Goal: Information Seeking & Learning: Learn about a topic

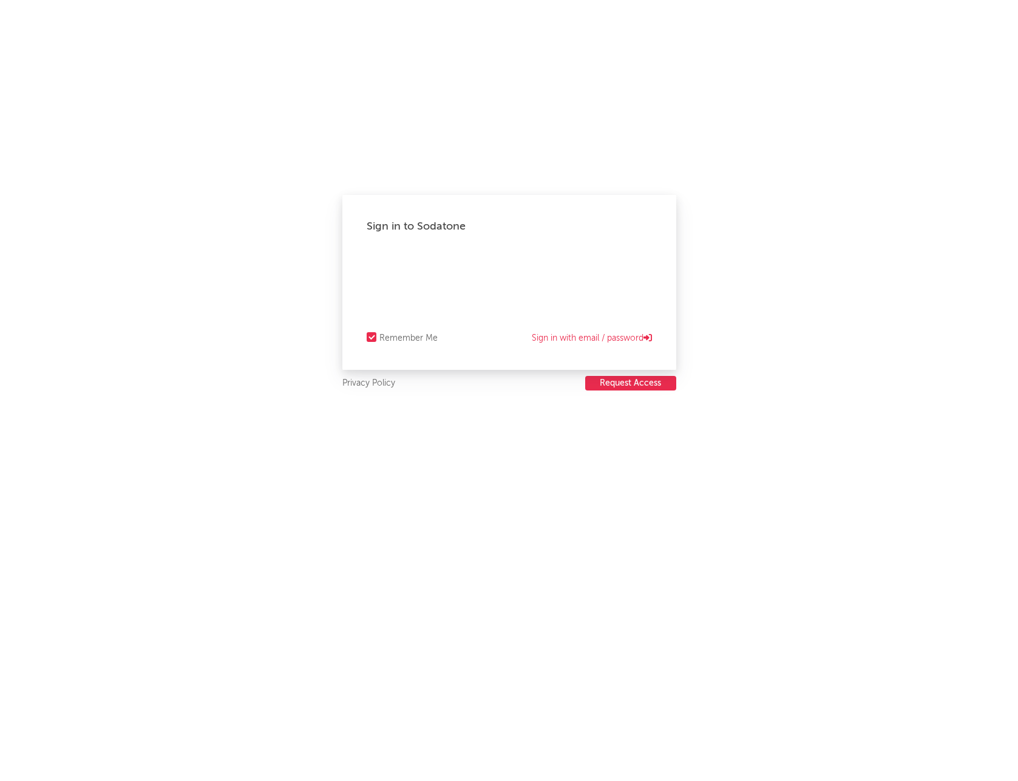
select select "recorded_music"
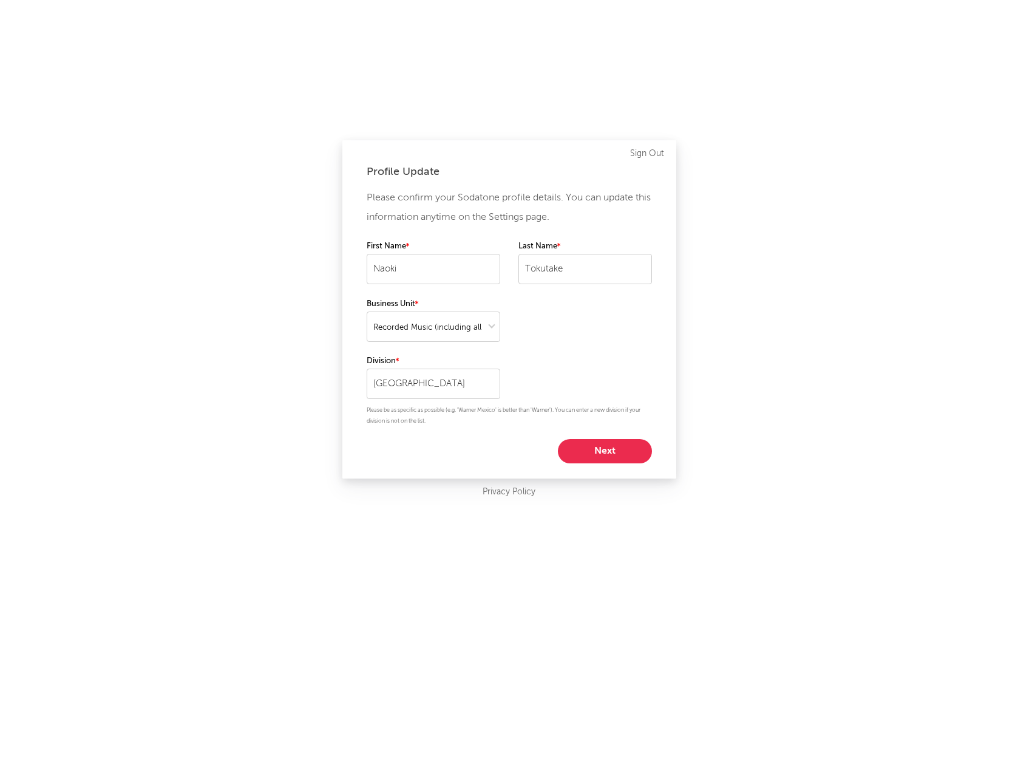
click at [614, 441] on button "Next" at bounding box center [605, 451] width 94 height 24
select select "other"
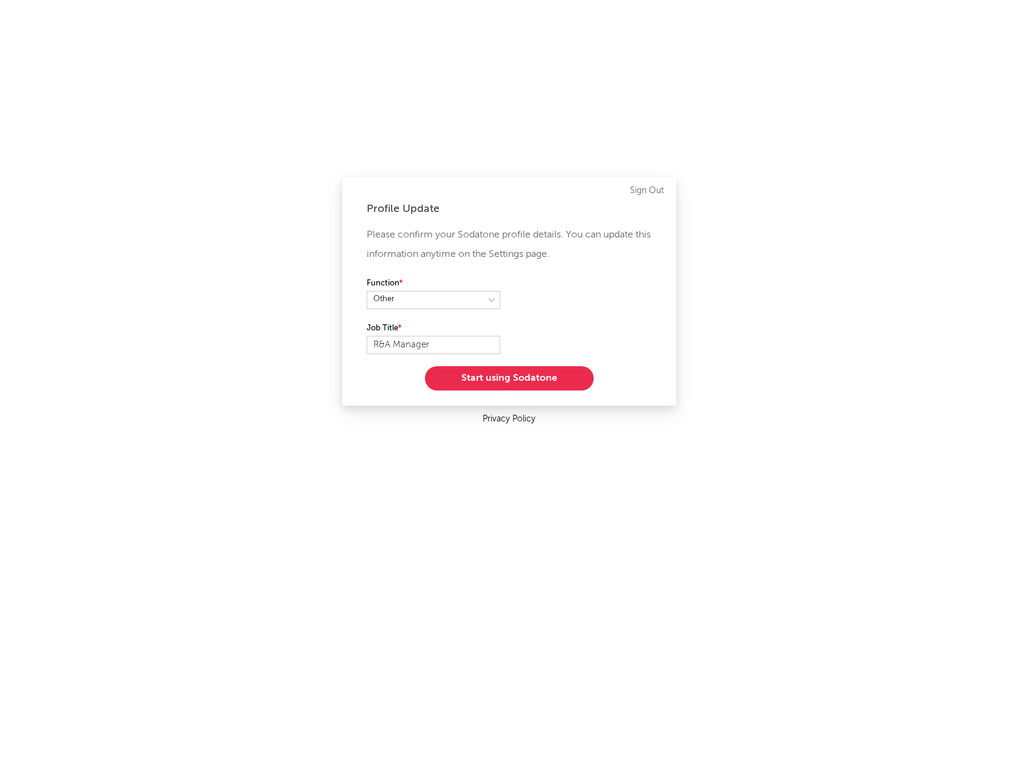
click at [519, 415] on link "Privacy Policy" at bounding box center [509, 419] width 53 height 15
click at [506, 379] on button "Start using Sodatone" at bounding box center [509, 378] width 169 height 24
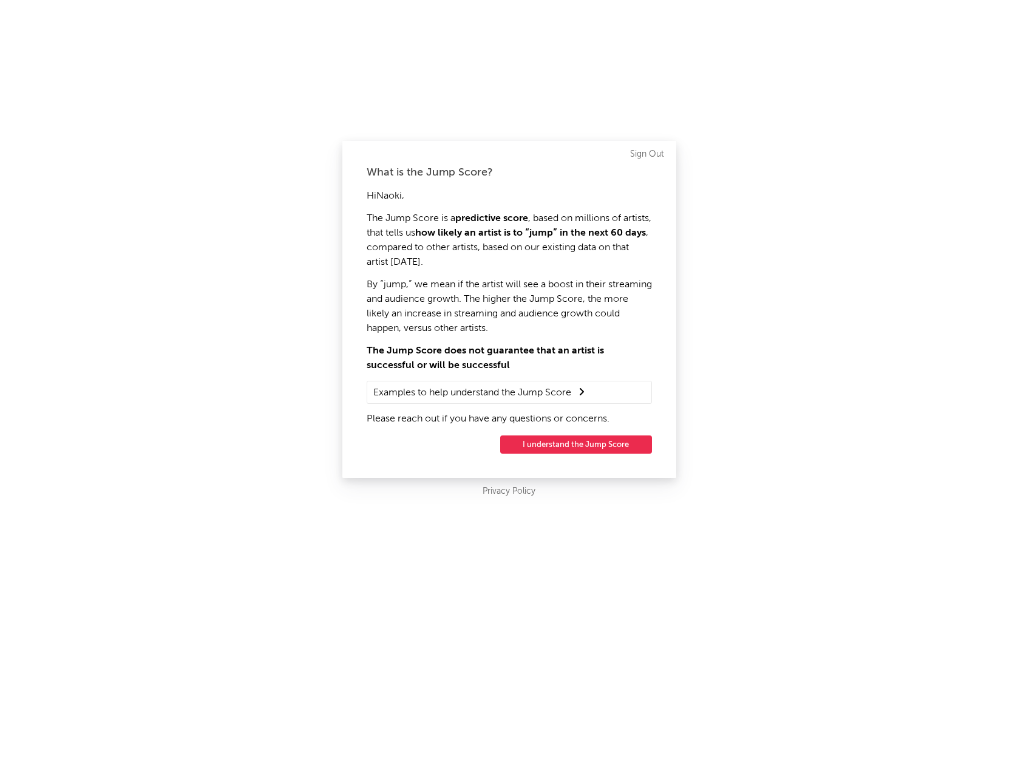
click at [557, 444] on button "I understand the Jump Score" at bounding box center [576, 444] width 152 height 18
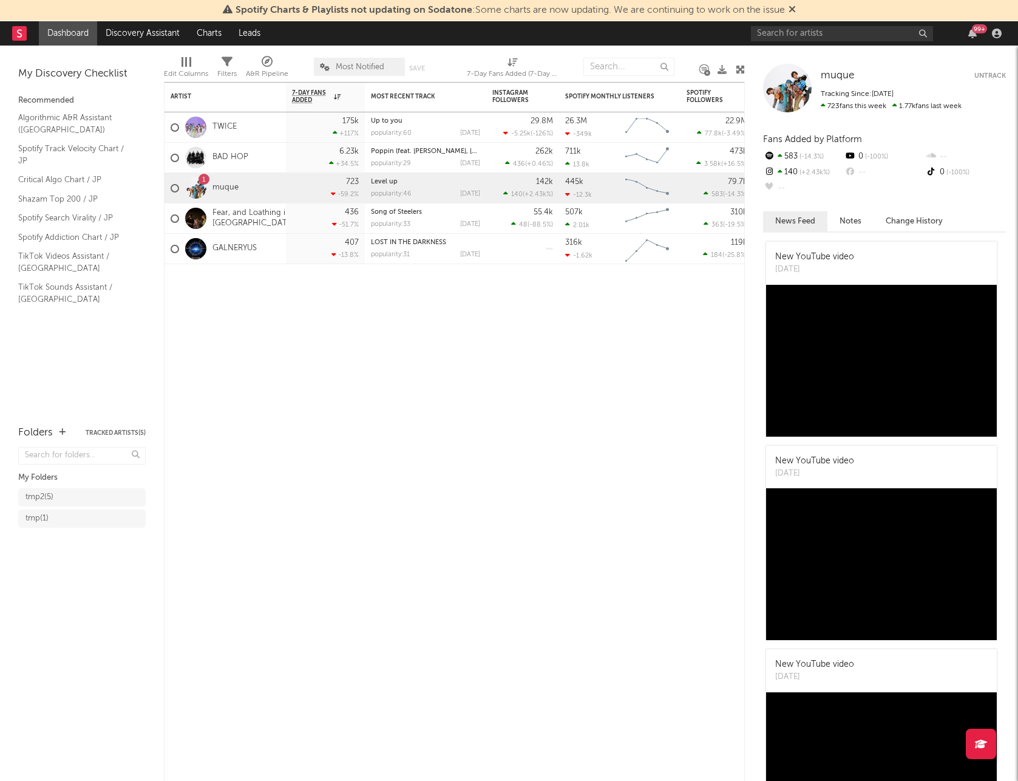
click at [857, 44] on div "99 +" at bounding box center [878, 33] width 255 height 24
click at [864, 39] on input "text" at bounding box center [842, 33] width 182 height 15
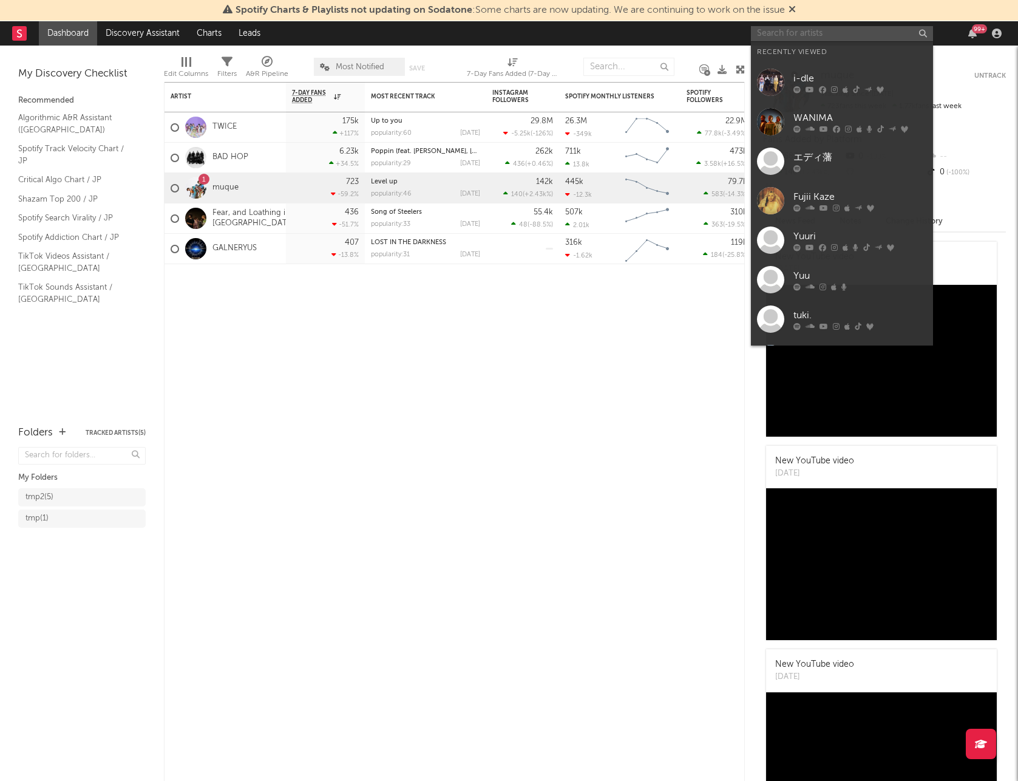
paste input "[PERSON_NAME]"
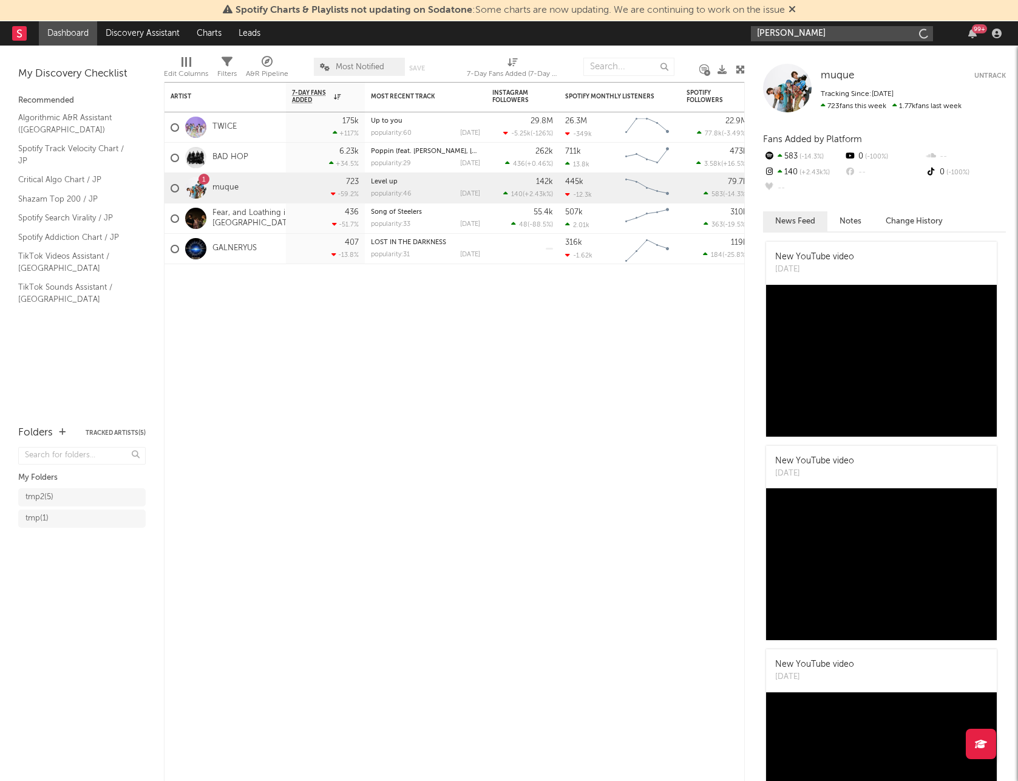
type input "[PERSON_NAME]"
click at [773, 39] on input "[PERSON_NAME]" at bounding box center [842, 33] width 182 height 15
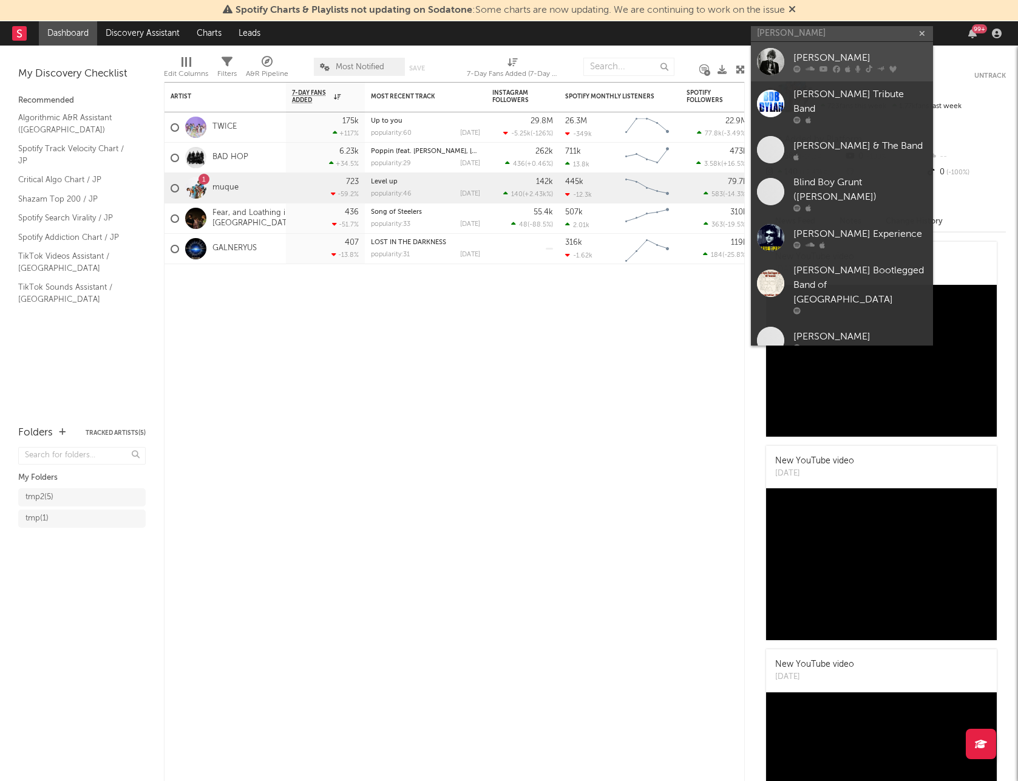
click at [778, 56] on div at bounding box center [770, 61] width 27 height 27
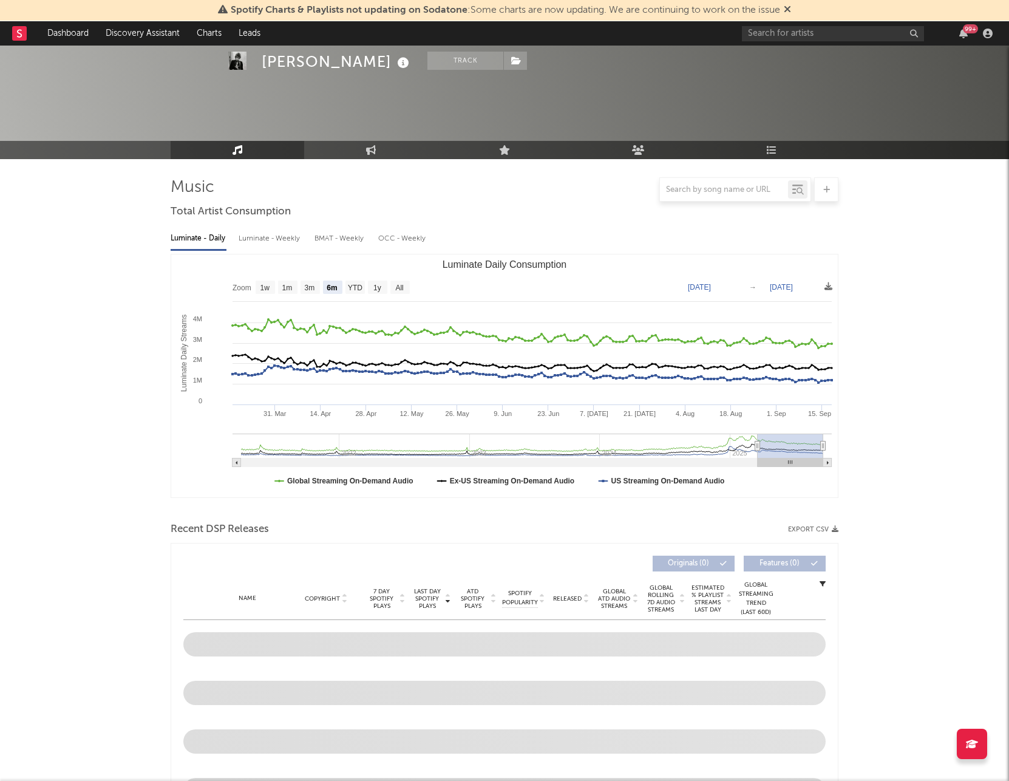
scroll to position [138, 0]
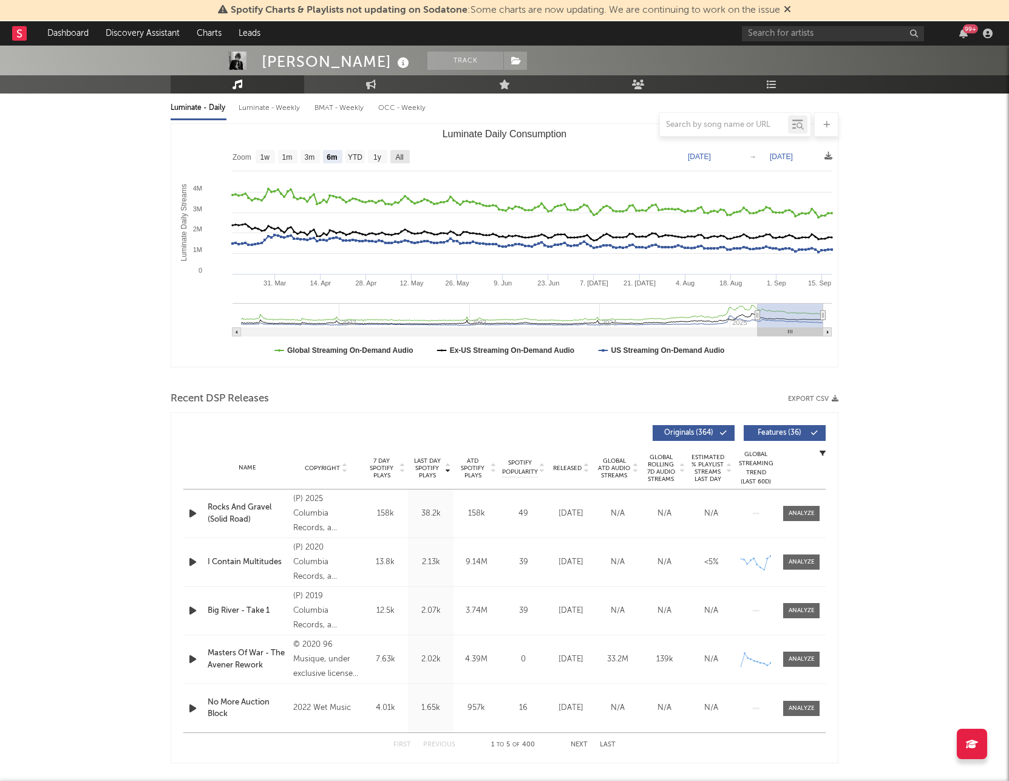
click at [403, 157] on text "All" at bounding box center [399, 157] width 8 height 9
select select "All"
type input "[DATE]"
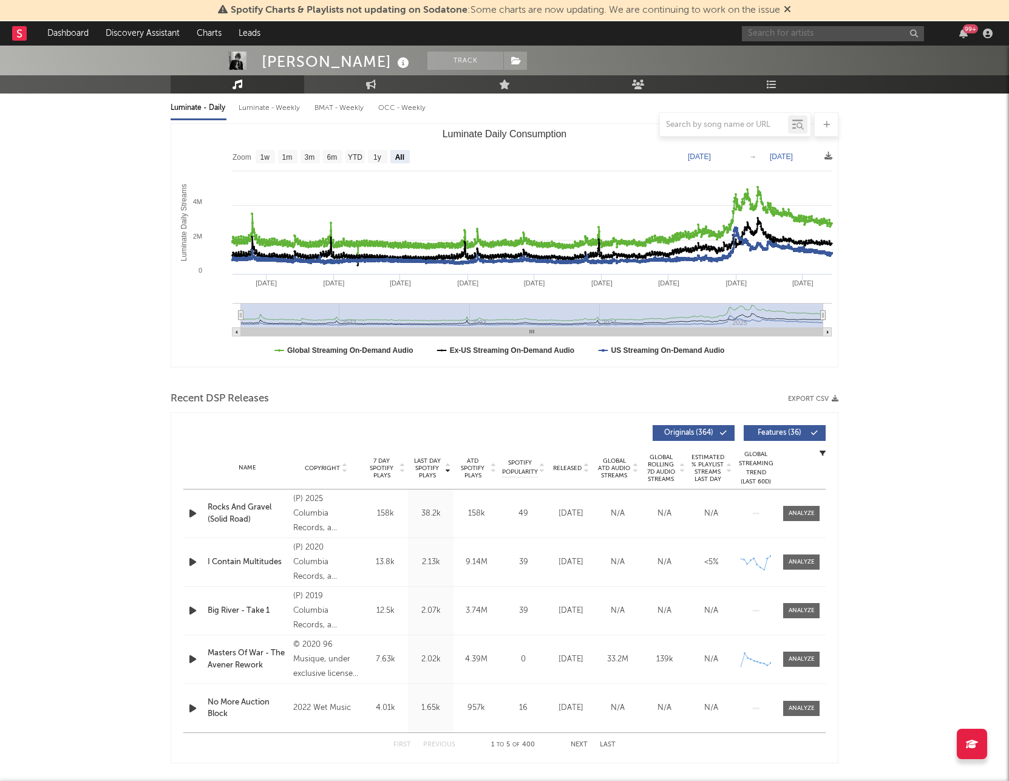
click at [818, 39] on input "text" at bounding box center [833, 33] width 182 height 15
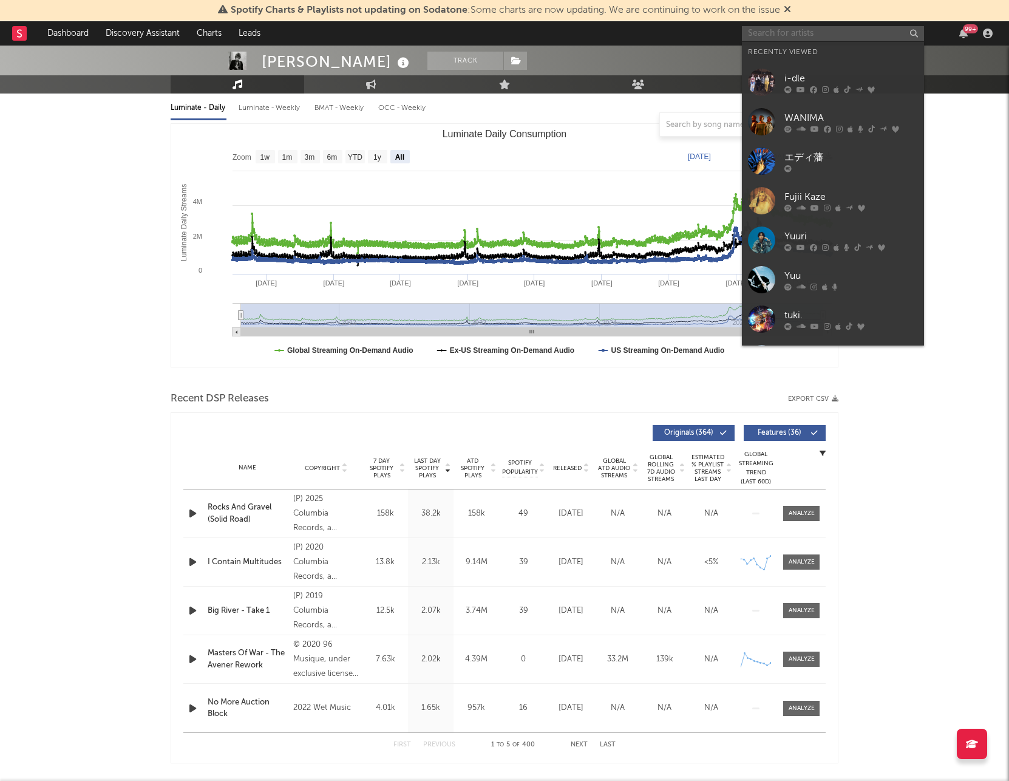
paste input "[PERSON_NAME] & the News"
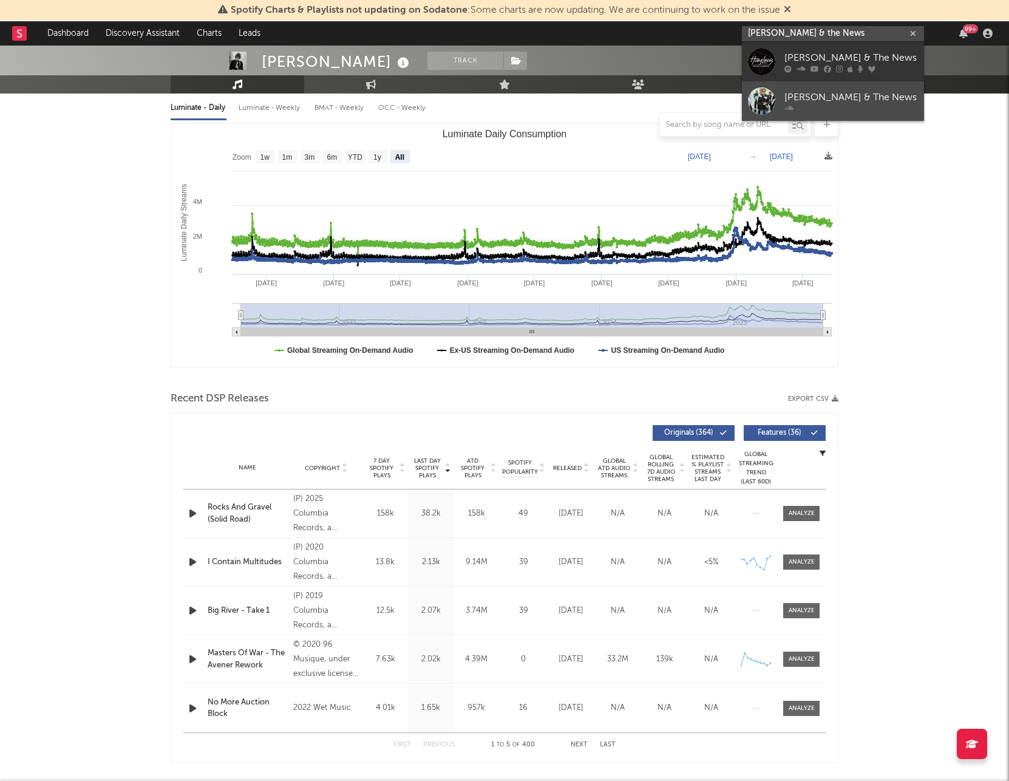
type input "[PERSON_NAME] & the News"
click at [822, 95] on div "[PERSON_NAME] & The News" at bounding box center [851, 97] width 134 height 15
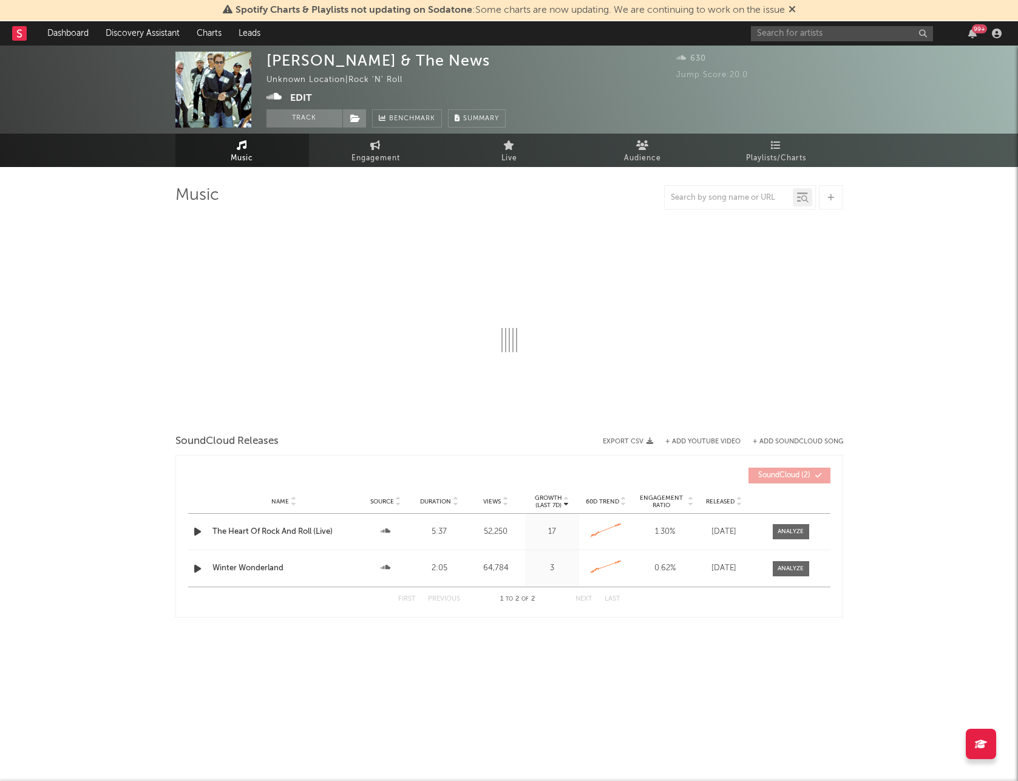
select select "1w"
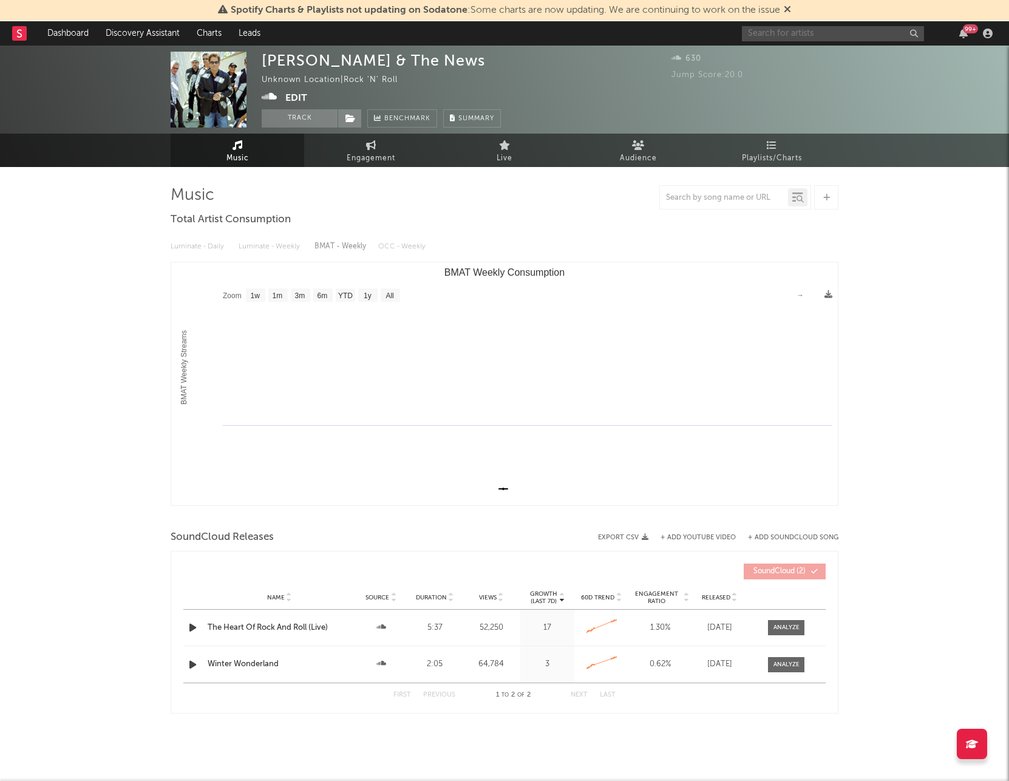
click at [791, 31] on input "text" at bounding box center [833, 33] width 182 height 15
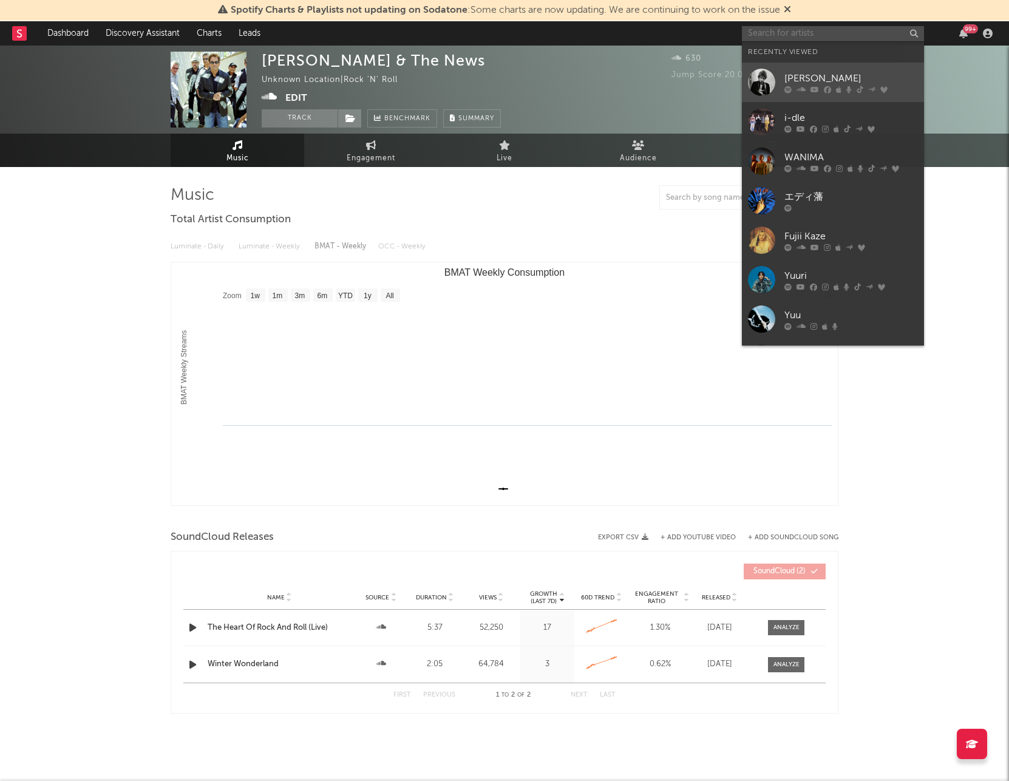
paste input "[PERSON_NAME] & the News"
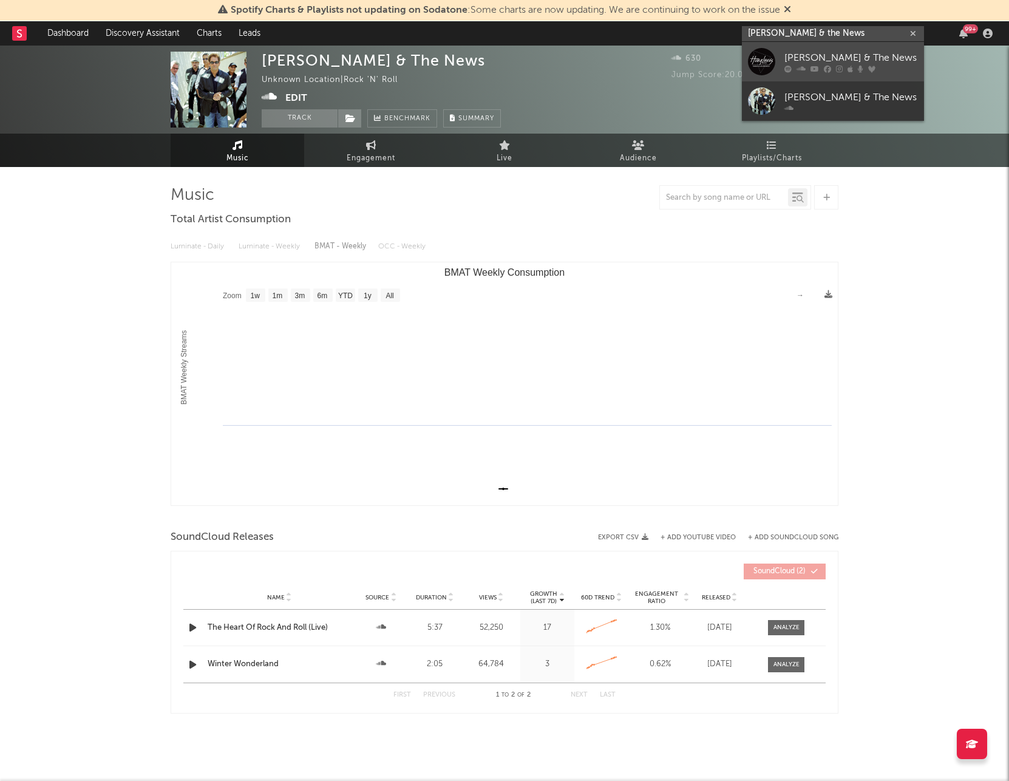
type input "[PERSON_NAME] & the News"
click at [827, 67] on icon at bounding box center [827, 68] width 7 height 7
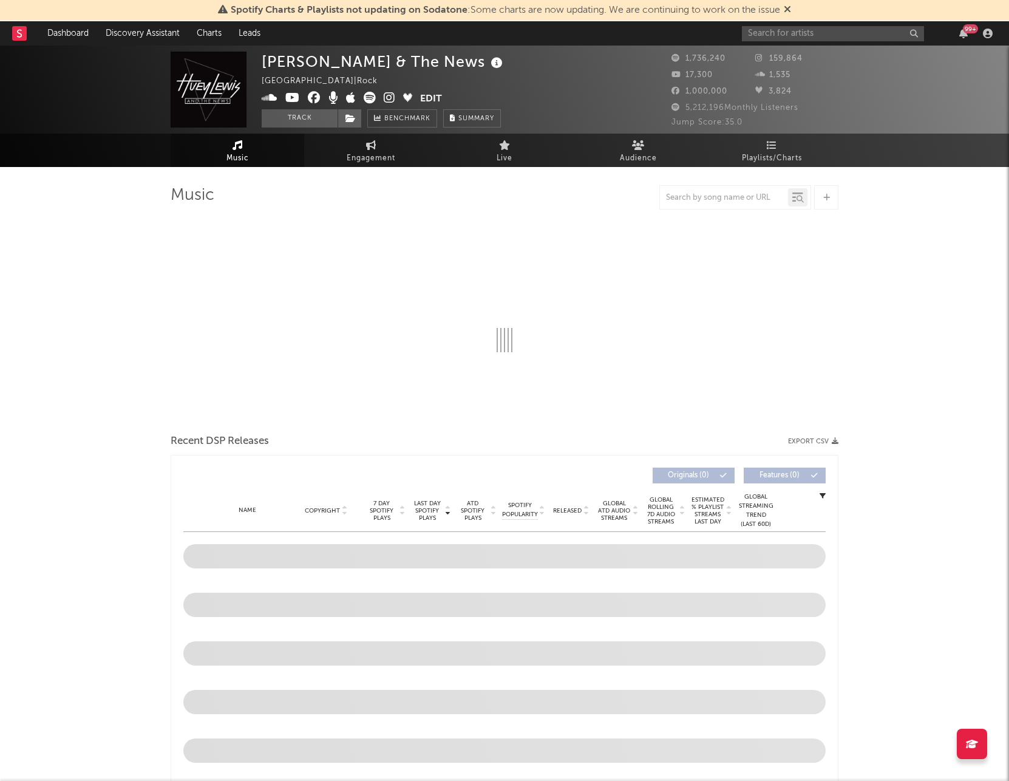
select select "6m"
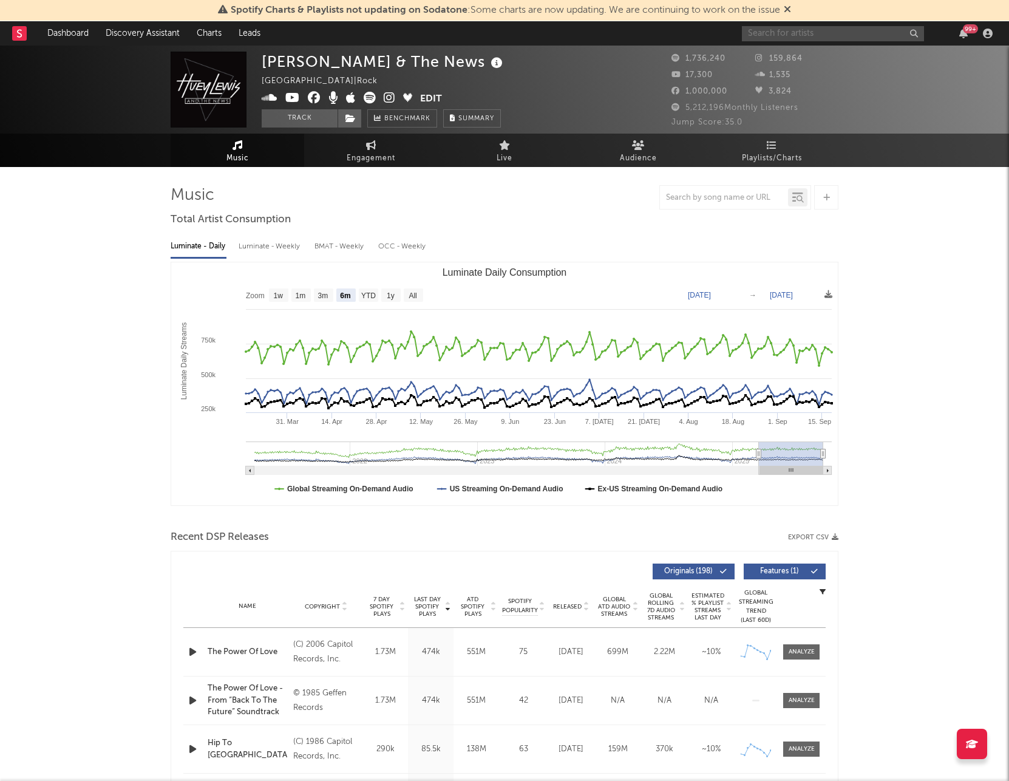
click at [792, 30] on input "text" at bounding box center [833, 33] width 182 height 15
type input "KISS"
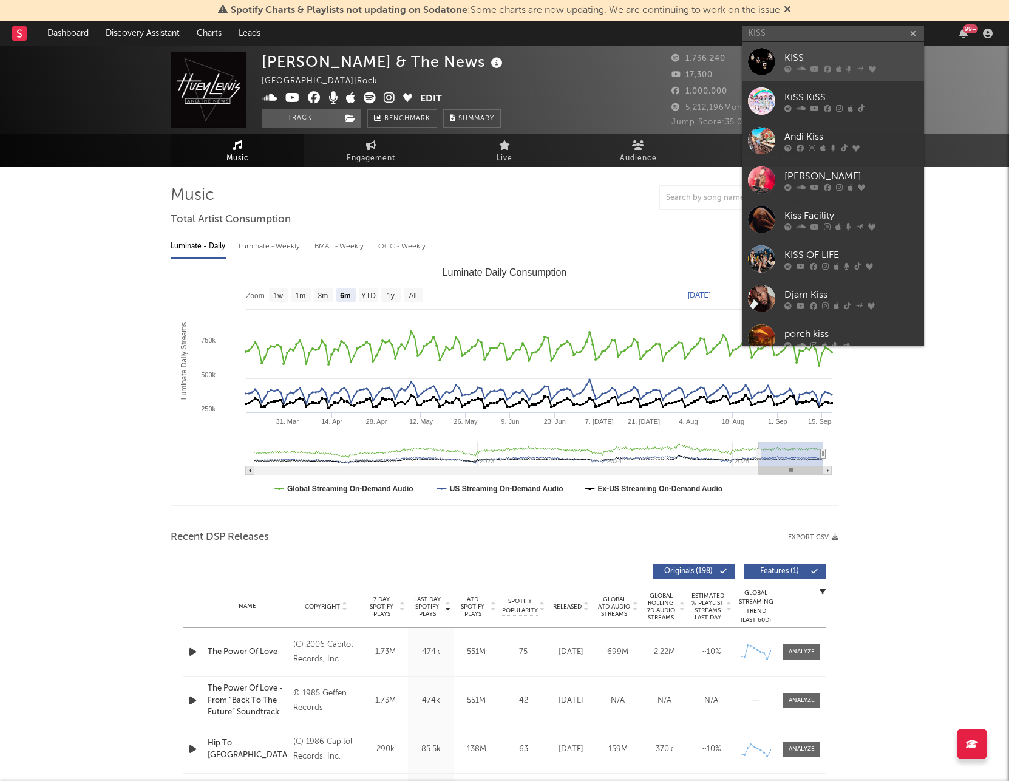
click at [828, 55] on div "KISS" at bounding box center [851, 57] width 134 height 15
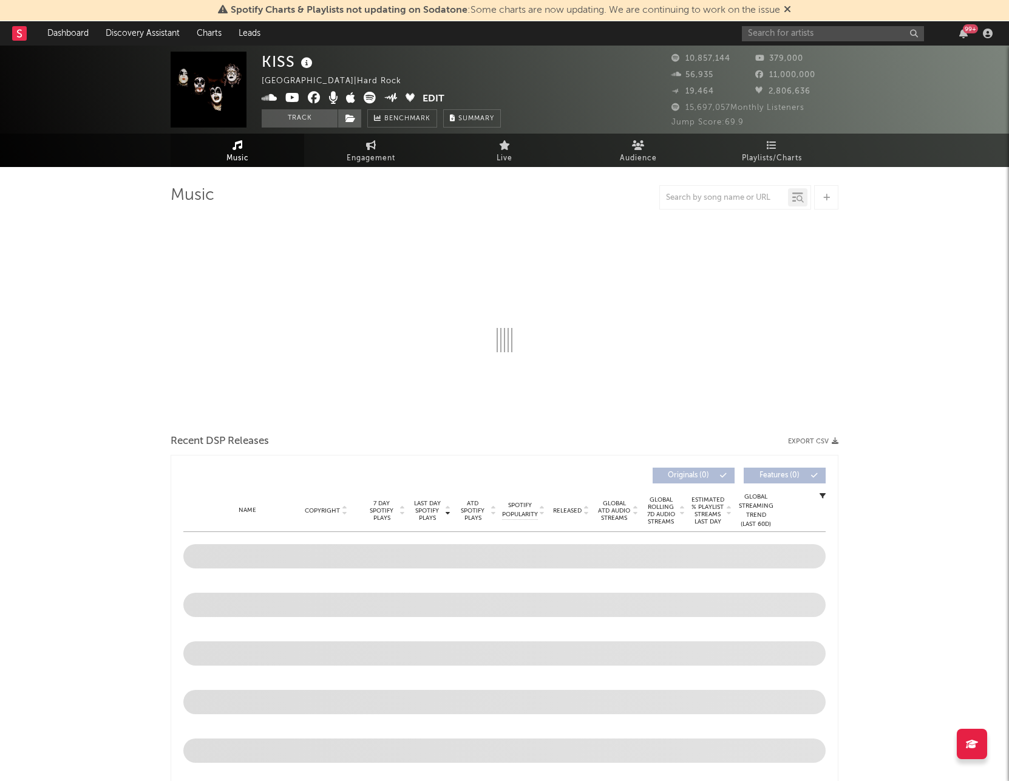
select select "6m"
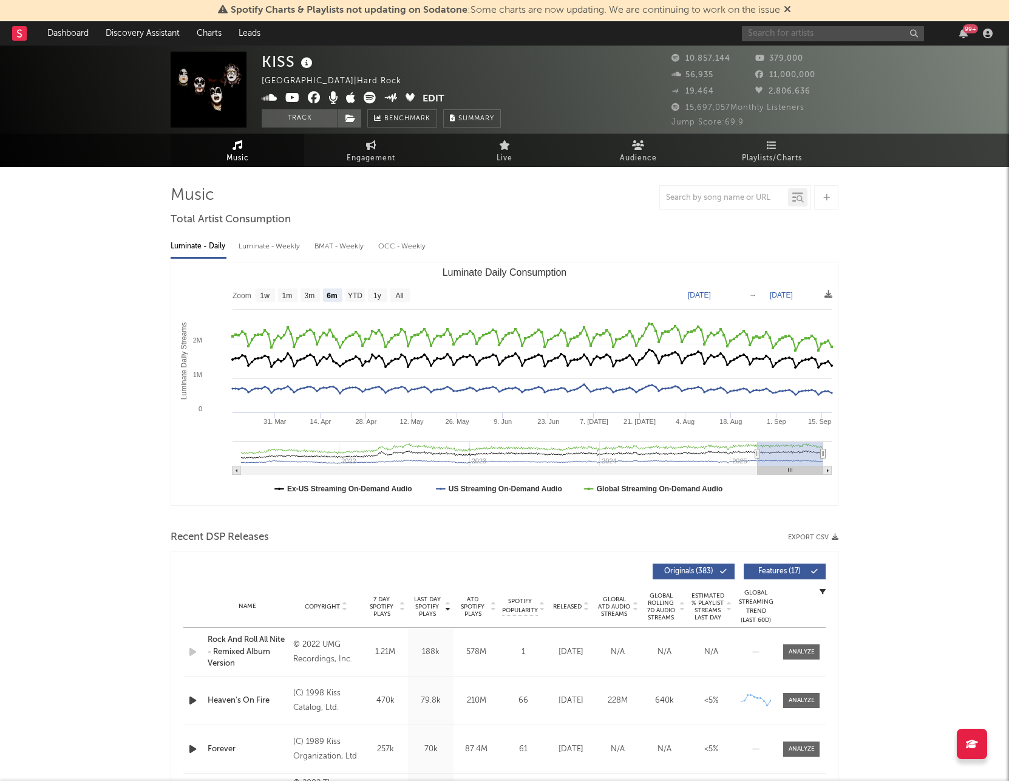
click at [811, 33] on input "text" at bounding box center [833, 33] width 182 height 15
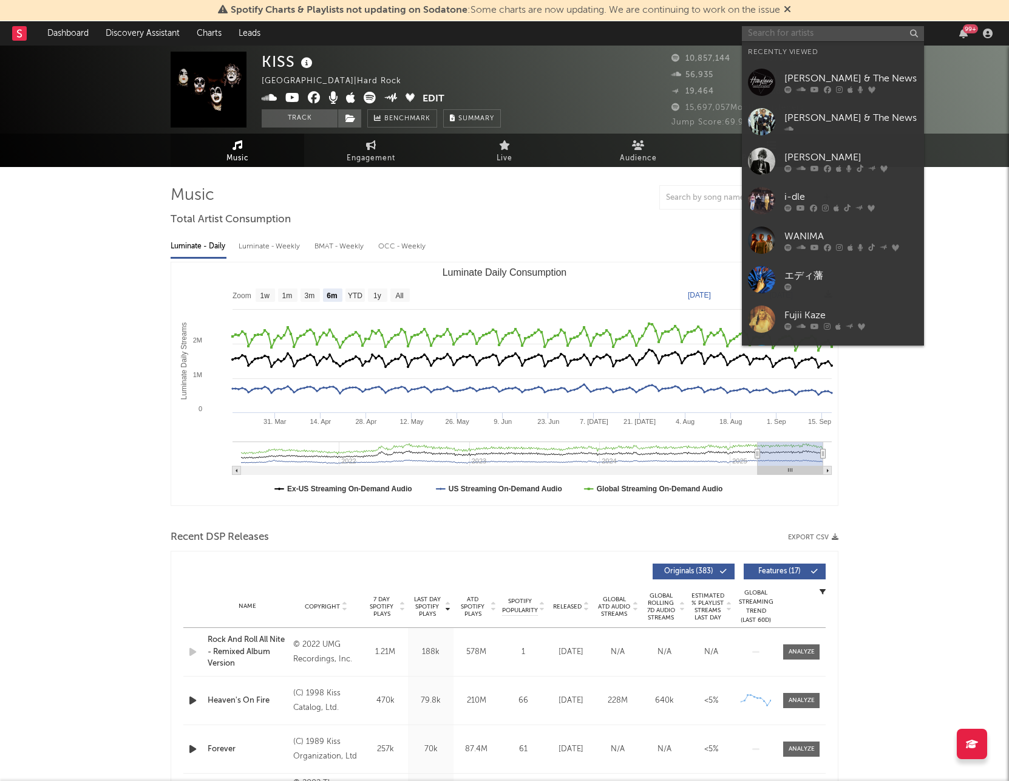
paste input "[PERSON_NAME]"
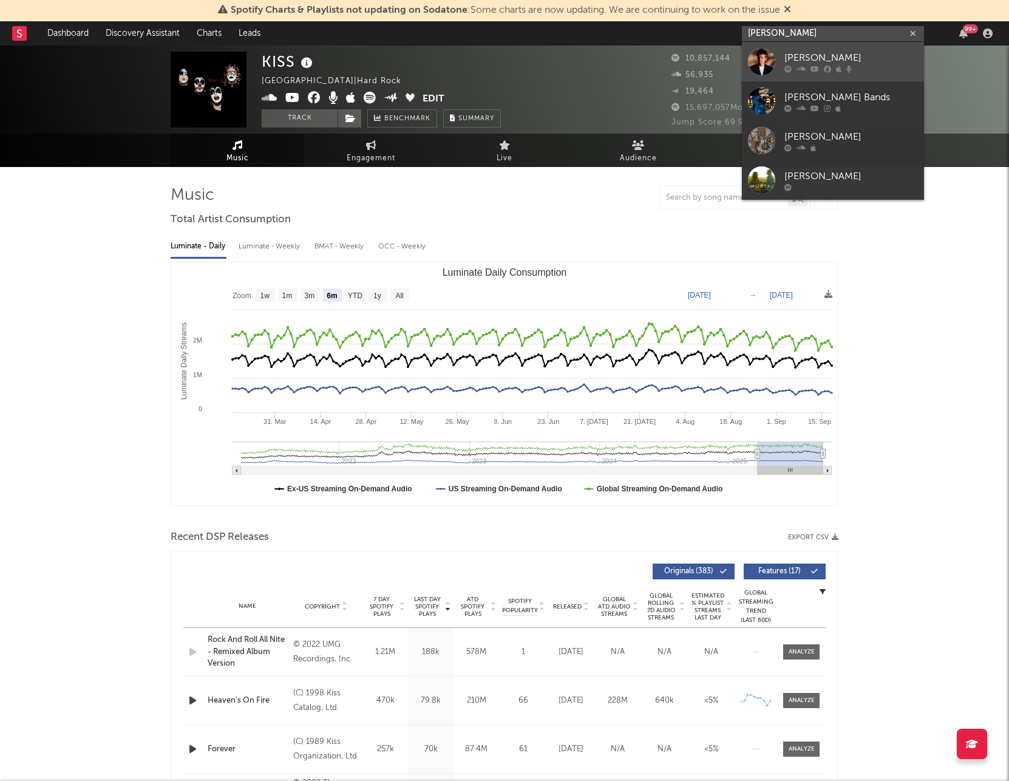
type input "[PERSON_NAME]"
click at [862, 55] on div "[PERSON_NAME]" at bounding box center [851, 57] width 134 height 15
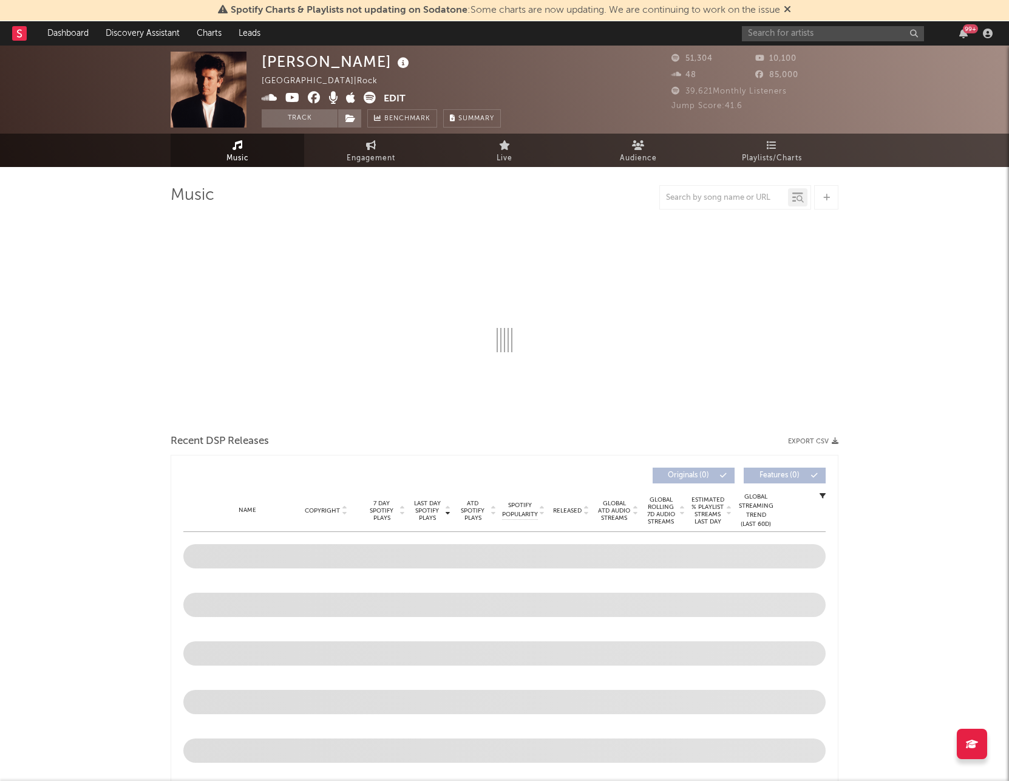
select select "1w"
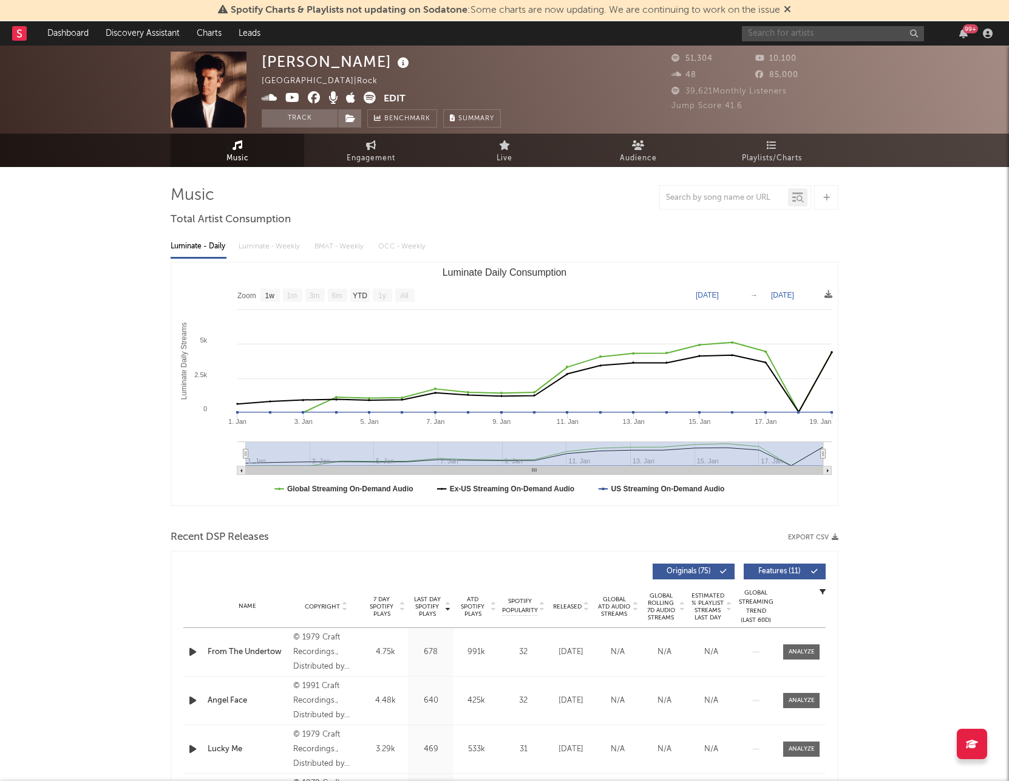
click at [828, 39] on input "text" at bounding box center [833, 33] width 182 height 15
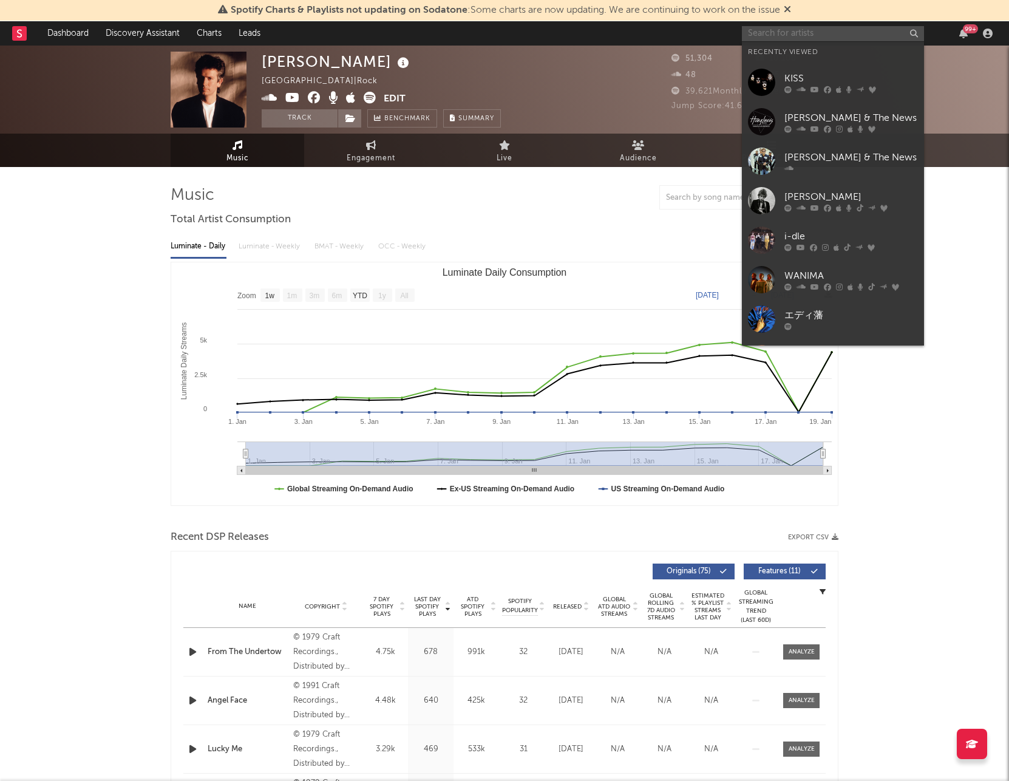
paste input "[PERSON_NAME]"
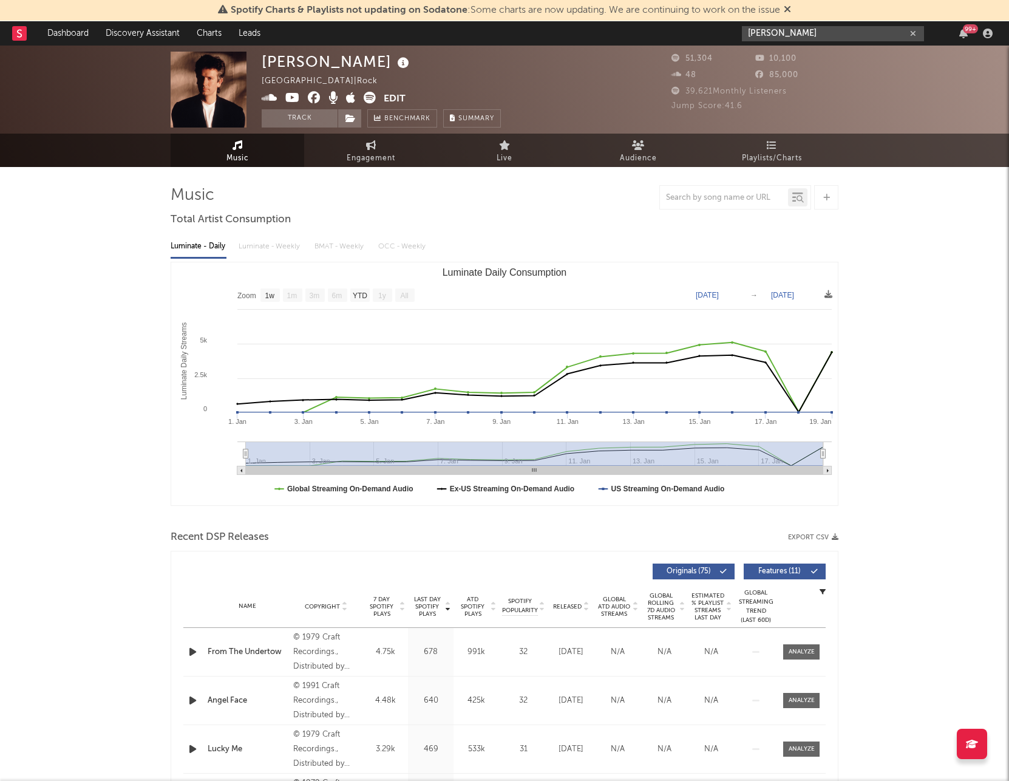
click at [825, 30] on input "[PERSON_NAME]" at bounding box center [833, 33] width 182 height 15
paste input "[PERSON_NAME]"
paste input "text"
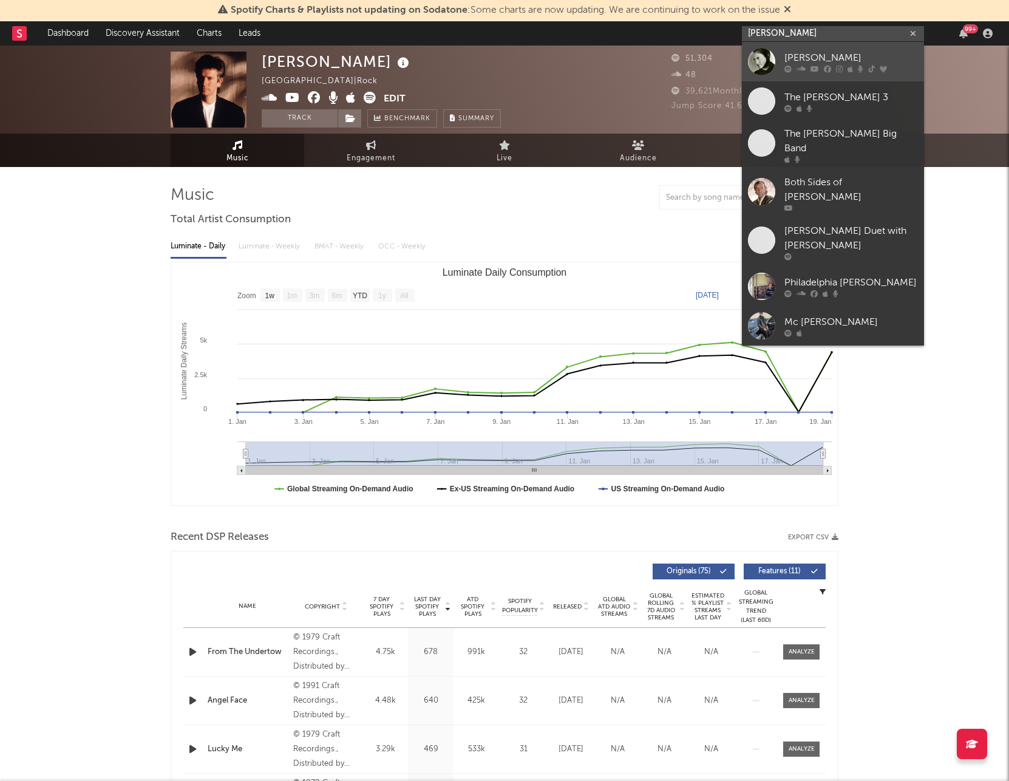
type input "[PERSON_NAME]"
click at [825, 59] on div "[PERSON_NAME]" at bounding box center [851, 57] width 134 height 15
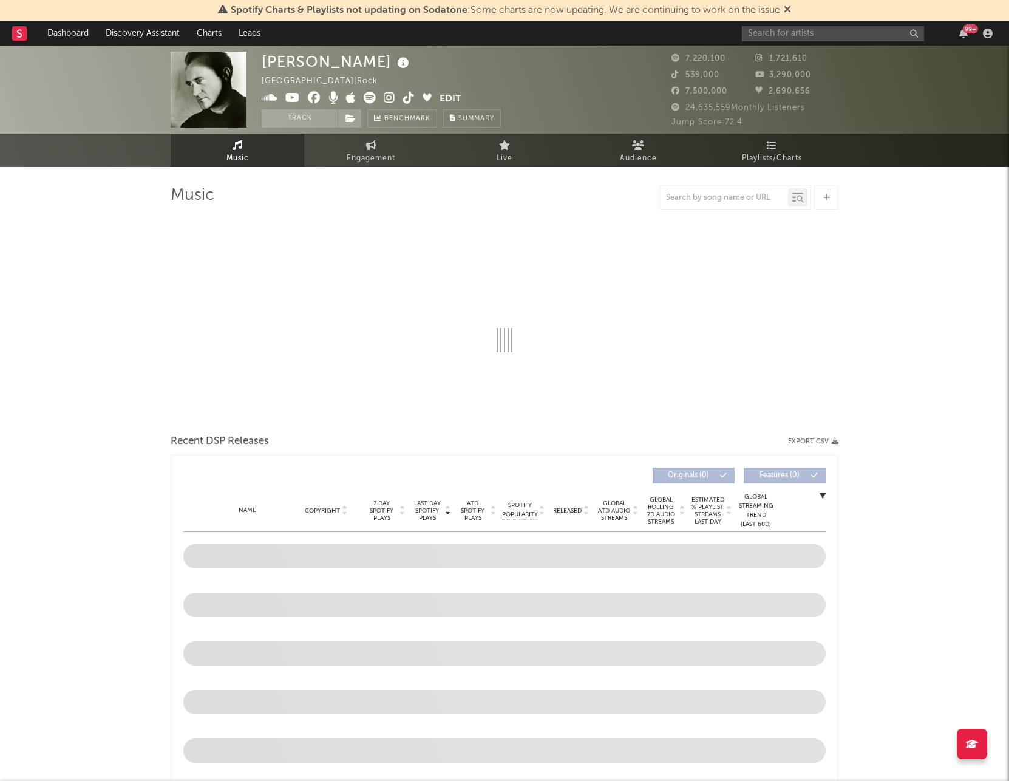
select select "6m"
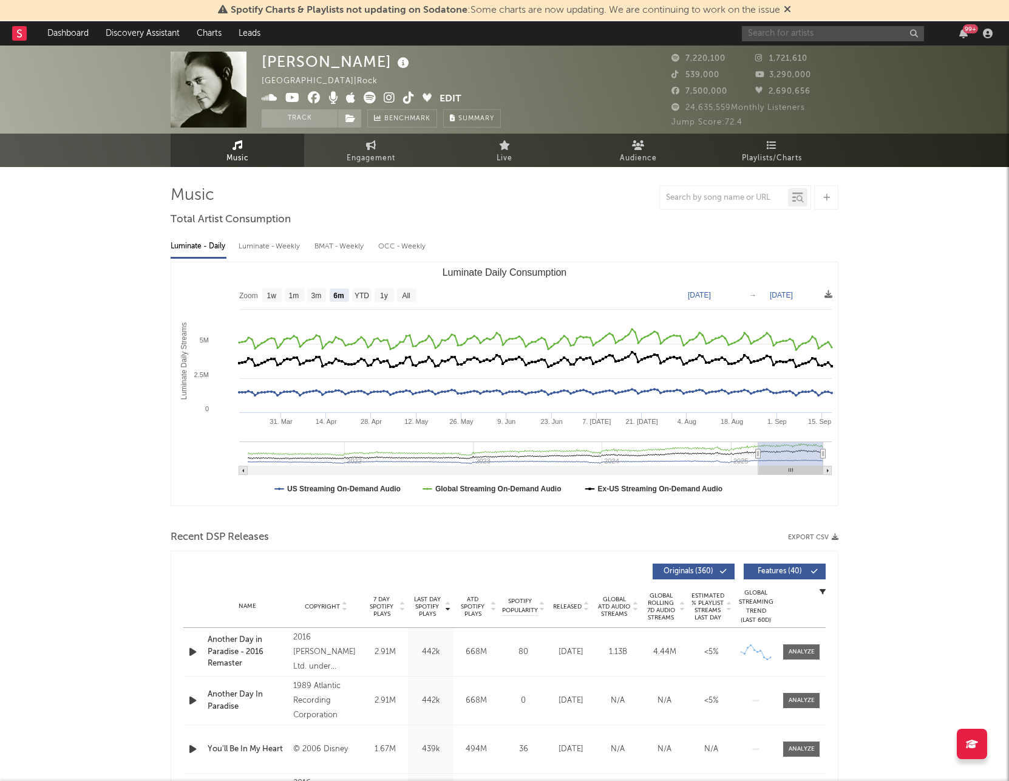
click at [821, 28] on input "text" at bounding box center [833, 33] width 182 height 15
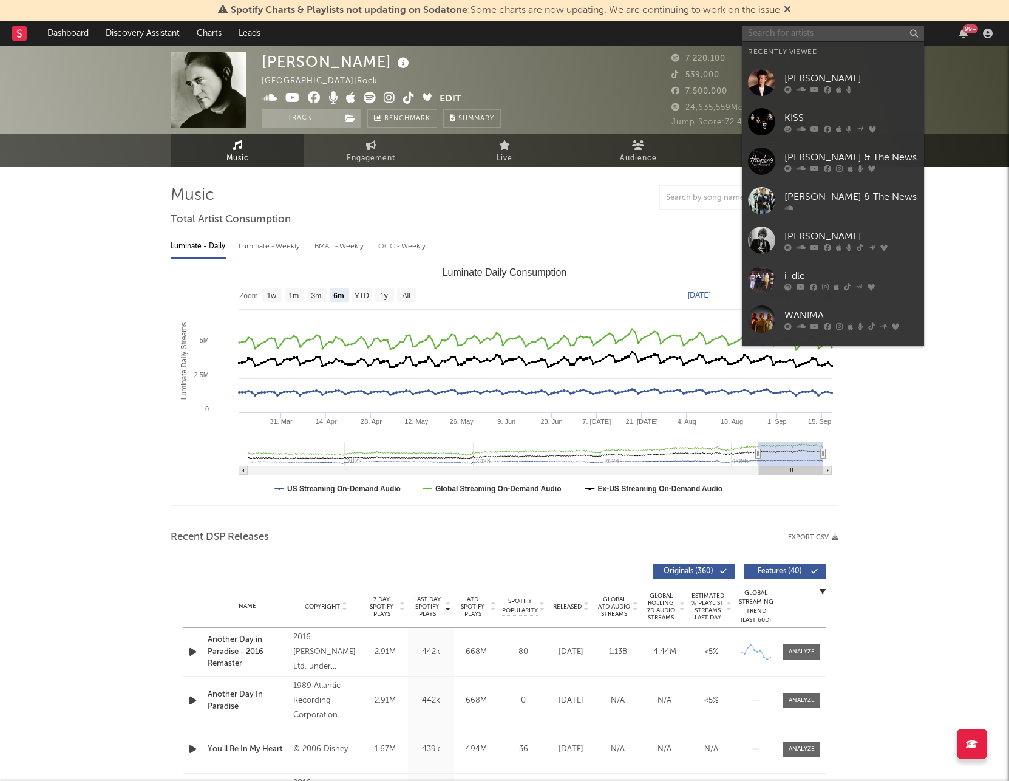
paste input "Genesis"
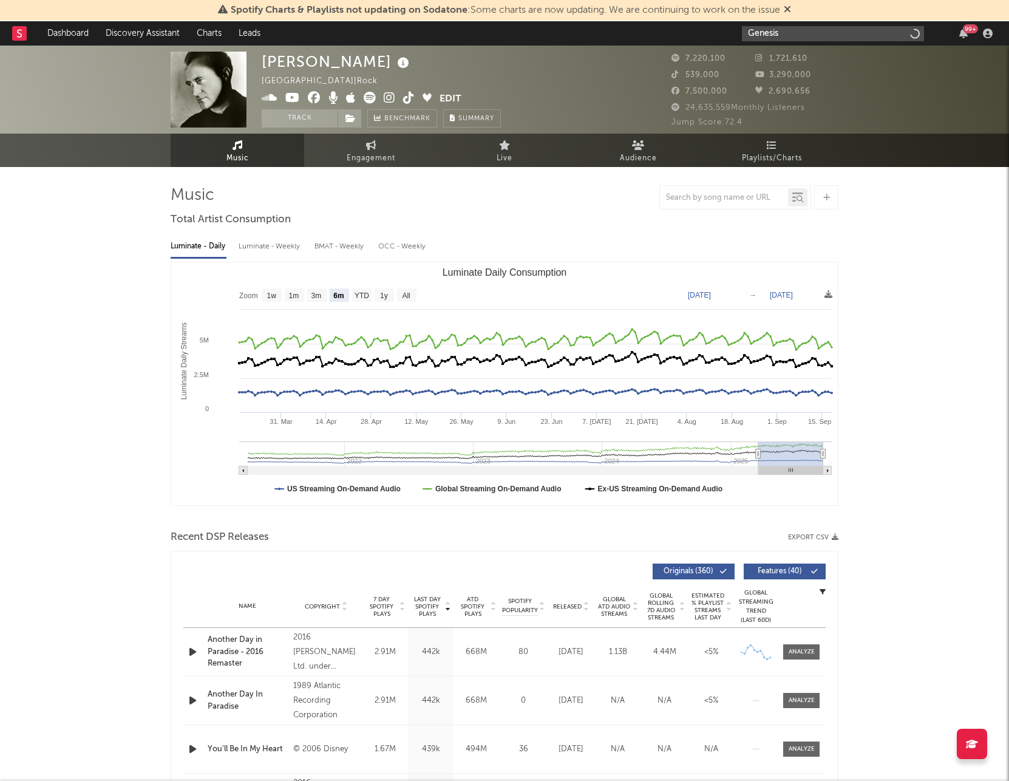
type input "Genesis"
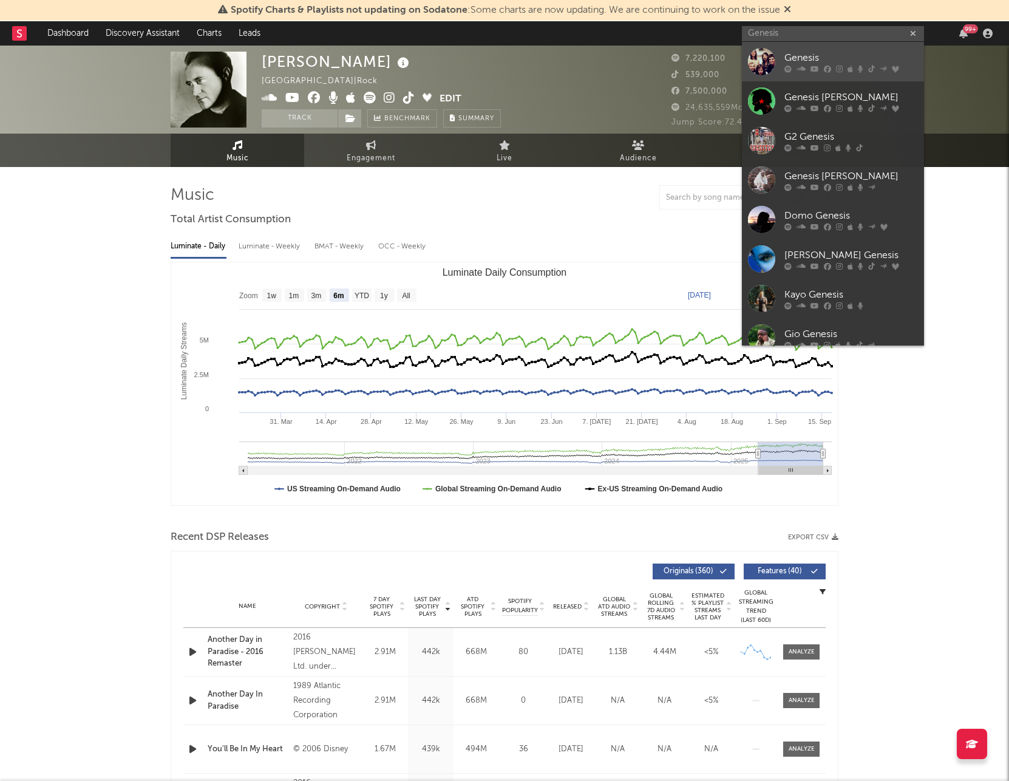
click at [823, 52] on div "Genesis" at bounding box center [851, 57] width 134 height 15
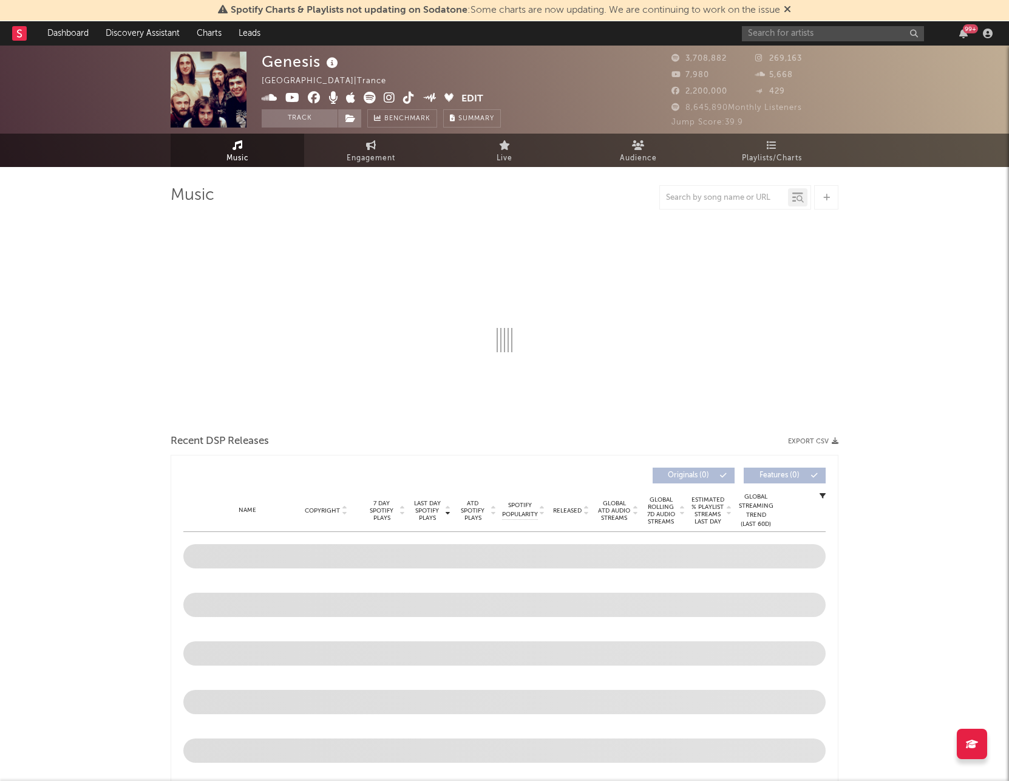
select select "6m"
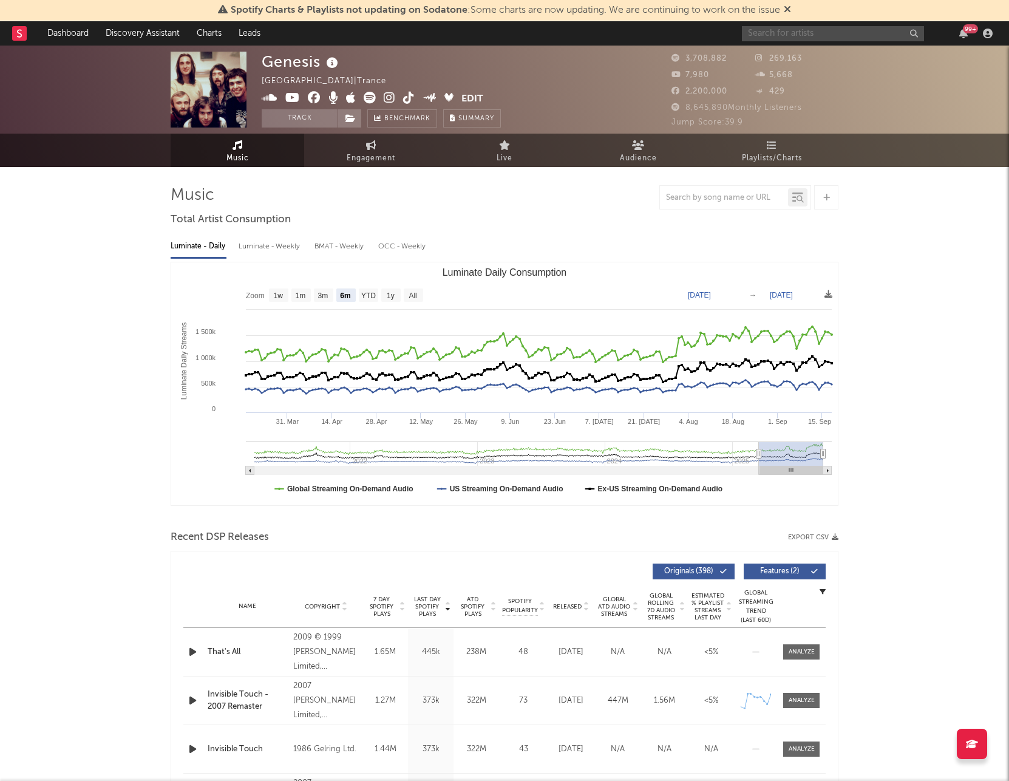
click at [844, 35] on input "text" at bounding box center [833, 33] width 182 height 15
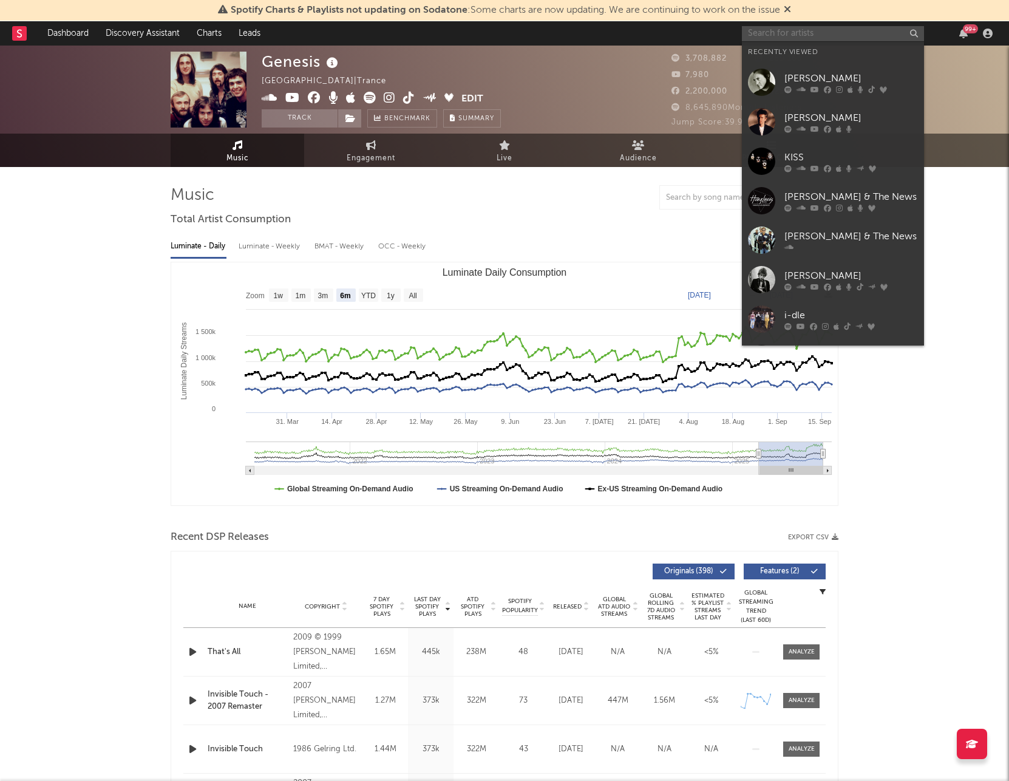
paste input "Boy Meets Girl"
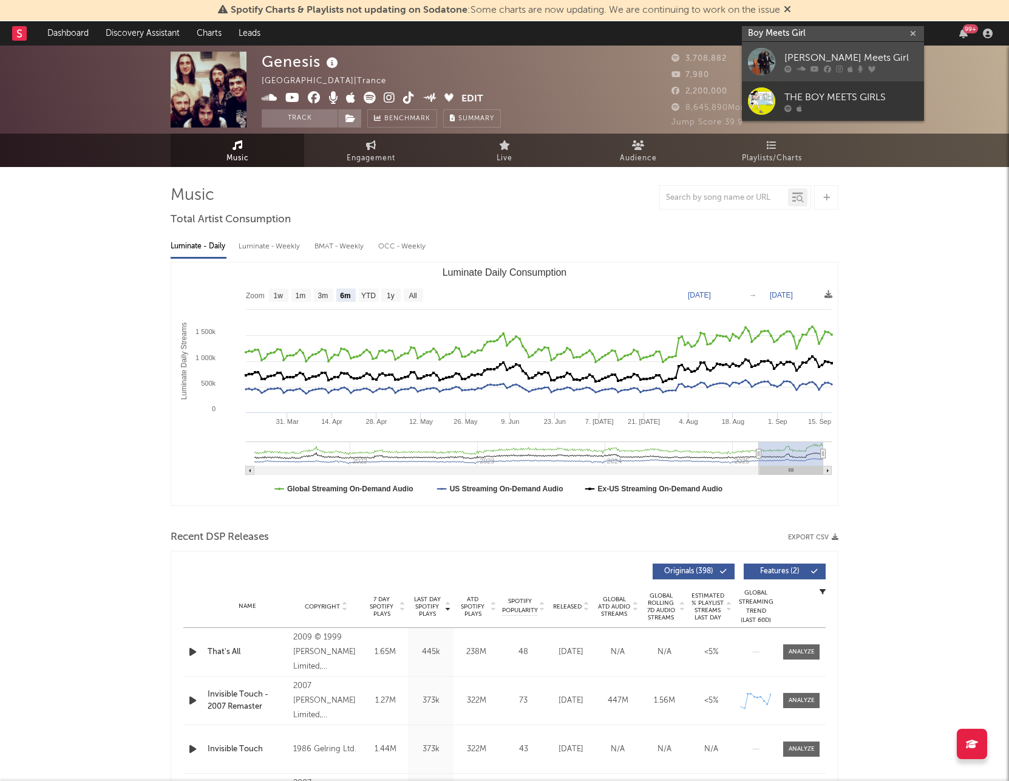
type input "Boy Meets Girl"
click at [857, 56] on div "[PERSON_NAME] Meets Girl" at bounding box center [851, 57] width 134 height 15
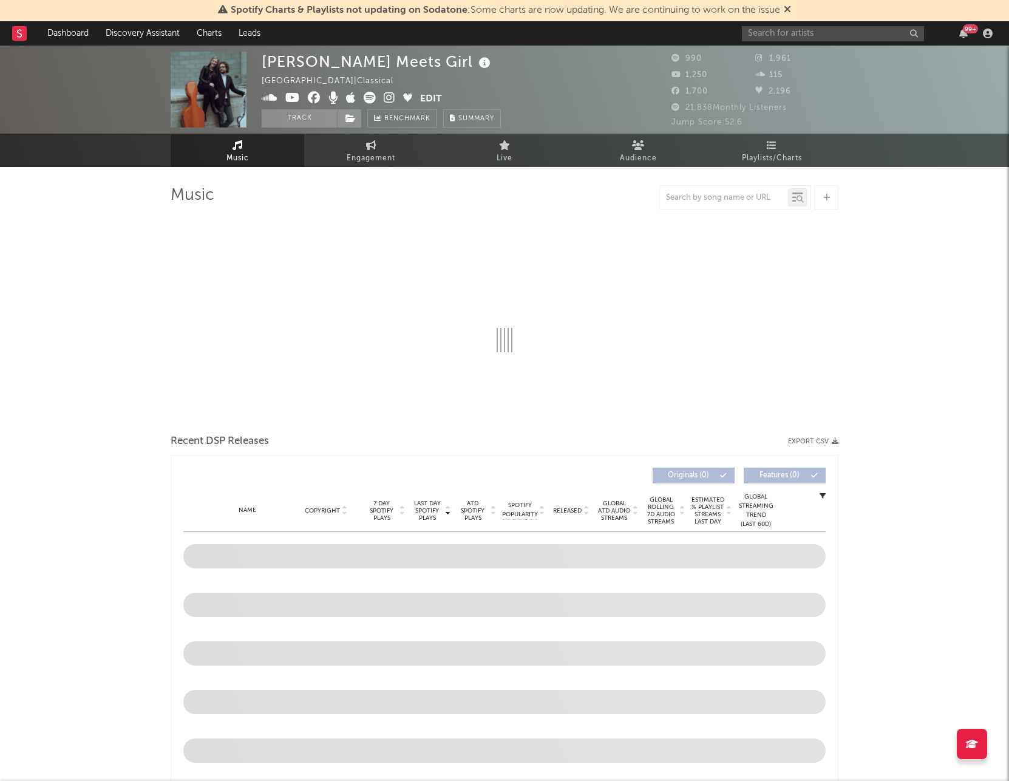
select select "6m"
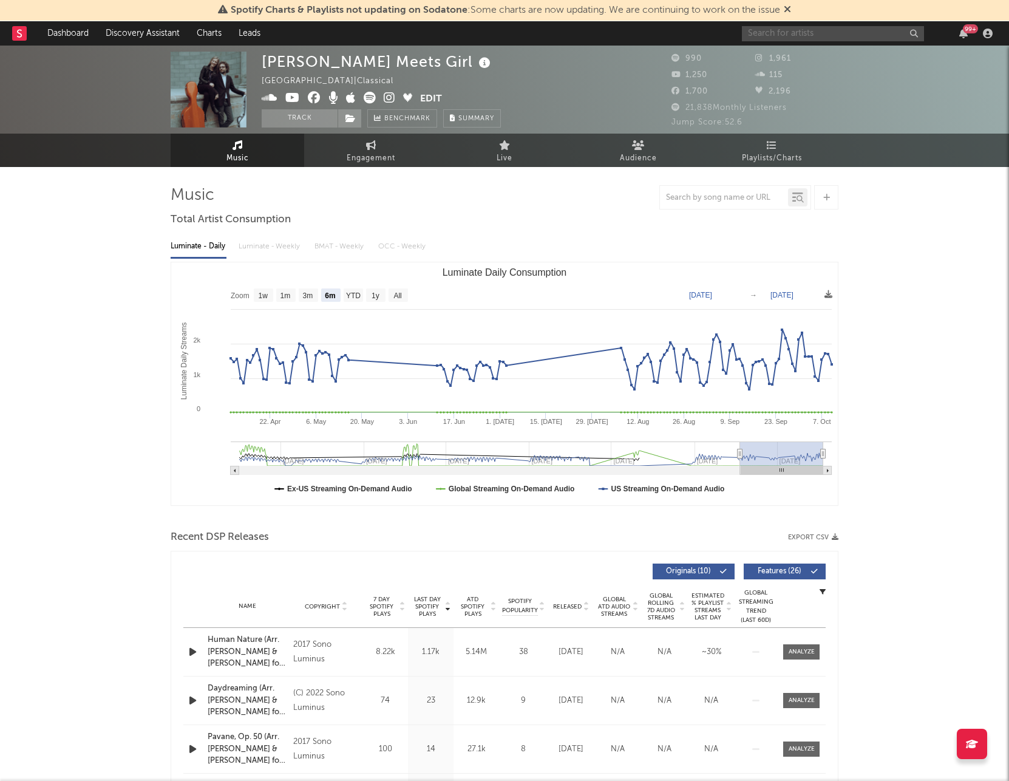
click at [760, 34] on input "text" at bounding box center [833, 33] width 182 height 15
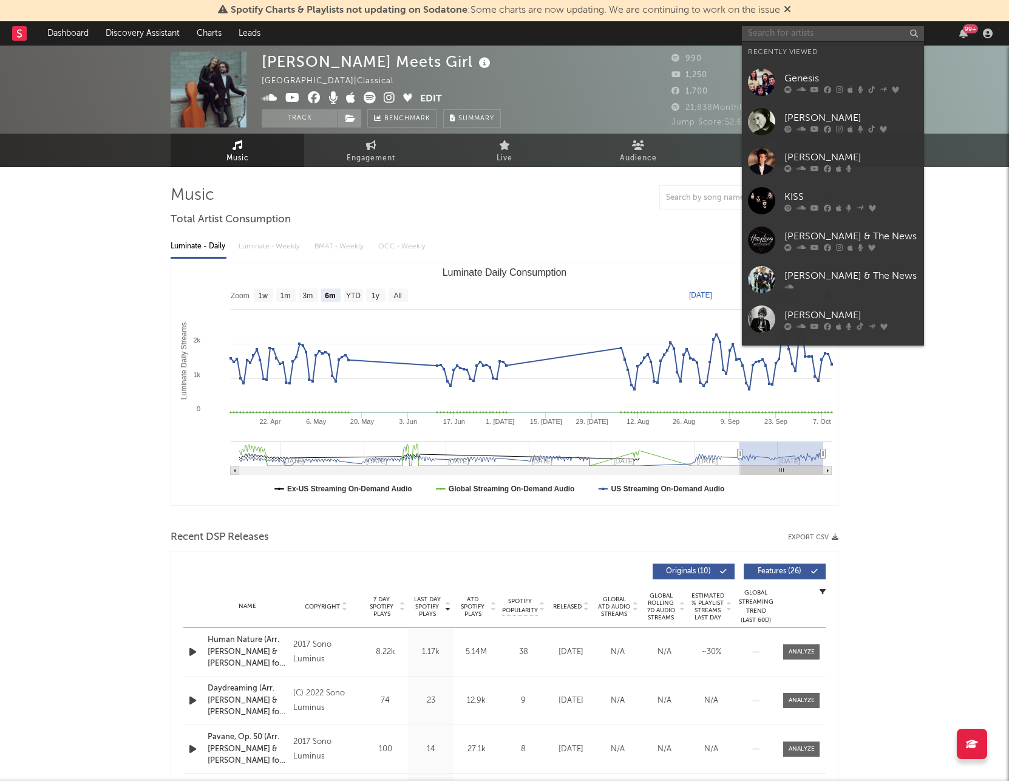
paste input "Boy Meets Girl"
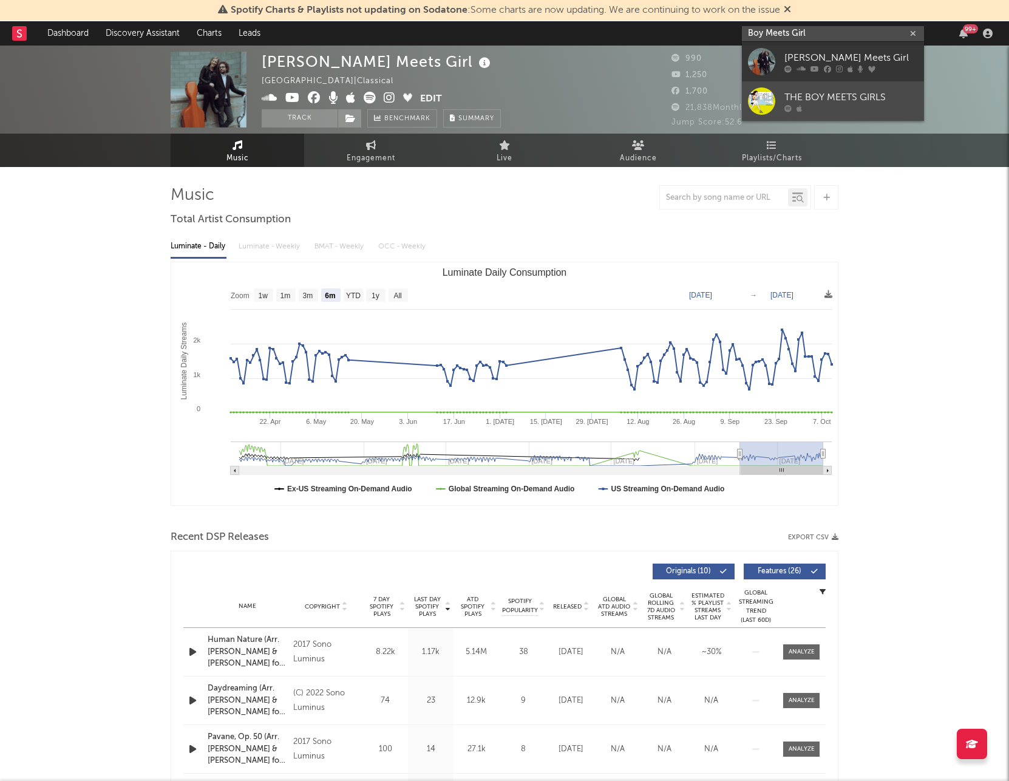
type input "Boy Meets Girl"
click at [880, 107] on div at bounding box center [851, 107] width 134 height 7
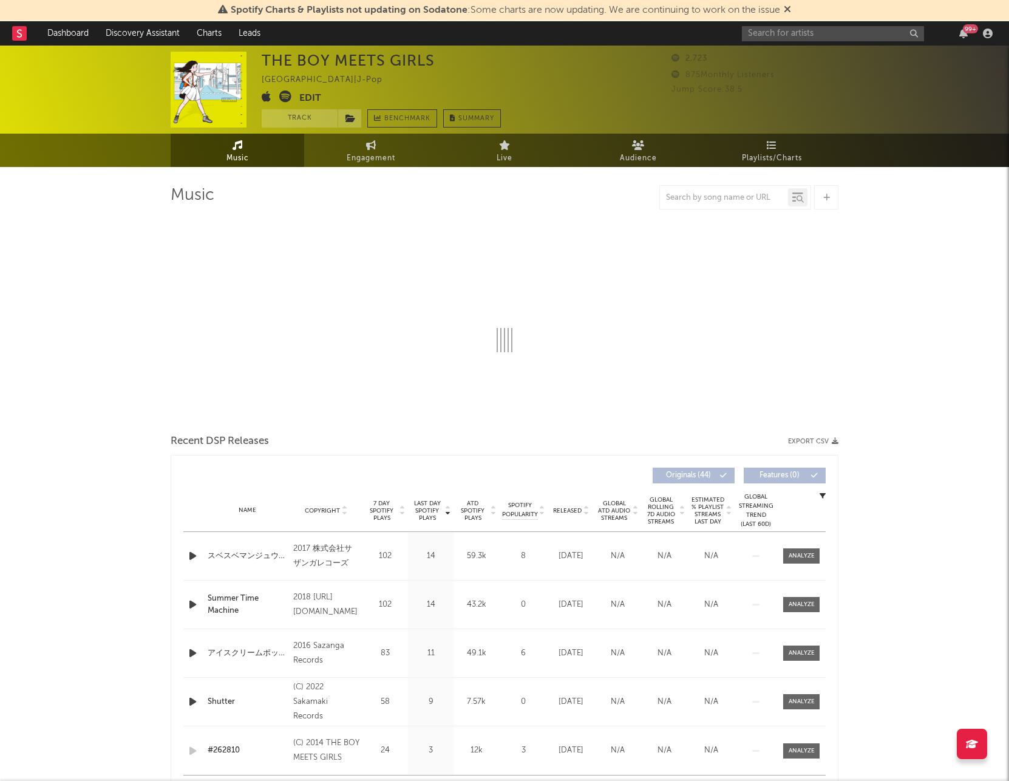
select select "1w"
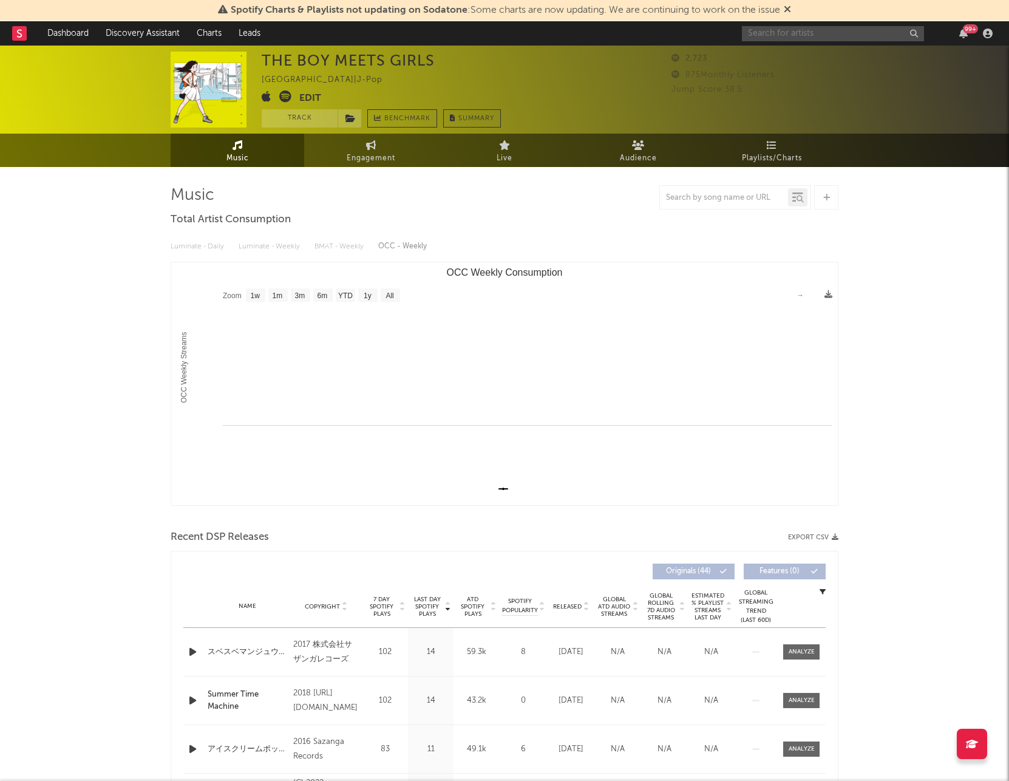
click at [752, 37] on input "text" at bounding box center [833, 33] width 182 height 15
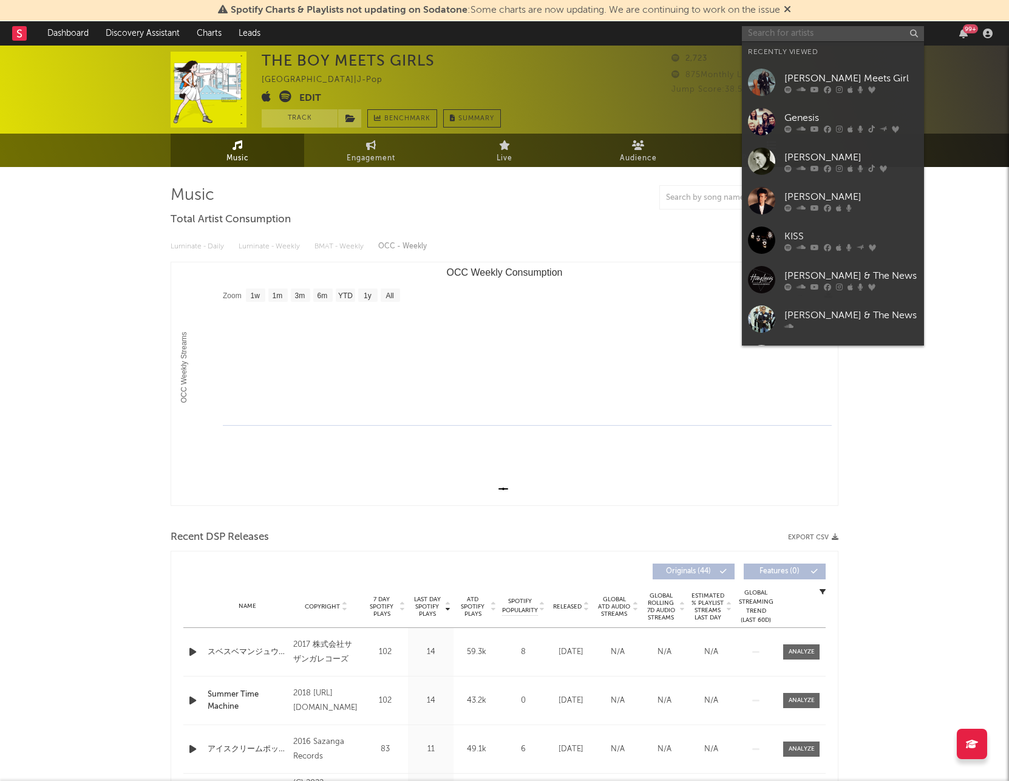
paste input "[URL][DOMAIN_NAME]"
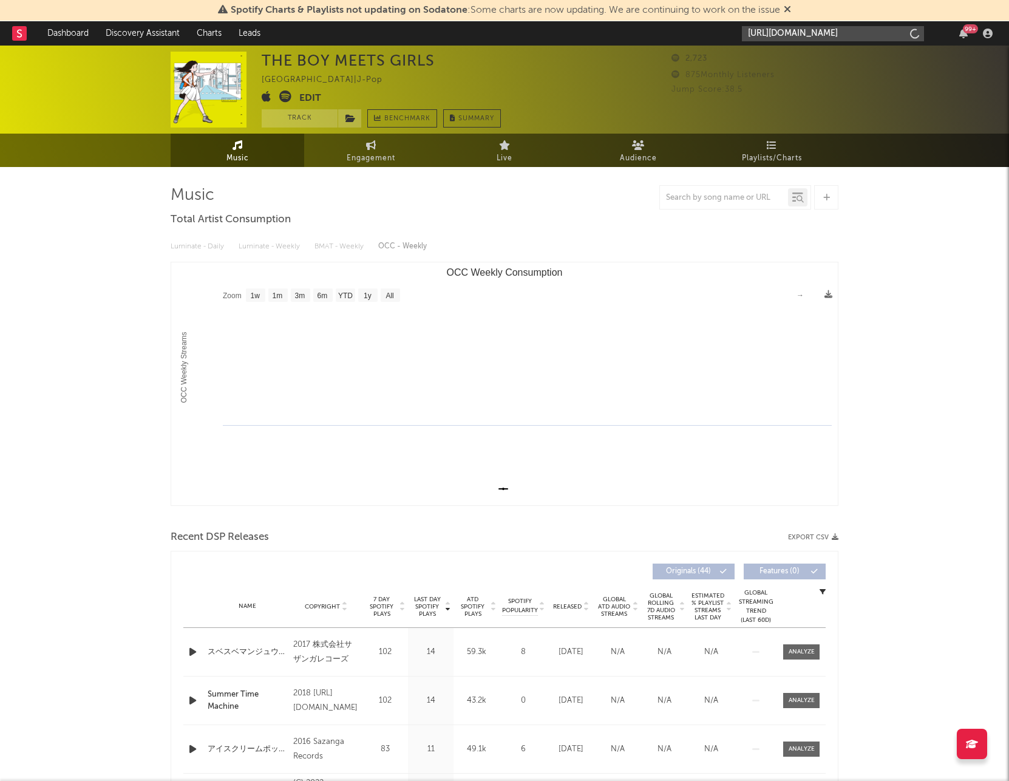
scroll to position [0, 72]
type input "[URL][DOMAIN_NAME]"
click at [838, 64] on div "Boy Meets Girl" at bounding box center [851, 61] width 134 height 15
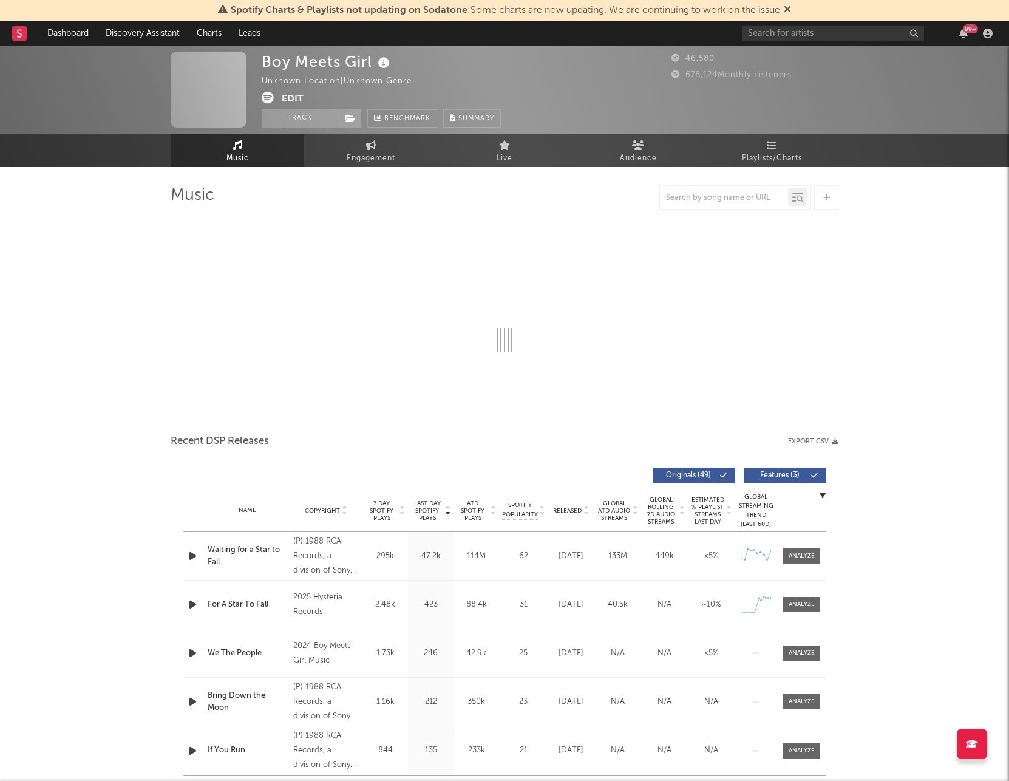
select select "6m"
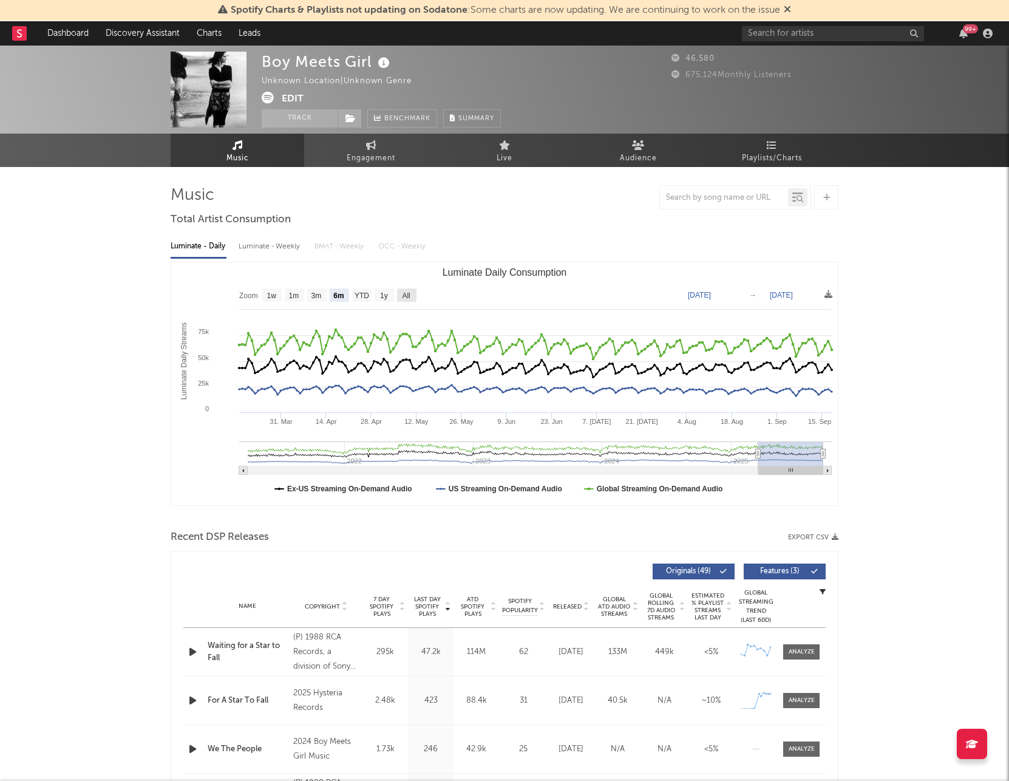
click at [406, 294] on text "All" at bounding box center [406, 295] width 8 height 9
select select "All"
type input "[DATE]"
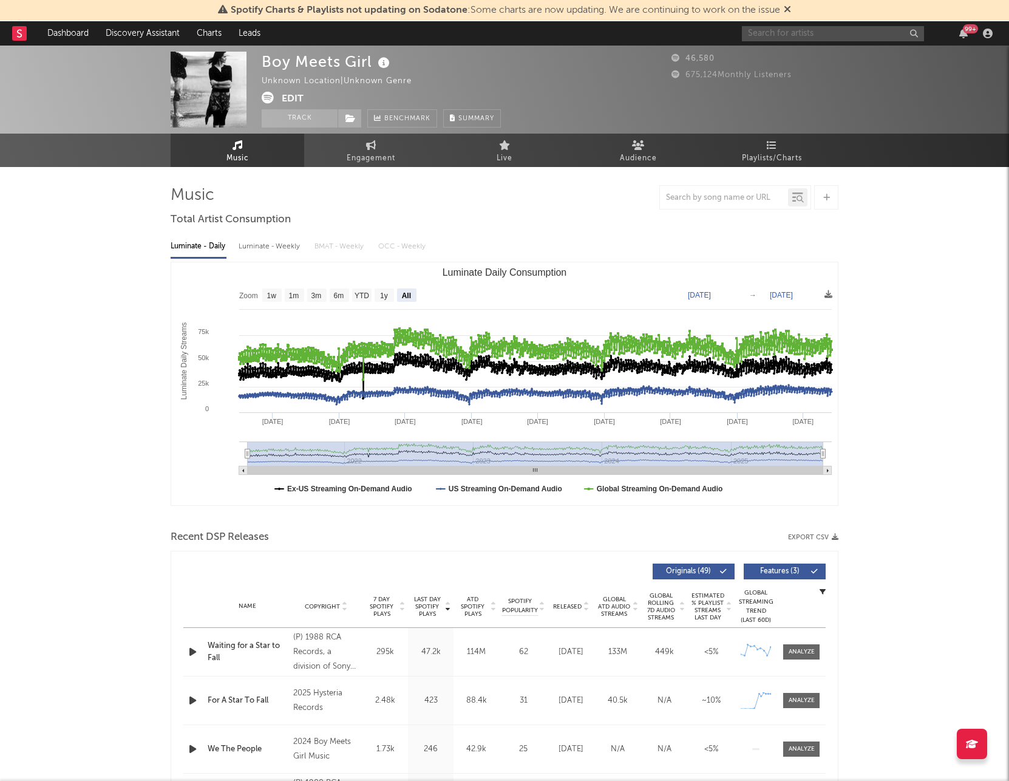
click at [792, 36] on input "text" at bounding box center [833, 33] width 182 height 15
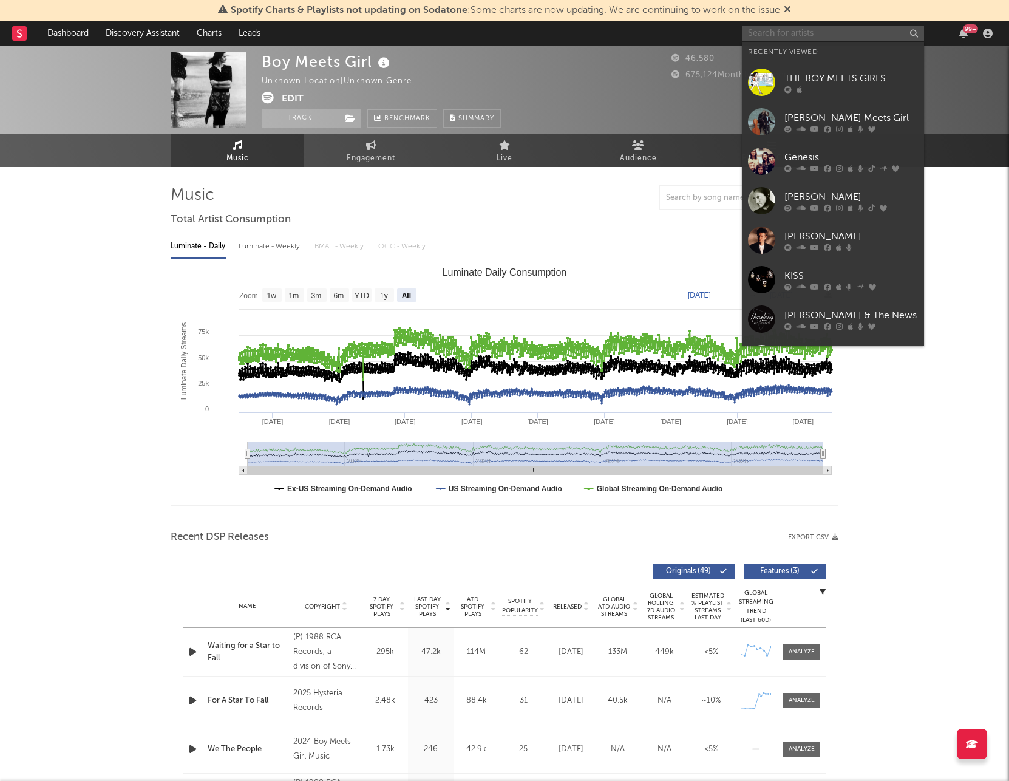
paste input "[PERSON_NAME]"
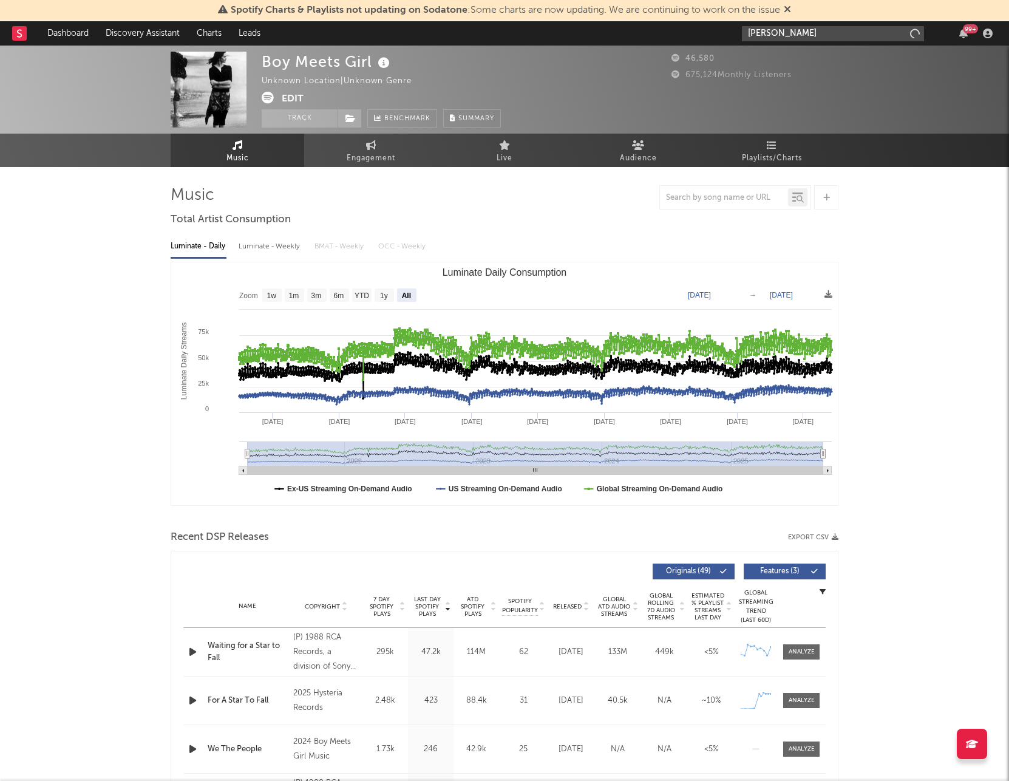
type input "[PERSON_NAME]"
click at [824, 35] on input "[PERSON_NAME]" at bounding box center [833, 33] width 182 height 15
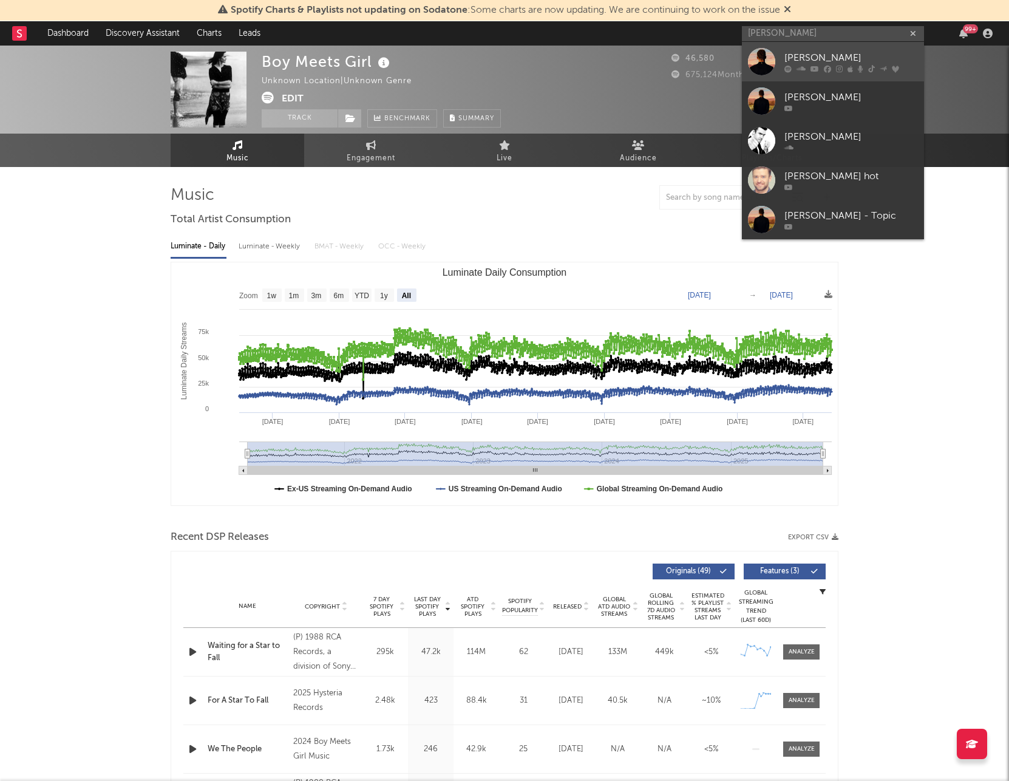
click at [828, 53] on div "[PERSON_NAME]" at bounding box center [851, 57] width 134 height 15
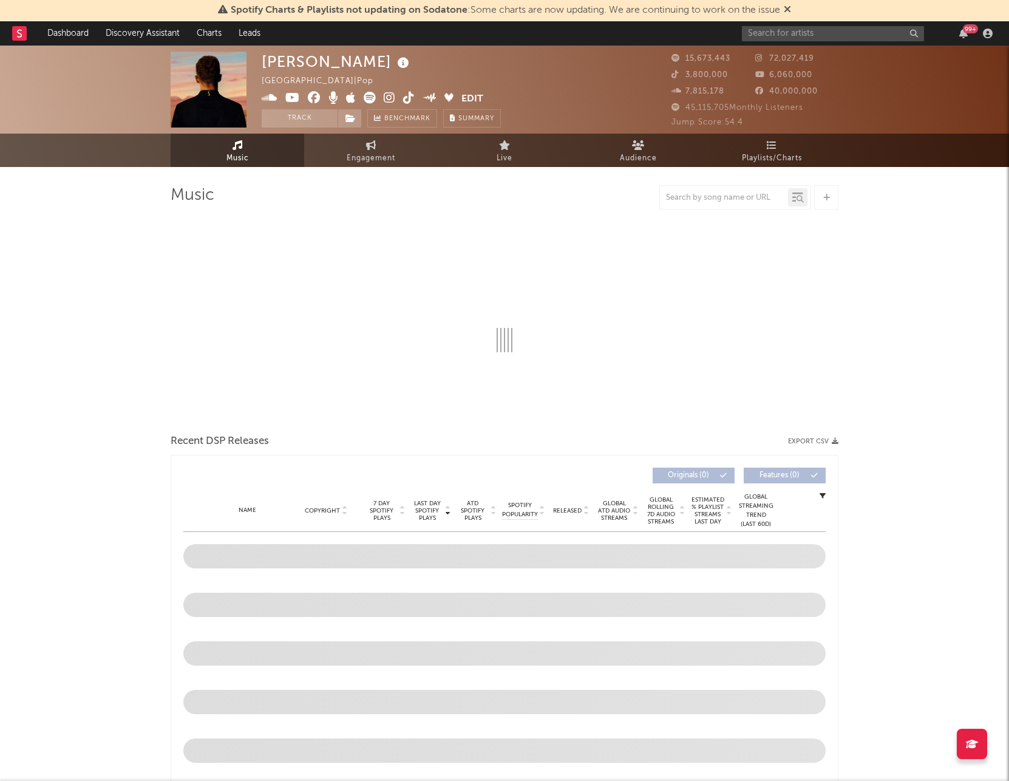
select select "6m"
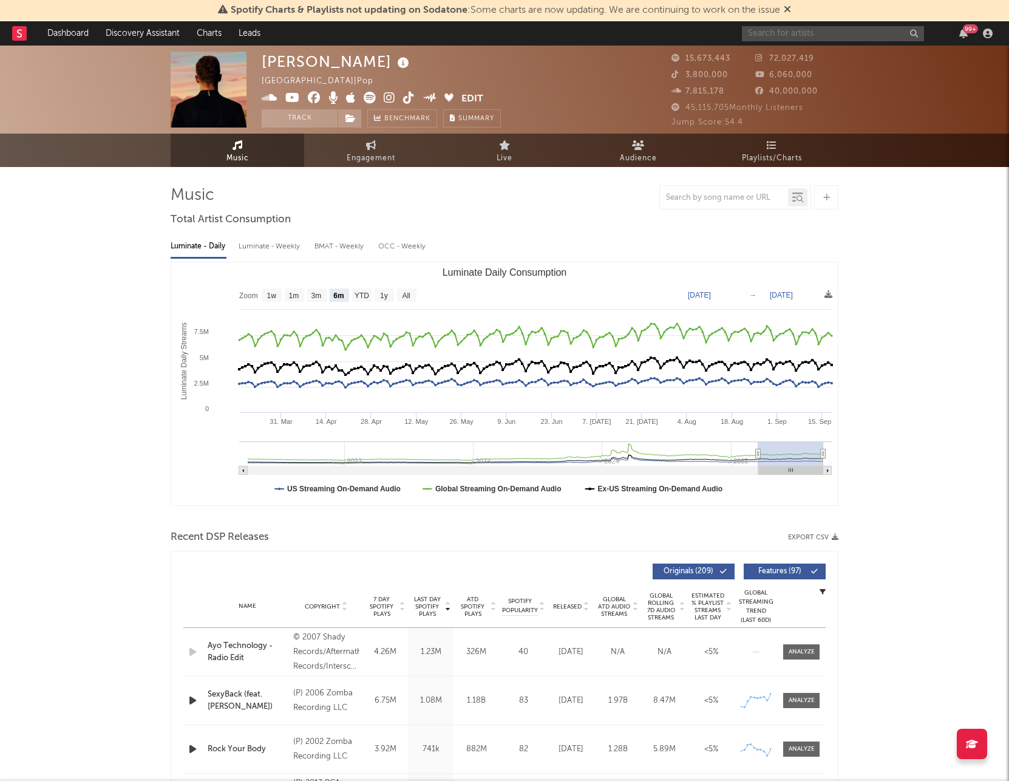
click at [819, 31] on input "text" at bounding box center [833, 33] width 182 height 15
paste input "Sting"
type input "Sting"
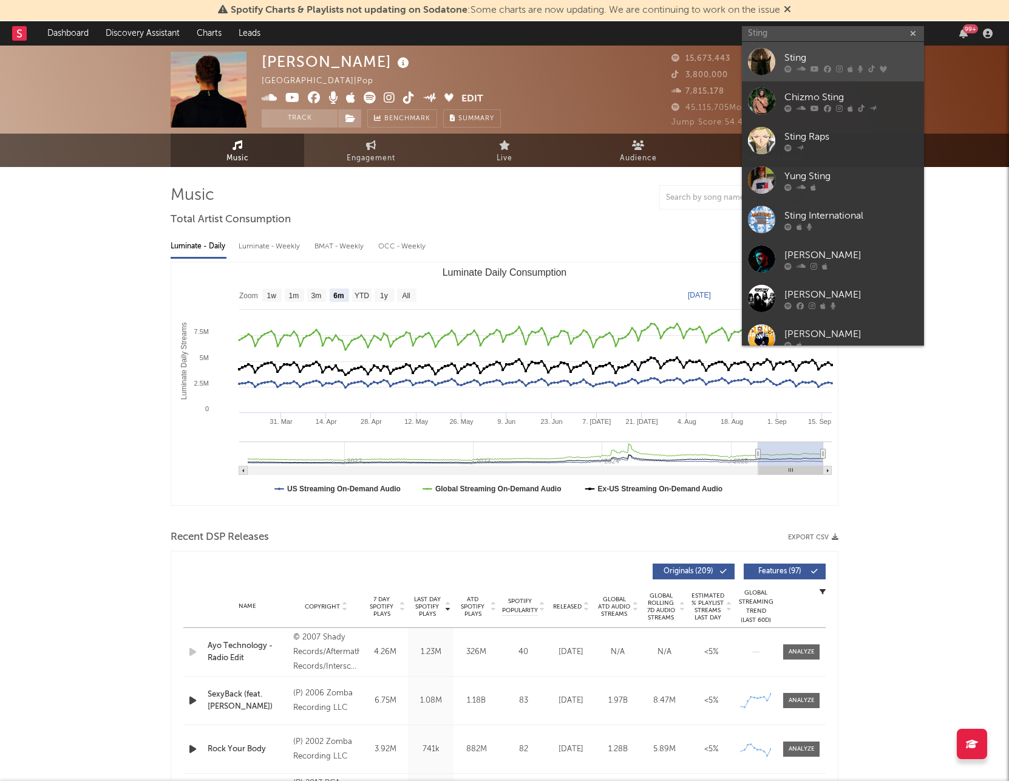
click at [817, 54] on div "Sting" at bounding box center [851, 57] width 134 height 15
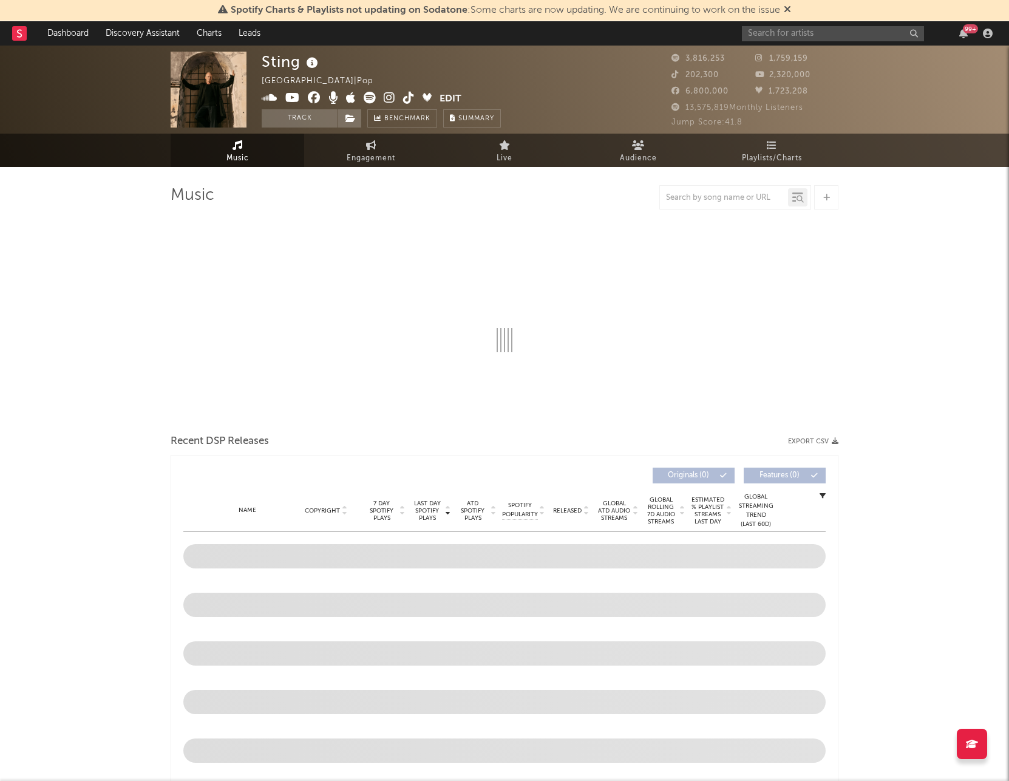
select select "6m"
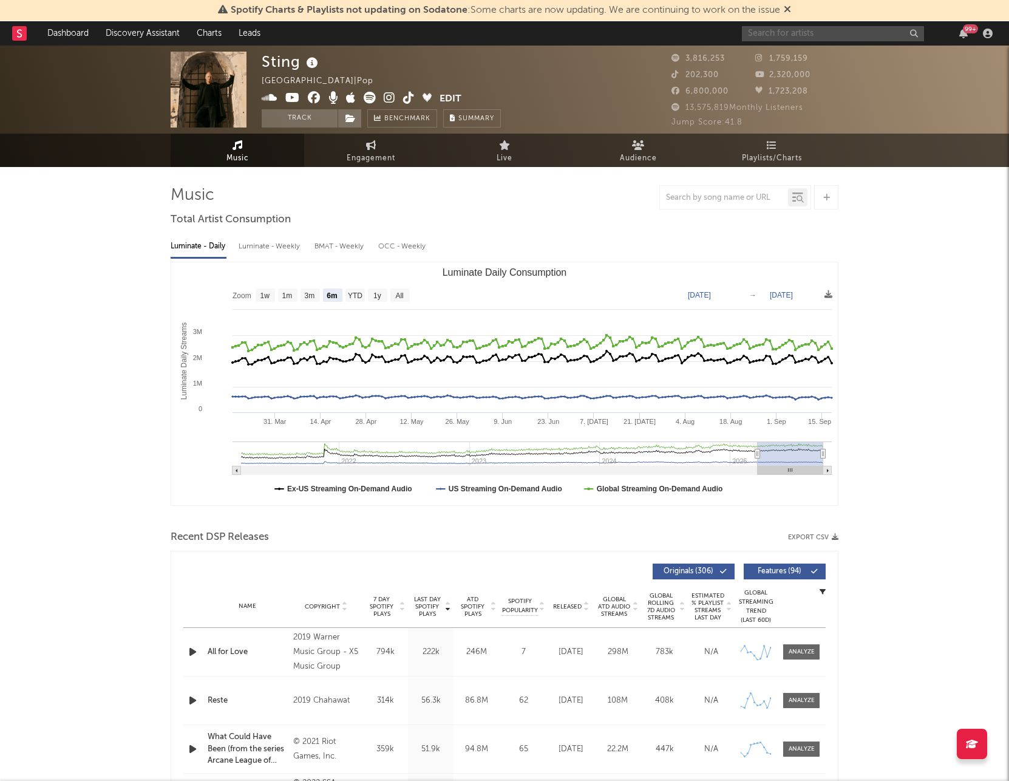
click at [832, 30] on input "text" at bounding box center [833, 33] width 182 height 15
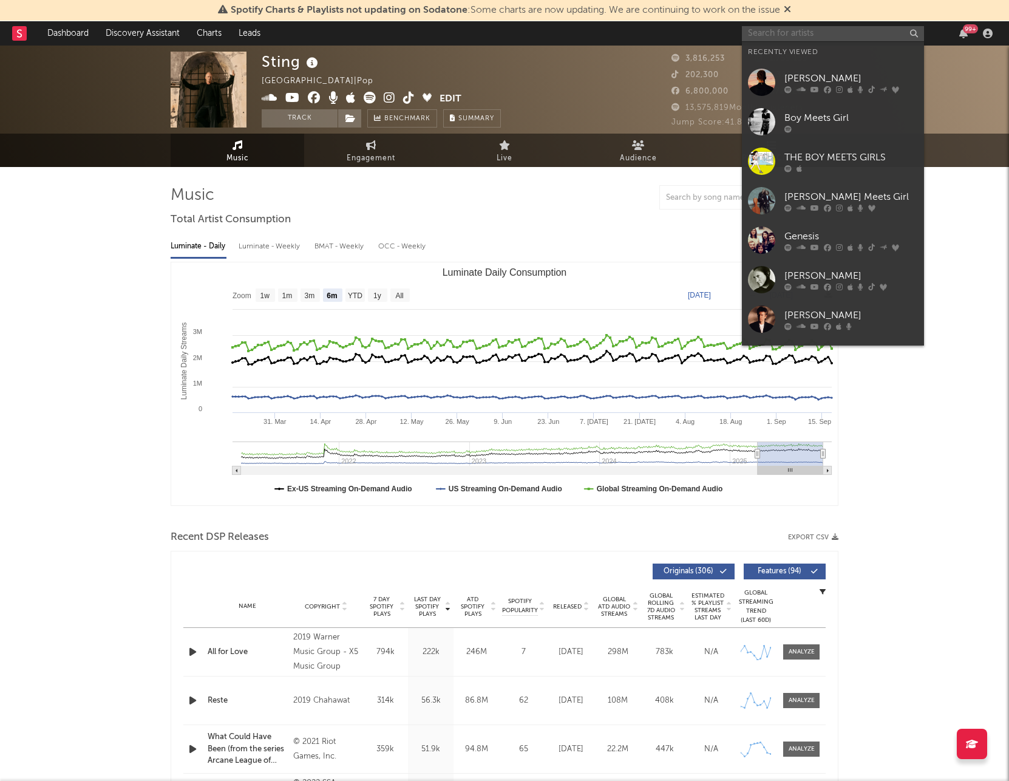
paste input "[PERSON_NAME]"
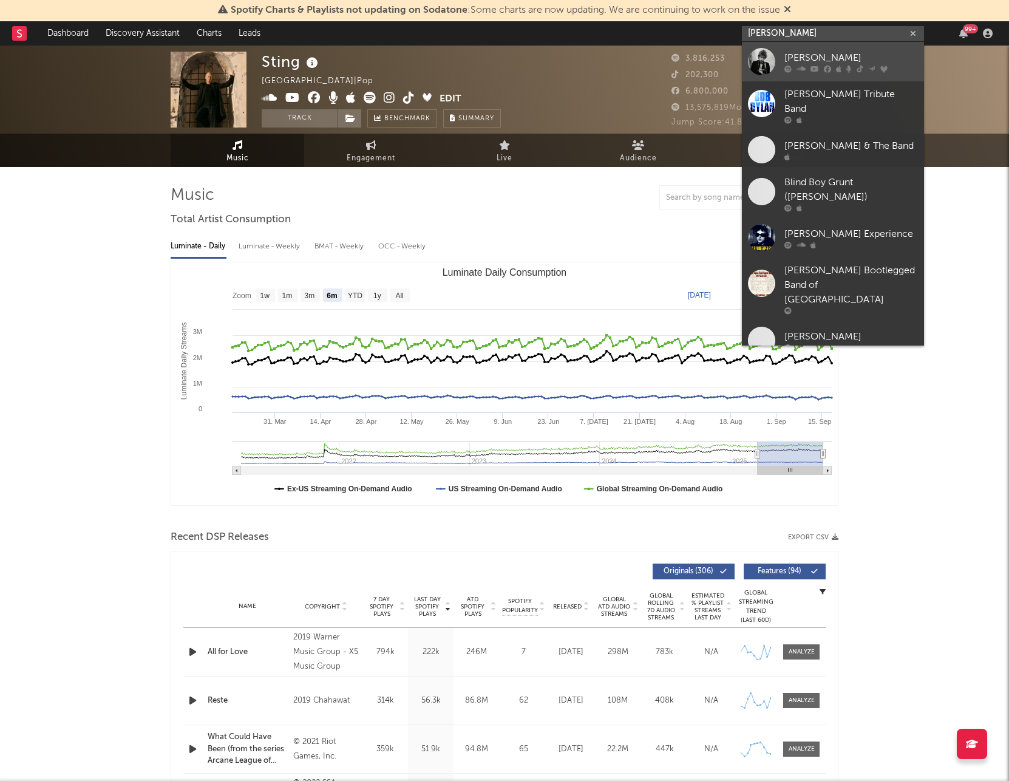
type input "[PERSON_NAME]"
click at [845, 62] on div "[PERSON_NAME]" at bounding box center [851, 57] width 134 height 15
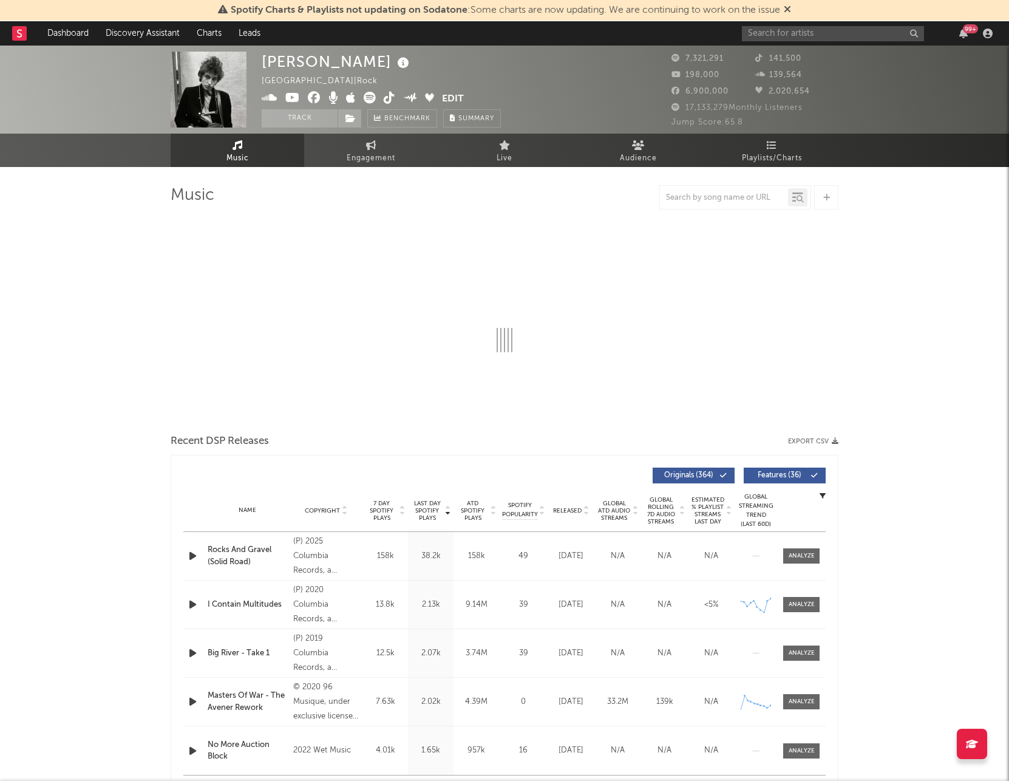
select select "6m"
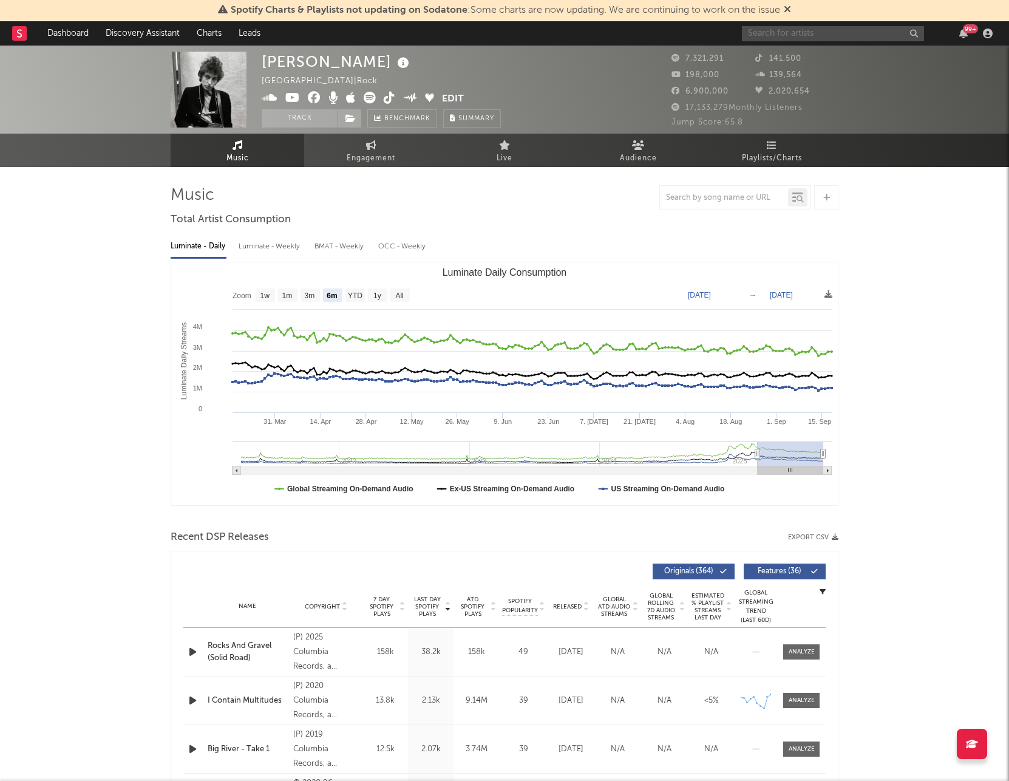
click at [871, 33] on input "text" at bounding box center [833, 33] width 182 height 15
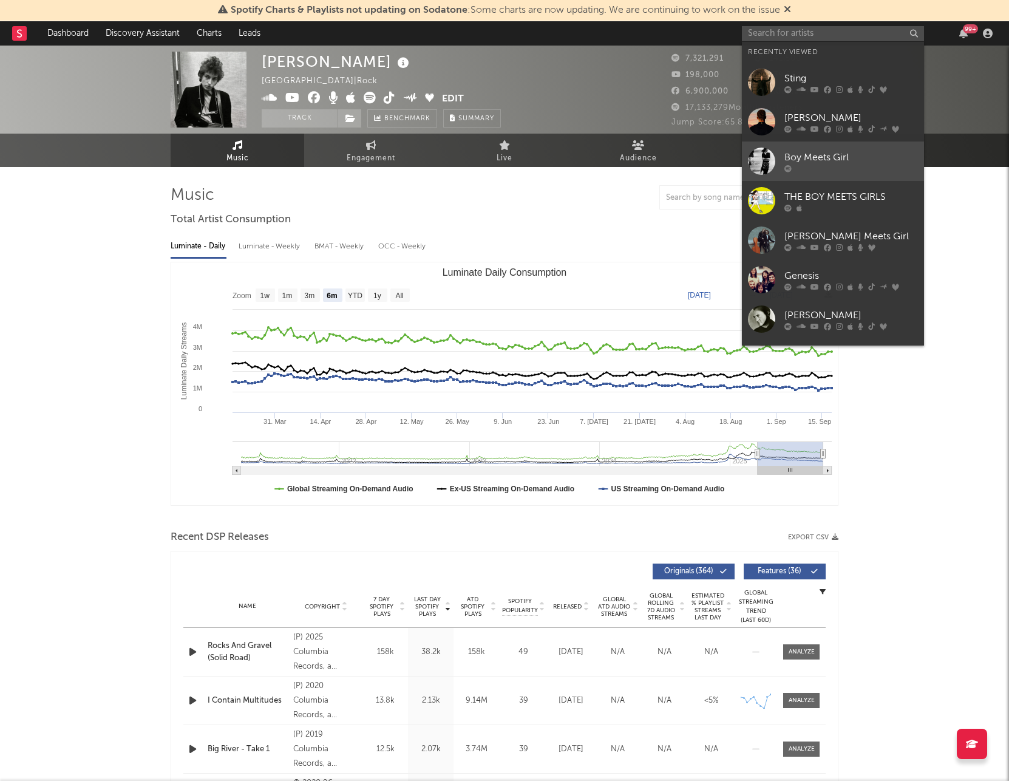
click at [872, 143] on link "Boy Meets Girl" at bounding box center [833, 160] width 182 height 39
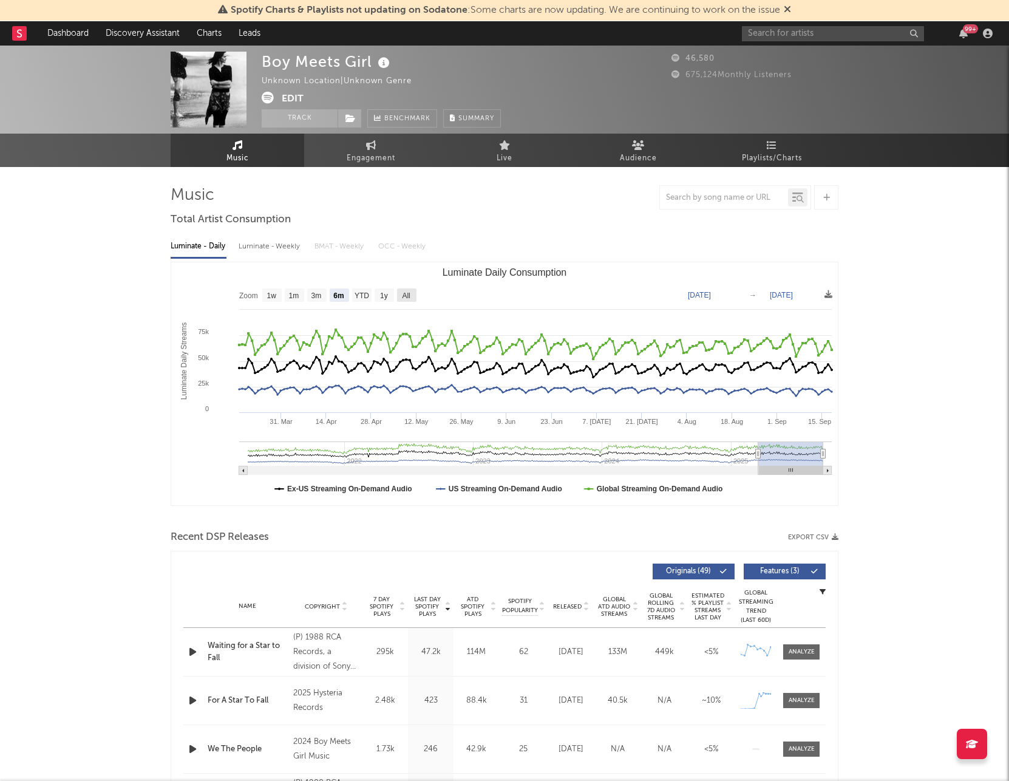
click at [409, 294] on text "All" at bounding box center [406, 295] width 8 height 9
select select "All"
type input "[DATE]"
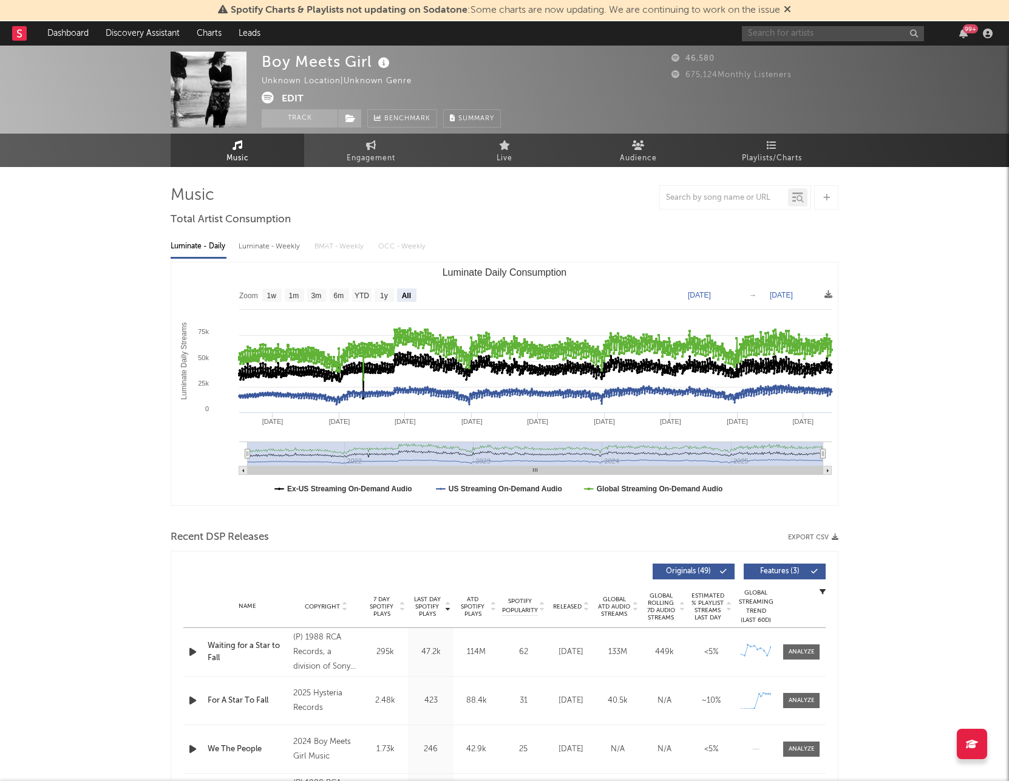
click at [791, 30] on input "text" at bounding box center [833, 33] width 182 height 15
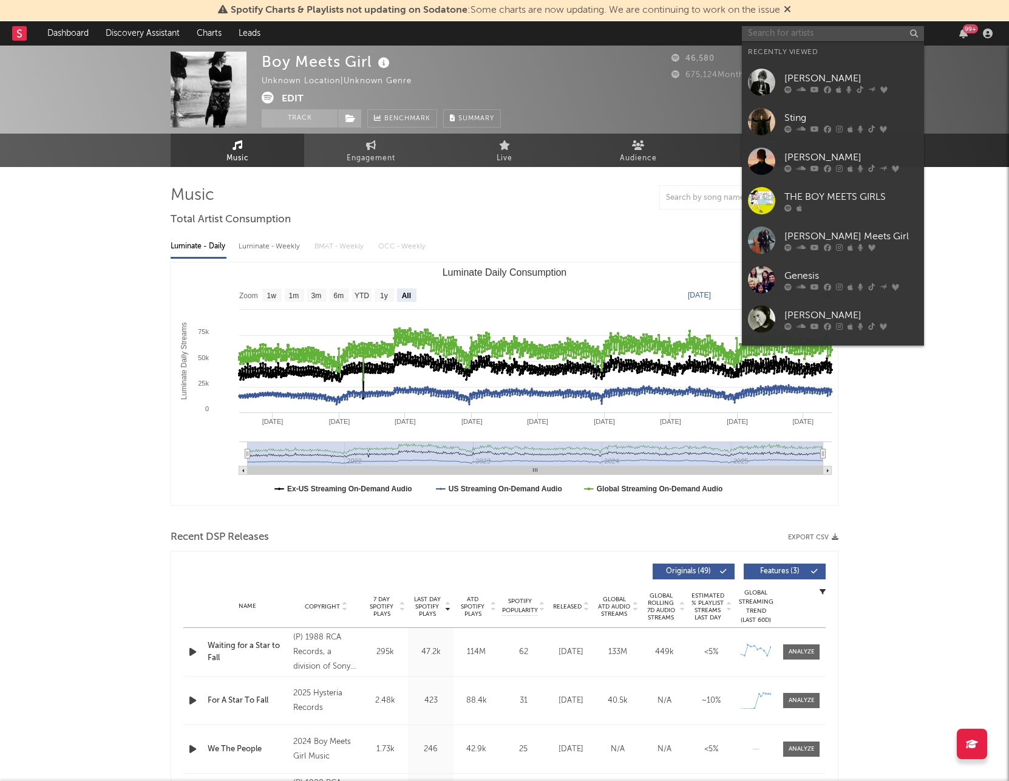
paste input "[PERSON_NAME]"
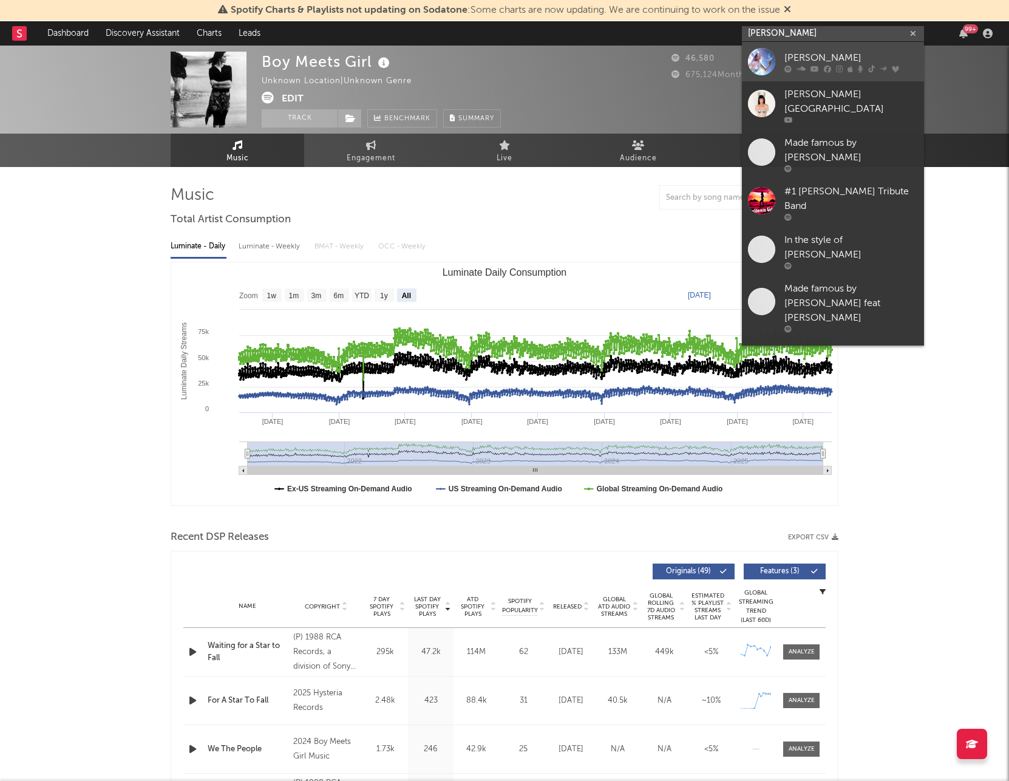
type input "[PERSON_NAME]"
click at [823, 56] on div "[PERSON_NAME]" at bounding box center [851, 57] width 134 height 15
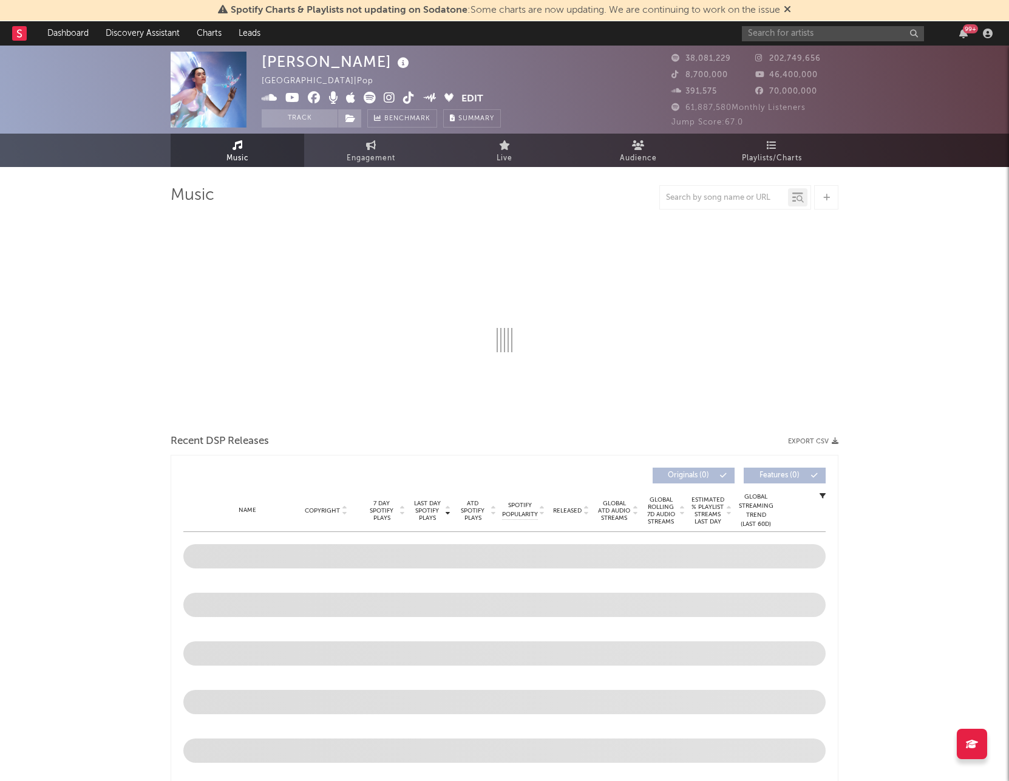
select select "6m"
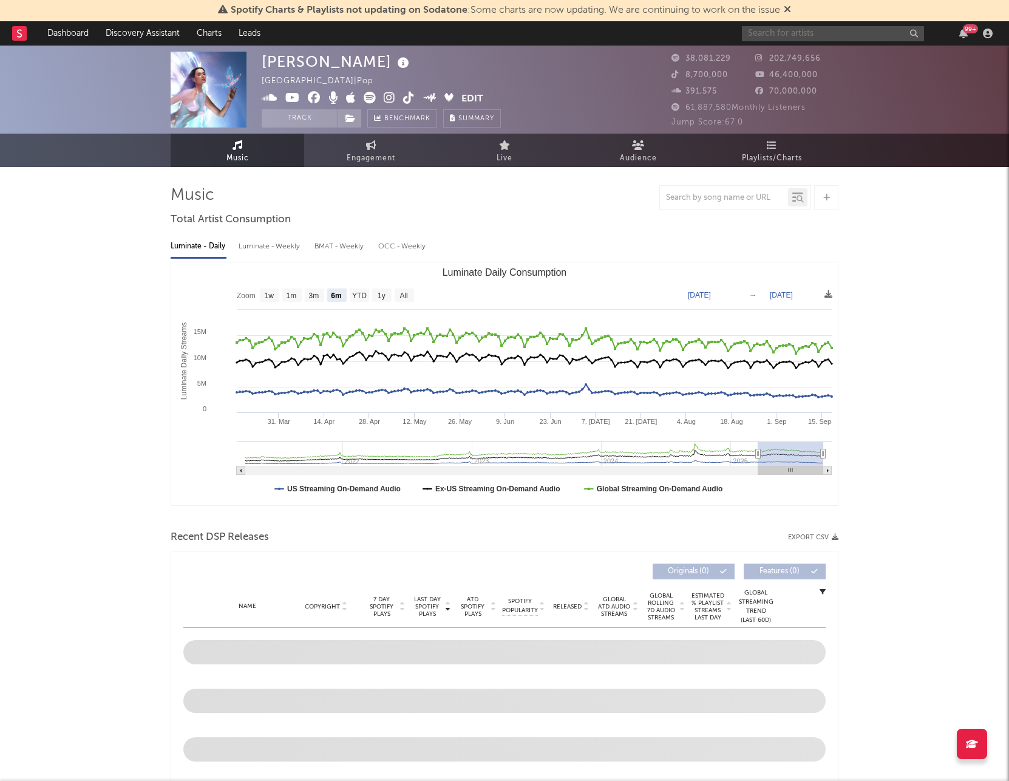
click at [779, 33] on input "text" at bounding box center [833, 33] width 182 height 15
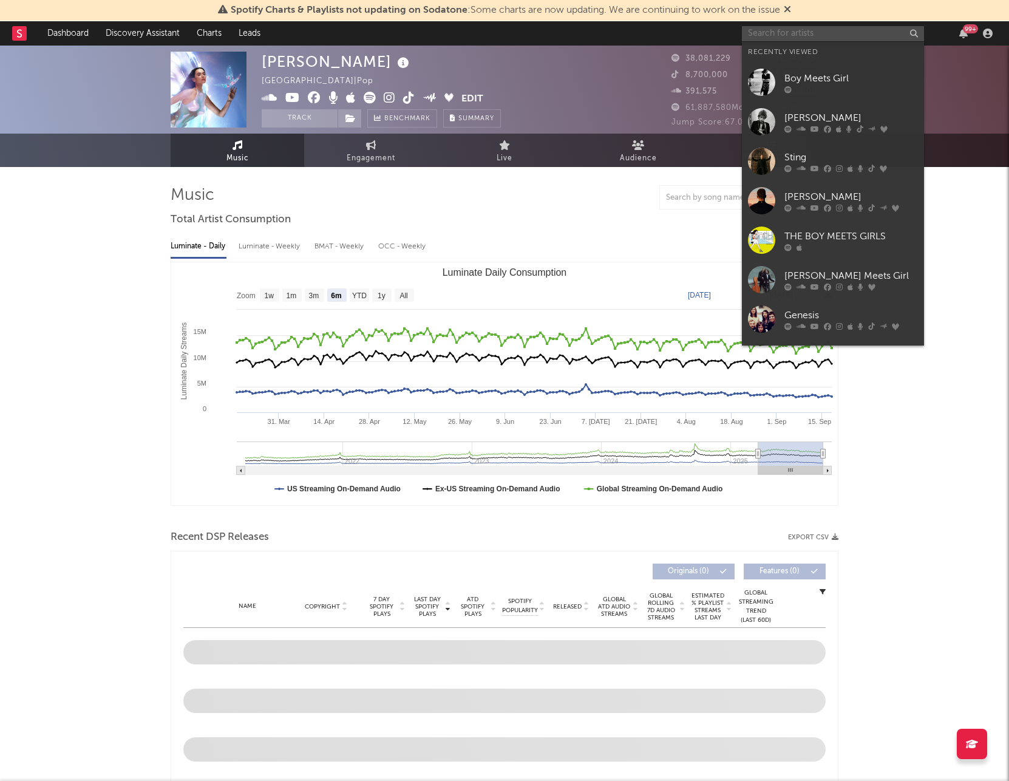
paste input "[PERSON_NAME]"
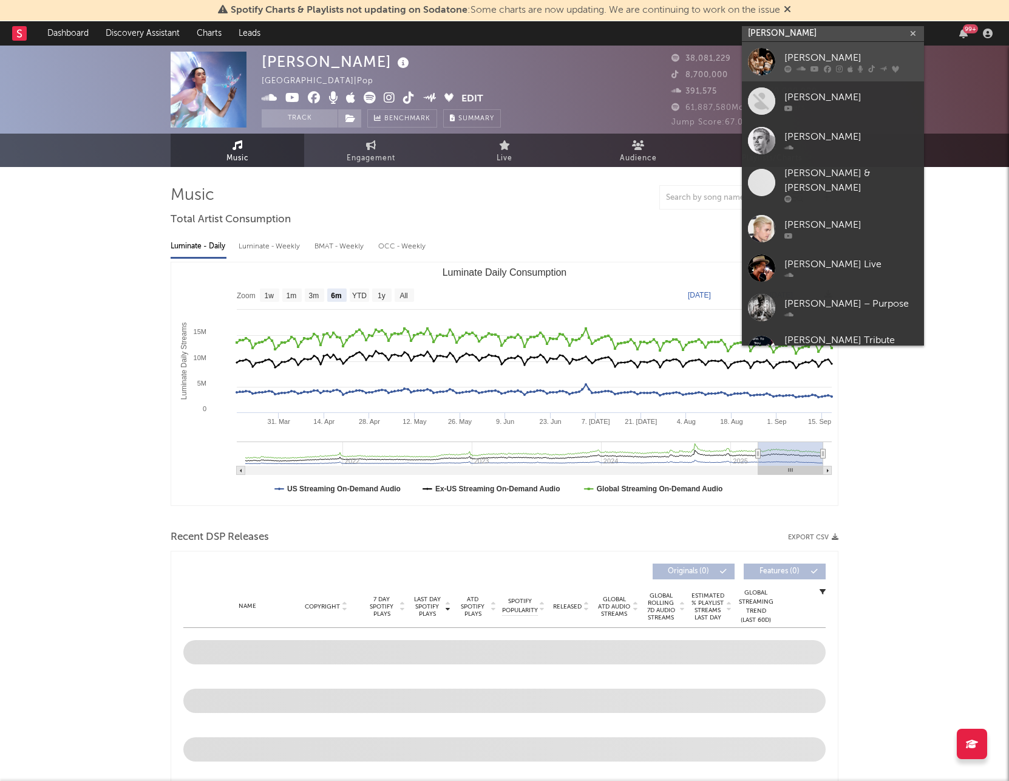
type input "[PERSON_NAME]"
click at [778, 54] on link "[PERSON_NAME]" at bounding box center [833, 61] width 182 height 39
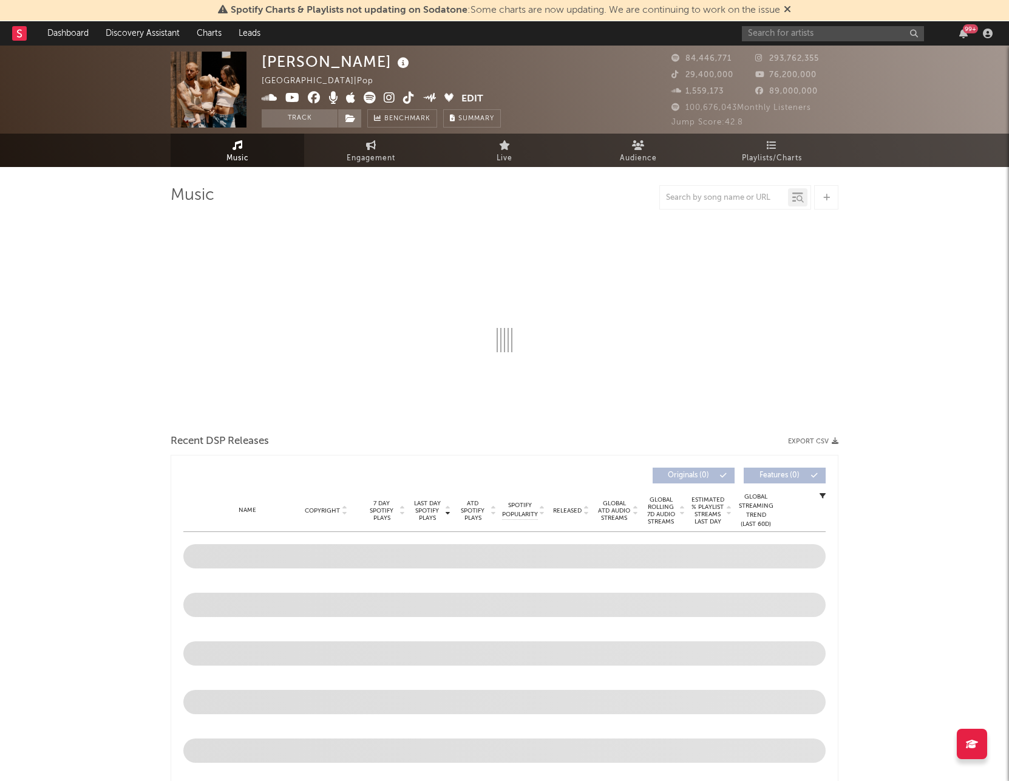
select select "6m"
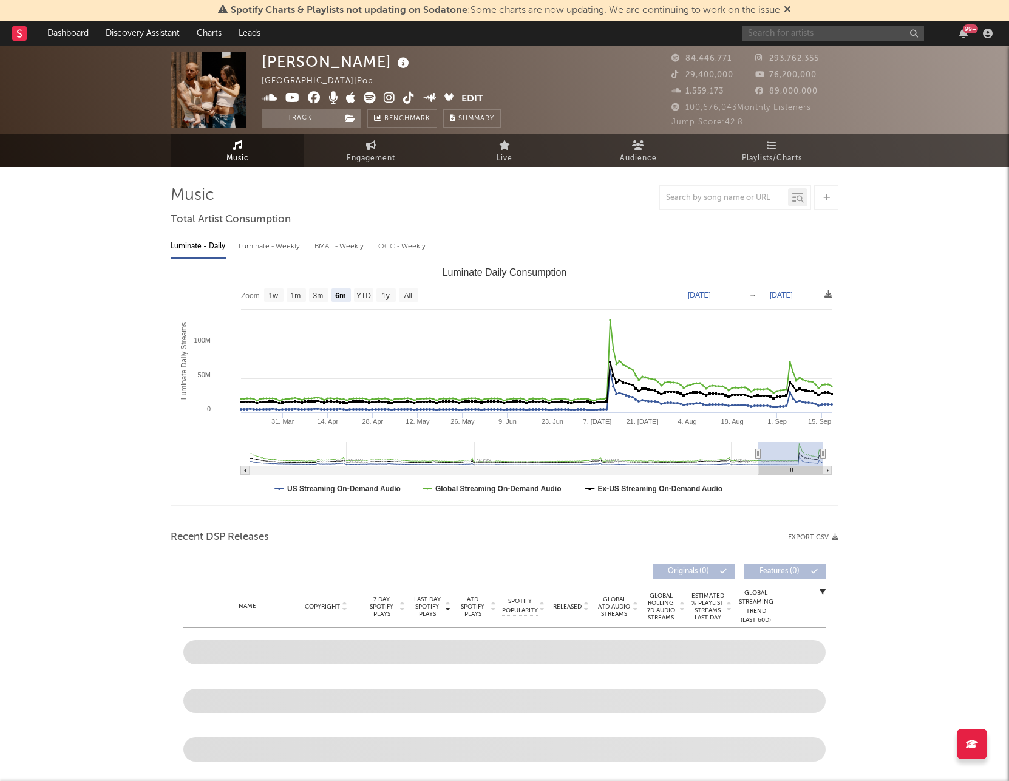
click at [805, 33] on input "text" at bounding box center [833, 33] width 182 height 15
paste input "[PERSON_NAME]"
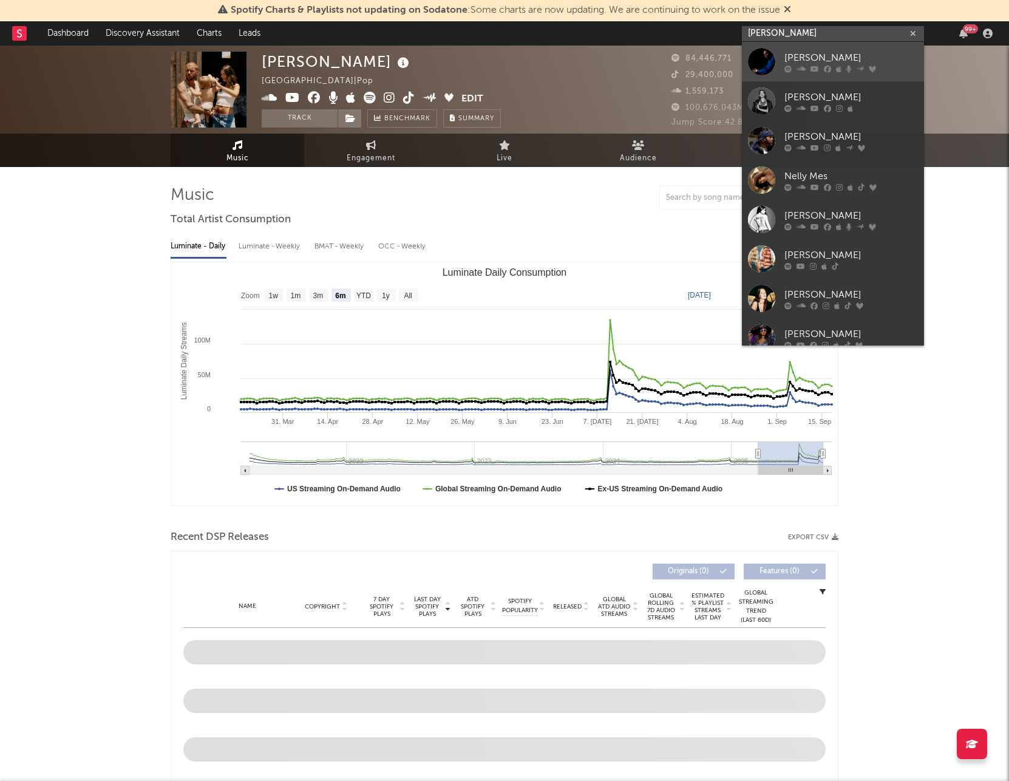
type input "[PERSON_NAME]"
click at [802, 55] on div "[PERSON_NAME]" at bounding box center [851, 57] width 134 height 15
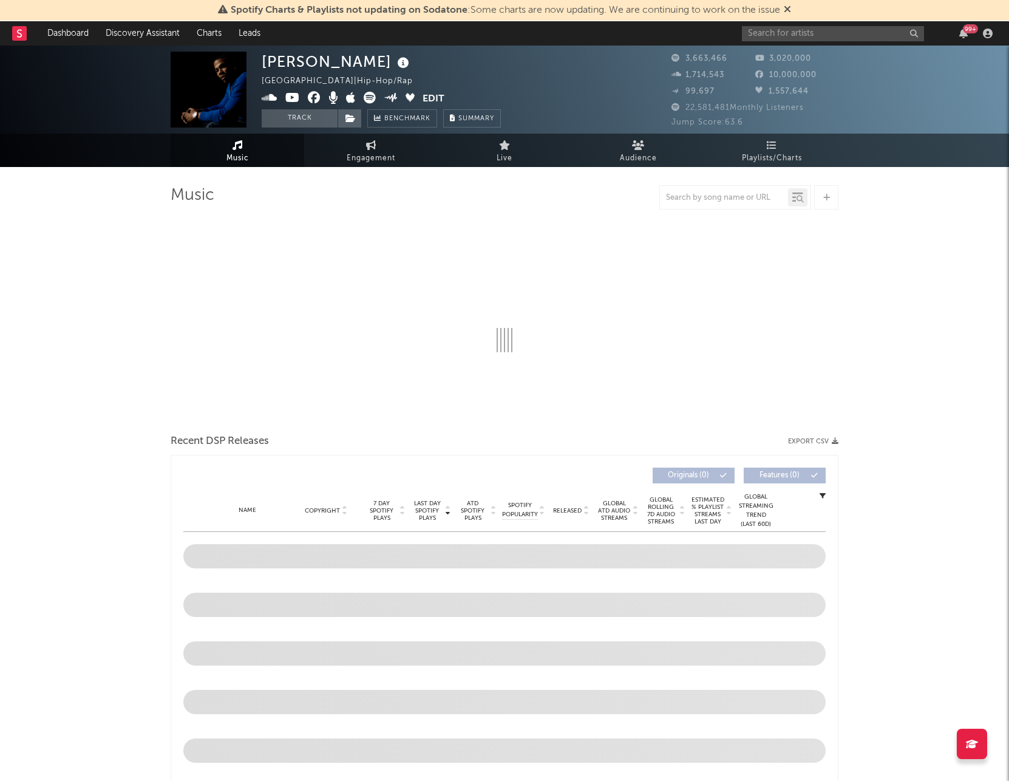
select select "6m"
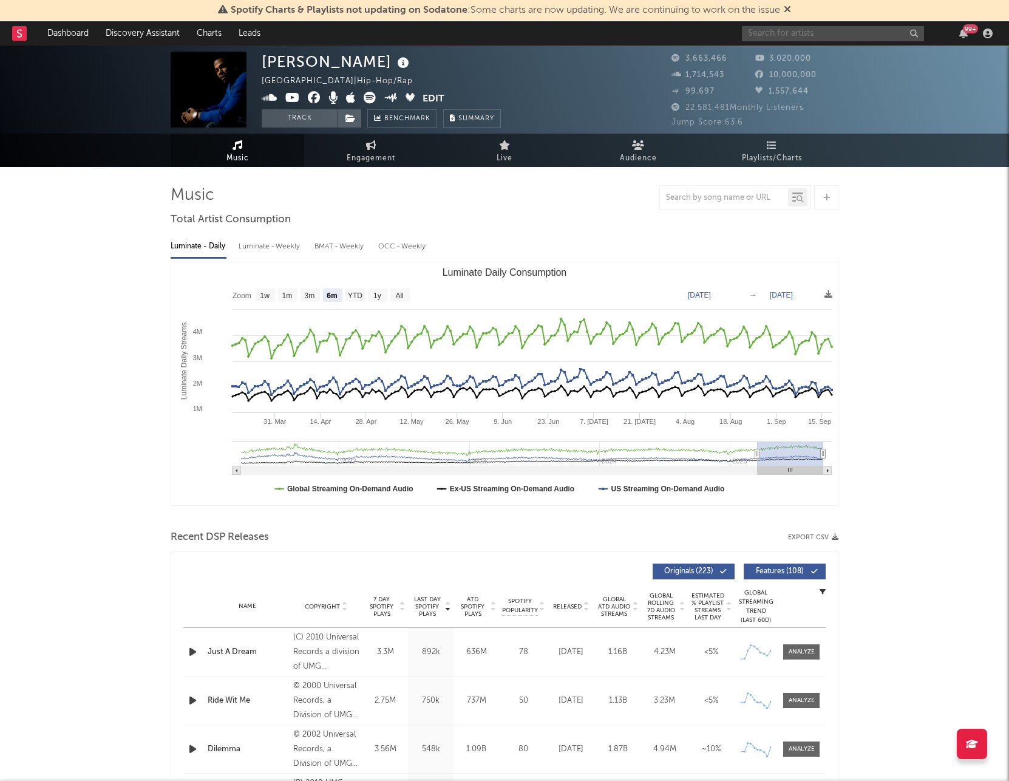
click at [782, 35] on input "text" at bounding box center [833, 33] width 182 height 15
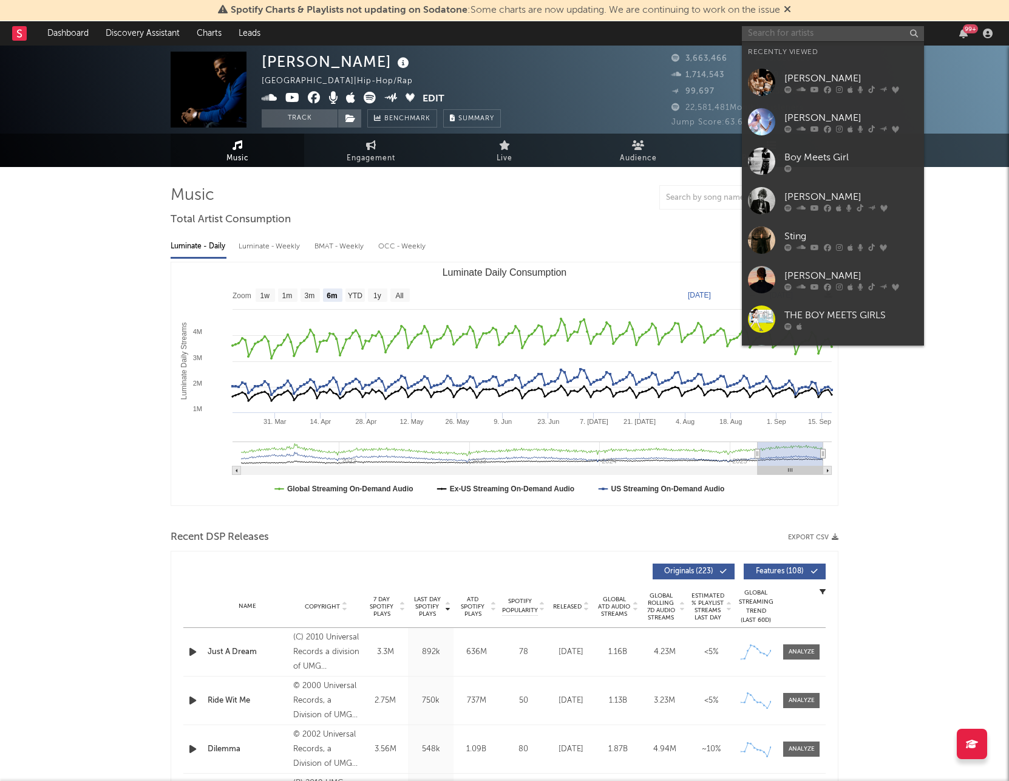
paste input "Queen"
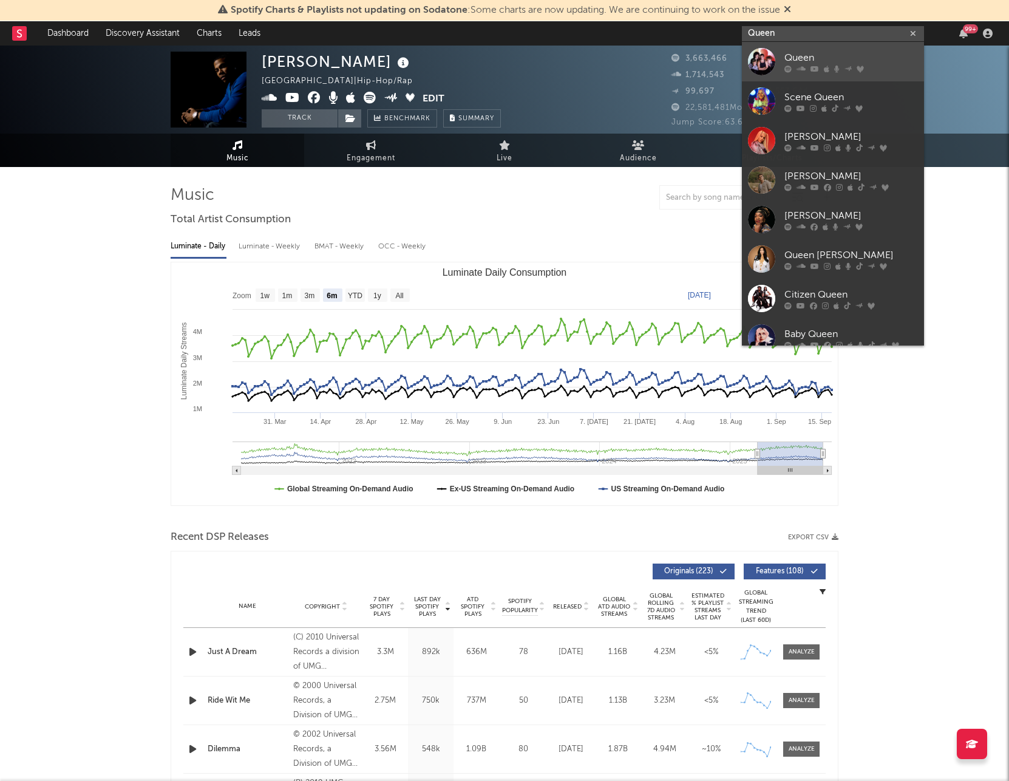
type input "Queen"
click at [875, 56] on div "Queen" at bounding box center [851, 57] width 134 height 15
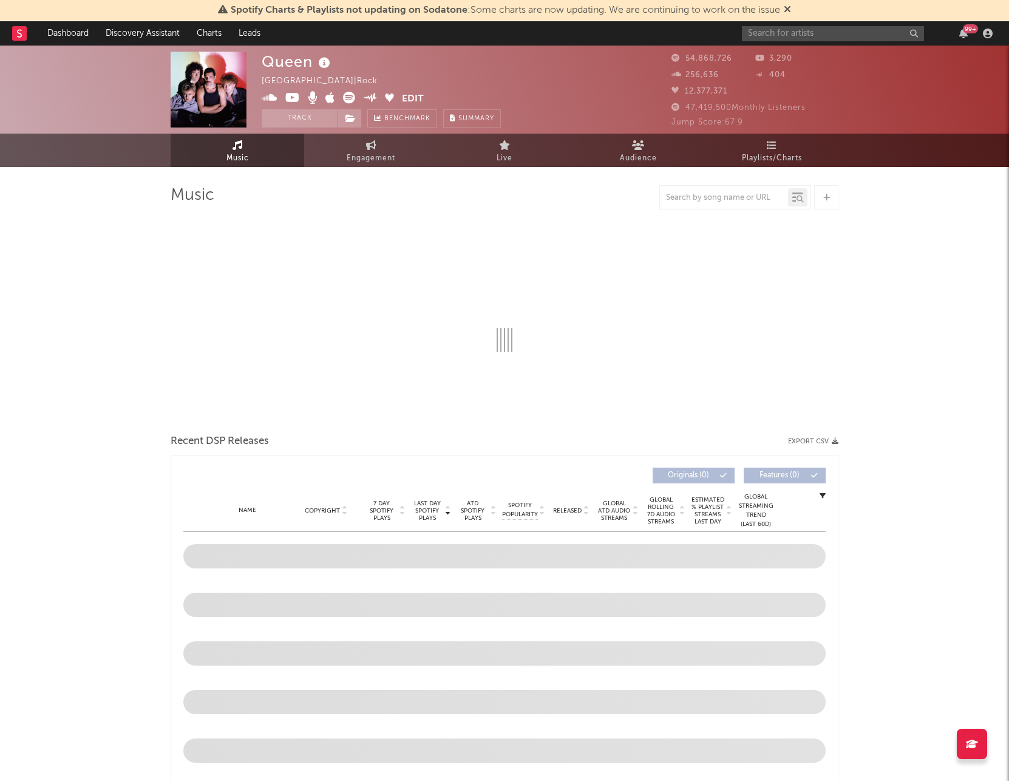
select select "6m"
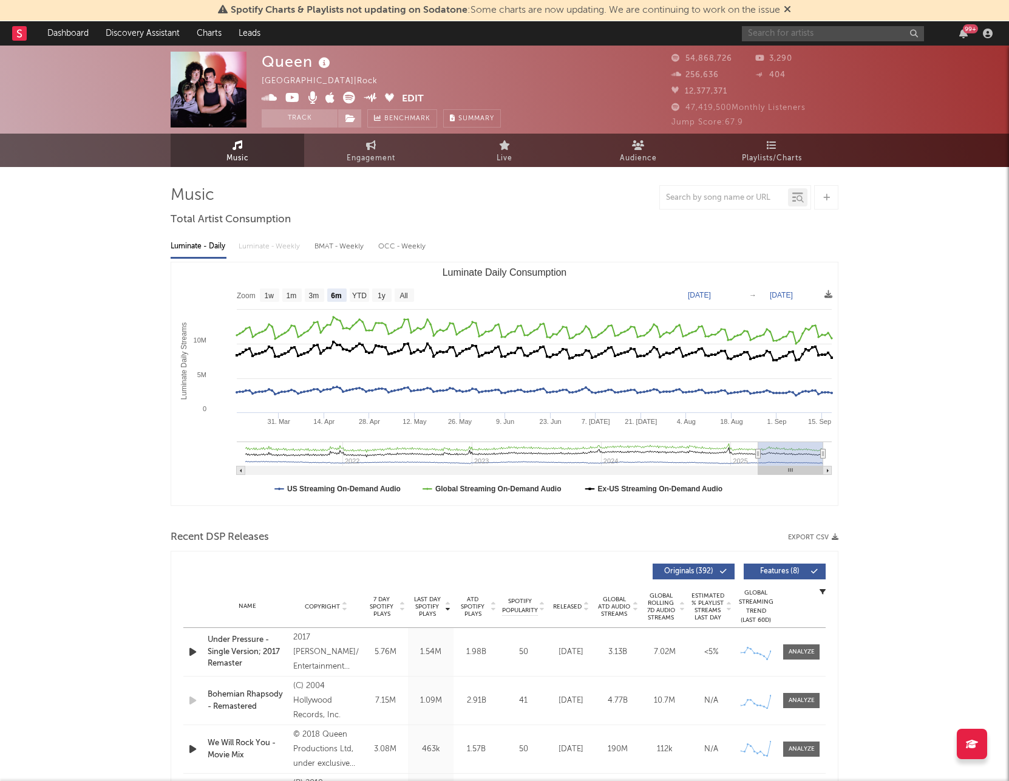
click at [814, 32] on input "text" at bounding box center [833, 33] width 182 height 15
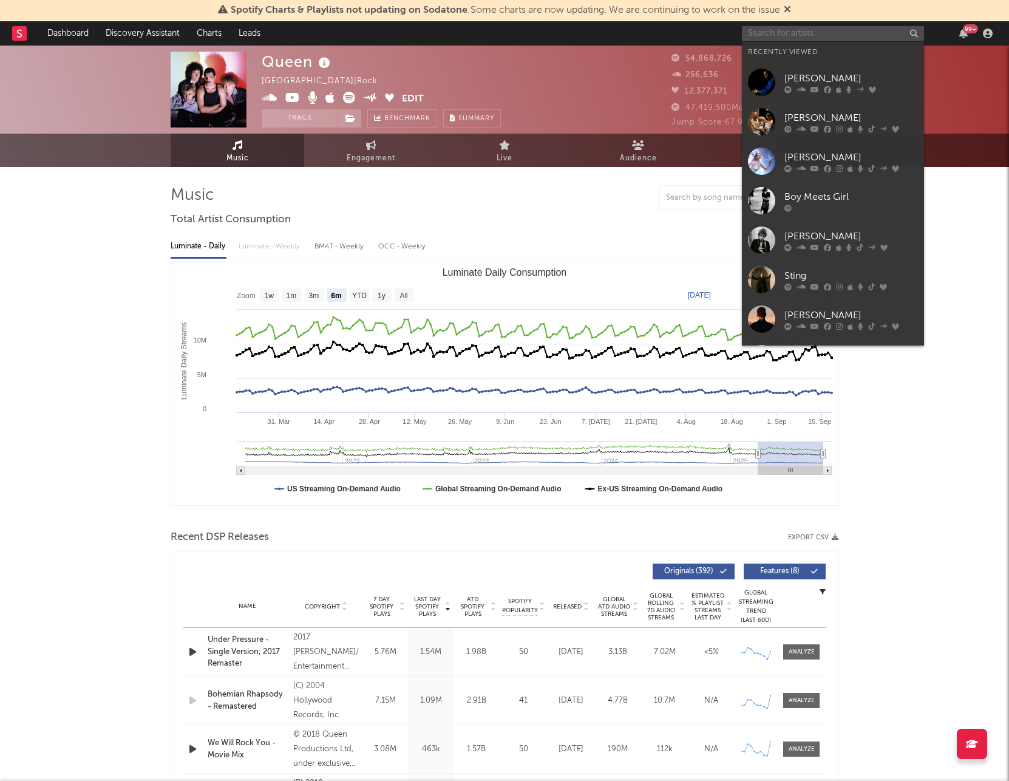
paste input "[PERSON_NAME]"
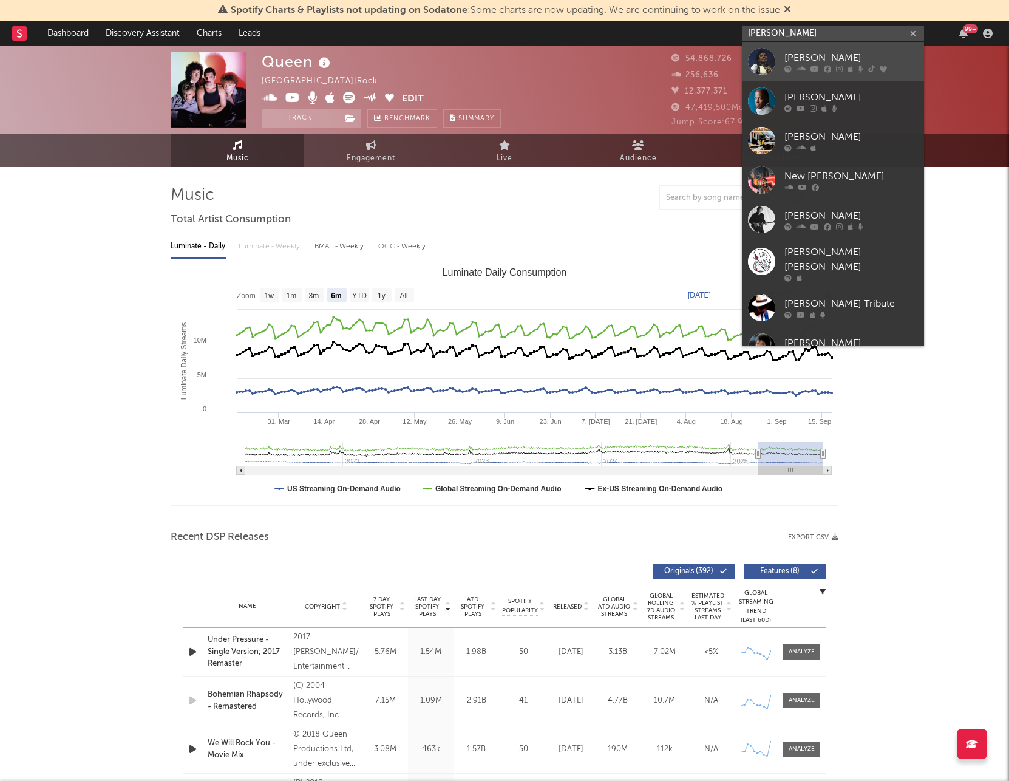
type input "[PERSON_NAME]"
click at [809, 54] on div "[PERSON_NAME]" at bounding box center [851, 57] width 134 height 15
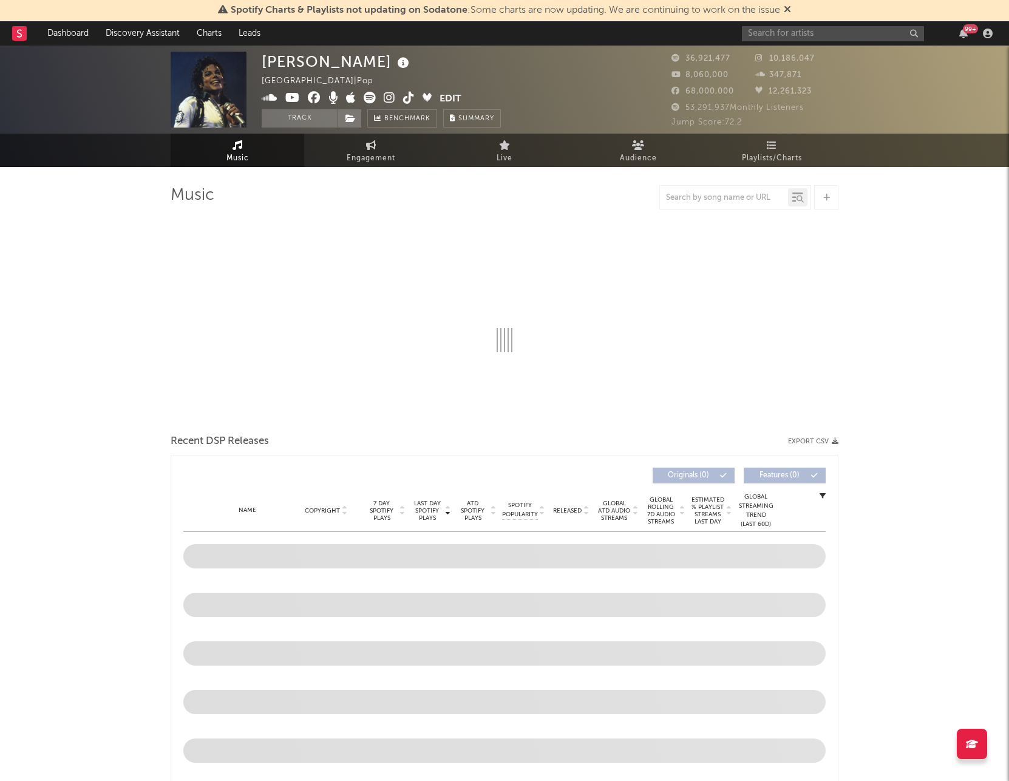
select select "6m"
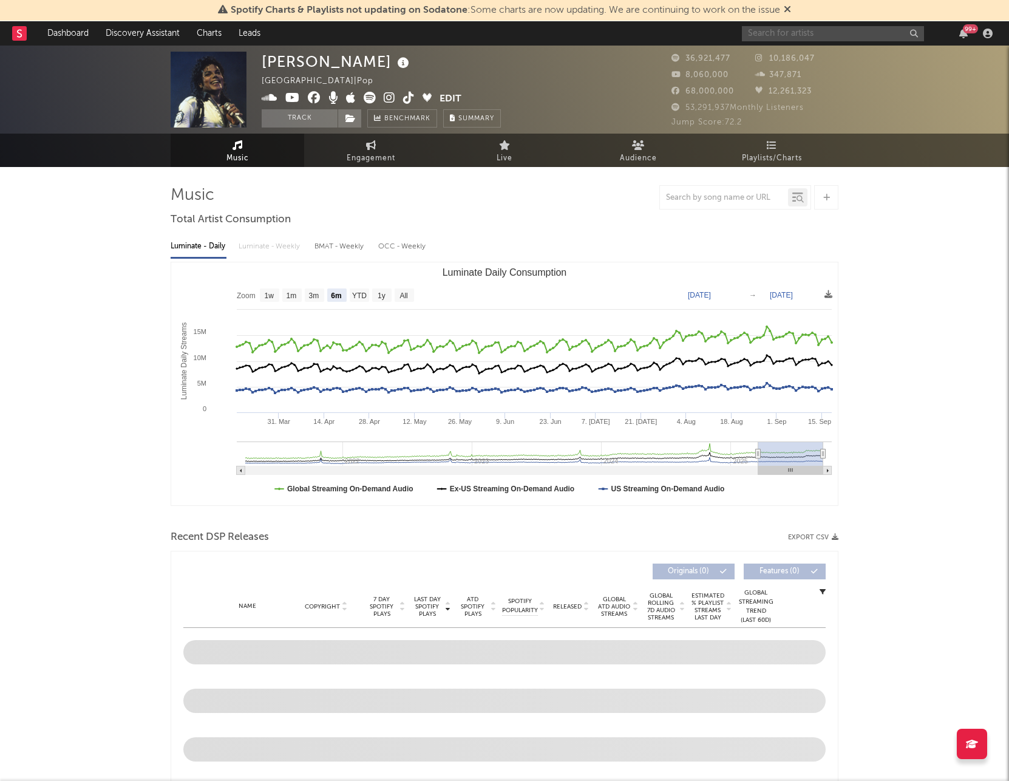
click at [826, 35] on input "text" at bounding box center [833, 33] width 182 height 15
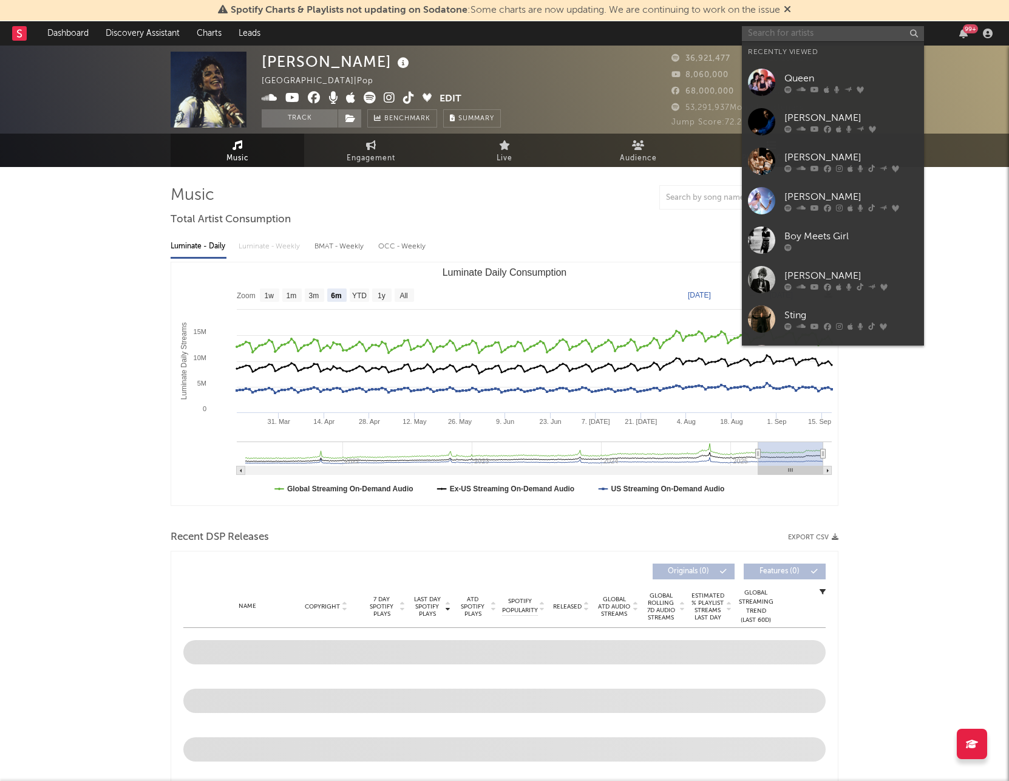
paste input "Pink Floyd"
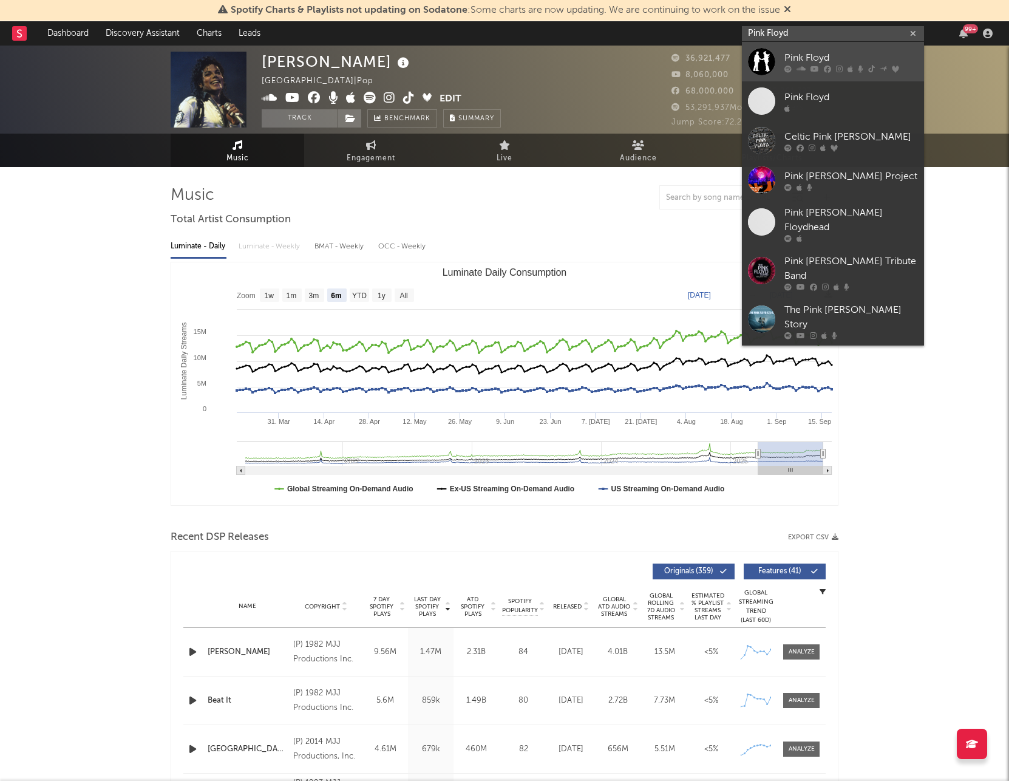
type input "Pink Floyd"
click at [829, 55] on div "Pink Floyd" at bounding box center [851, 57] width 134 height 15
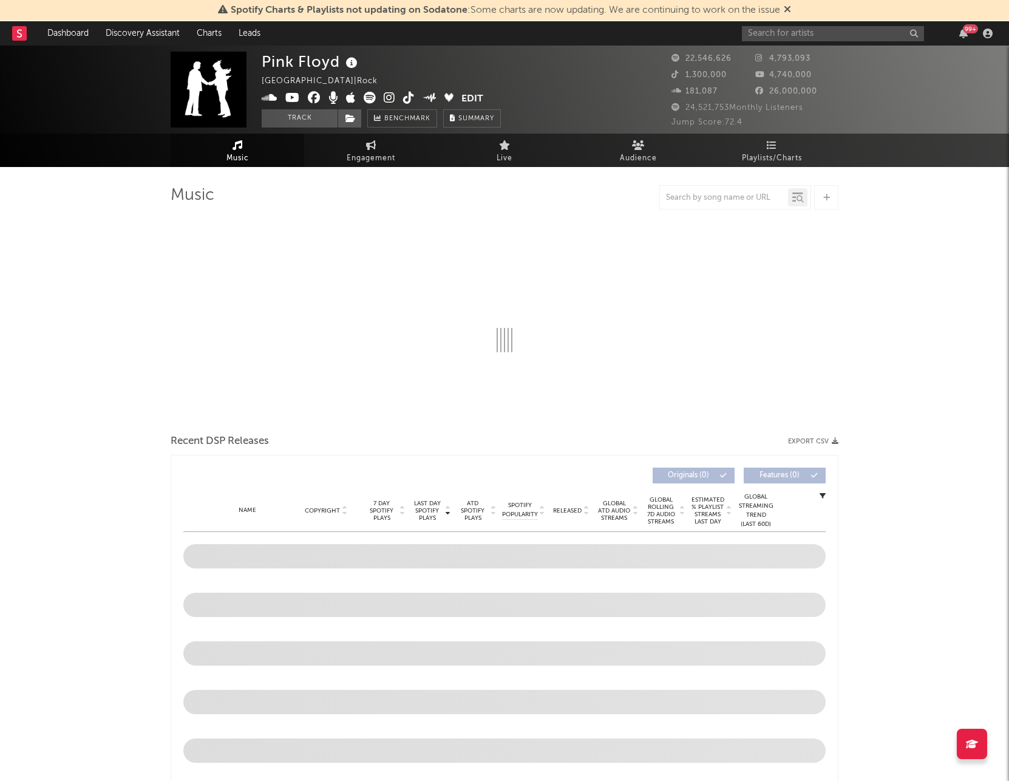
select select "6m"
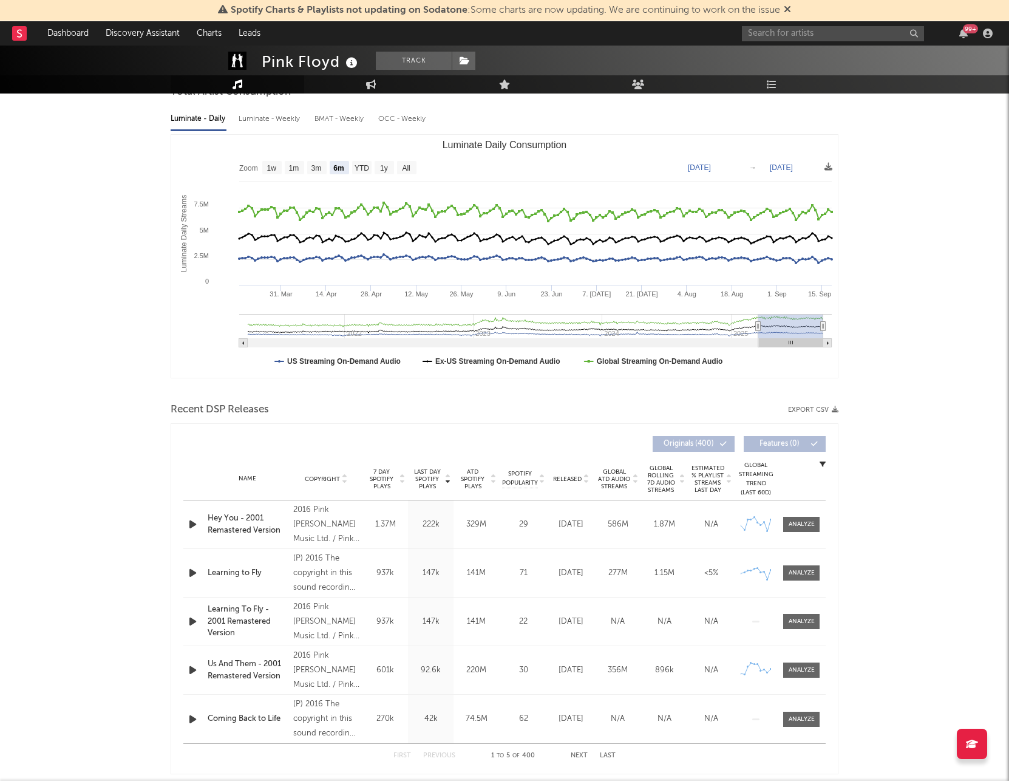
scroll to position [63, 0]
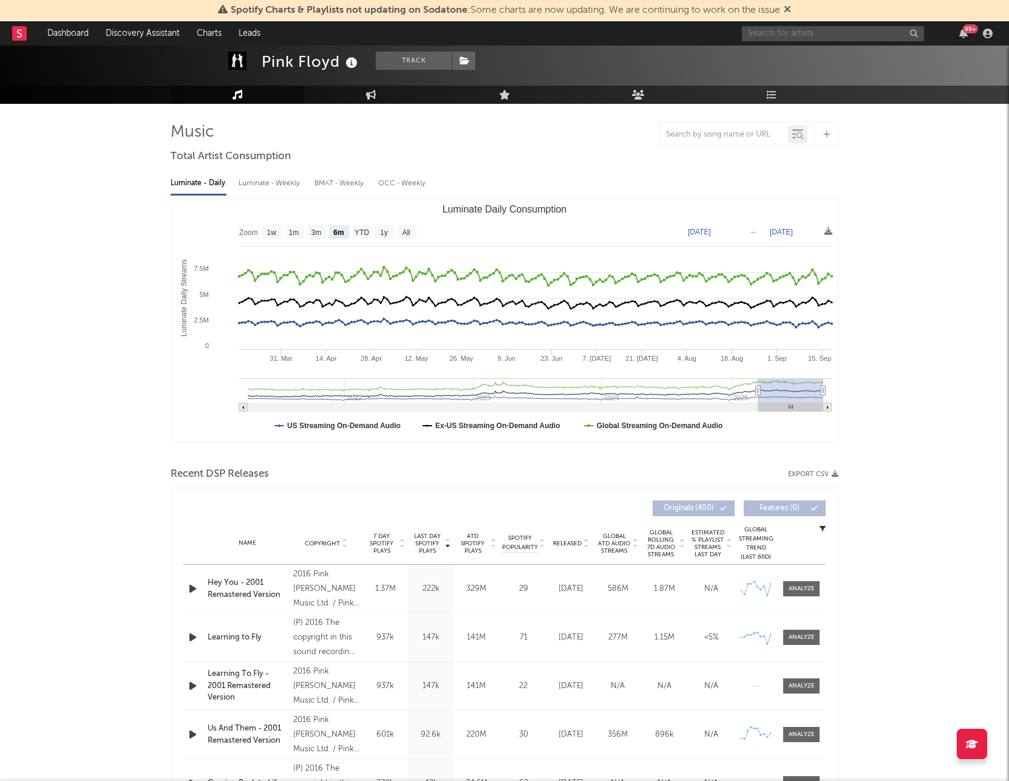
click at [784, 37] on input "text" at bounding box center [833, 33] width 182 height 15
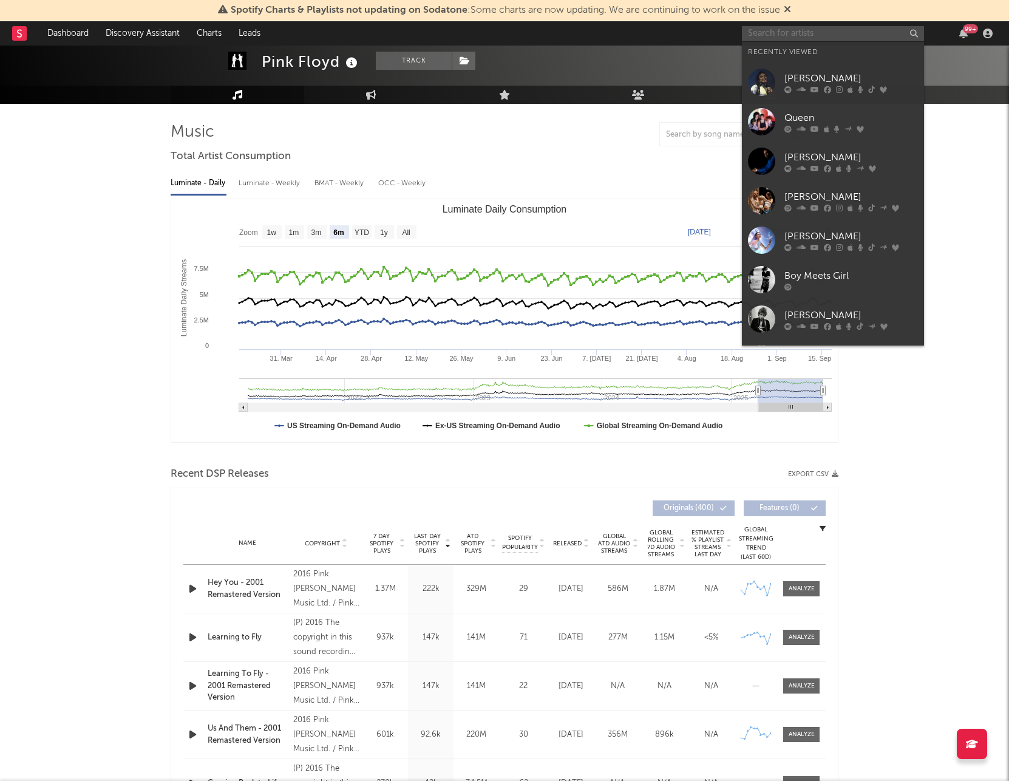
paste input "[PERSON_NAME]"
type input "[PERSON_NAME]"
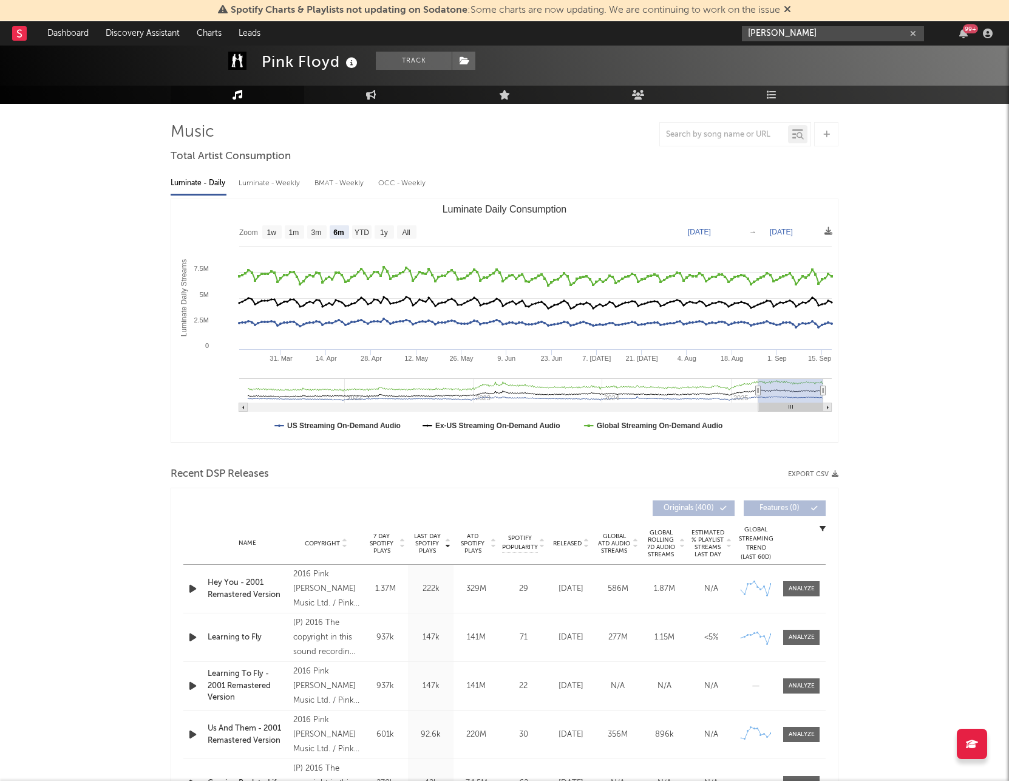
click at [809, 31] on input "[PERSON_NAME]" at bounding box center [833, 33] width 182 height 15
click at [821, 56] on div "[PERSON_NAME]" at bounding box center [851, 57] width 134 height 15
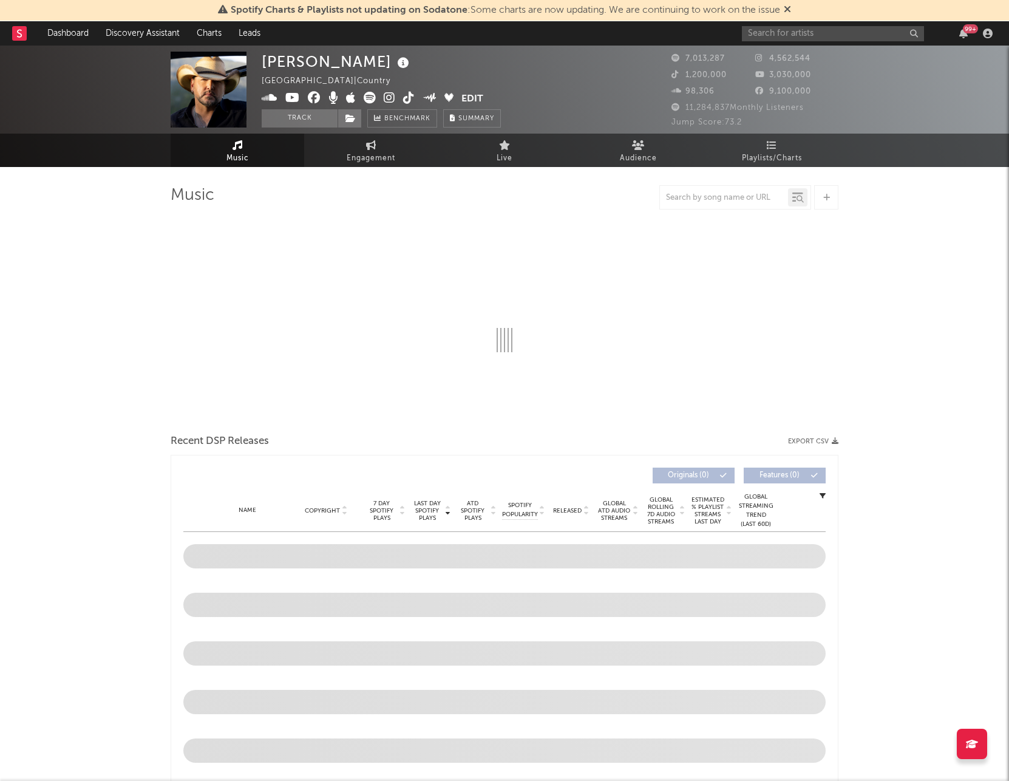
select select "6m"
